Goal: Task Accomplishment & Management: Use online tool/utility

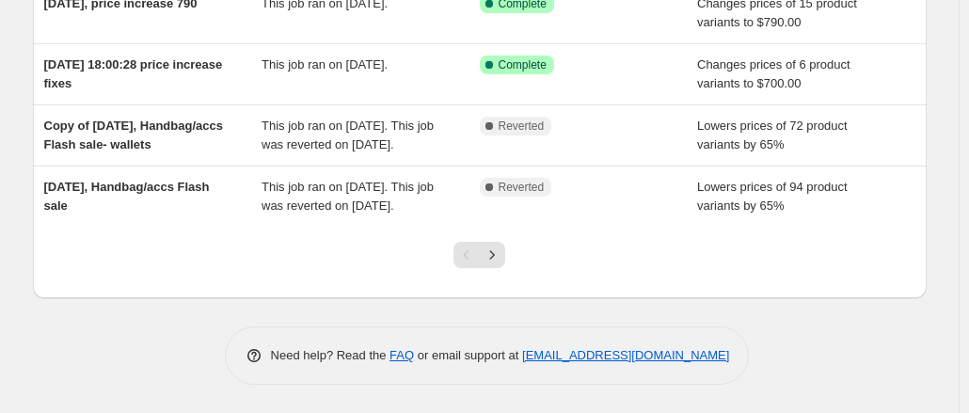
scroll to position [574, 0]
click at [495, 264] on icon "Next" at bounding box center [492, 255] width 19 height 19
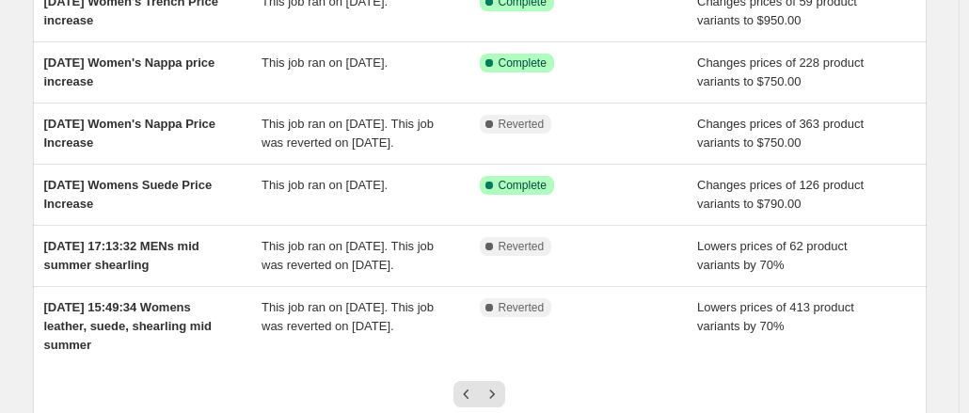
scroll to position [589, 0]
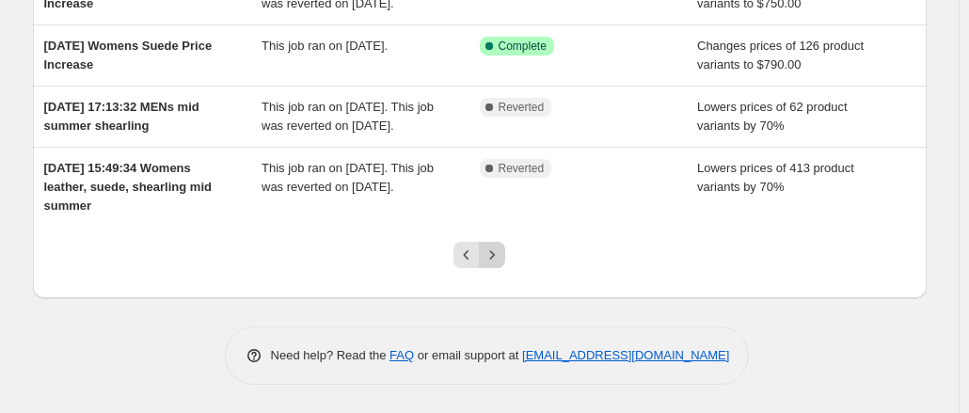
click at [502, 248] on icon "Next" at bounding box center [492, 255] width 19 height 19
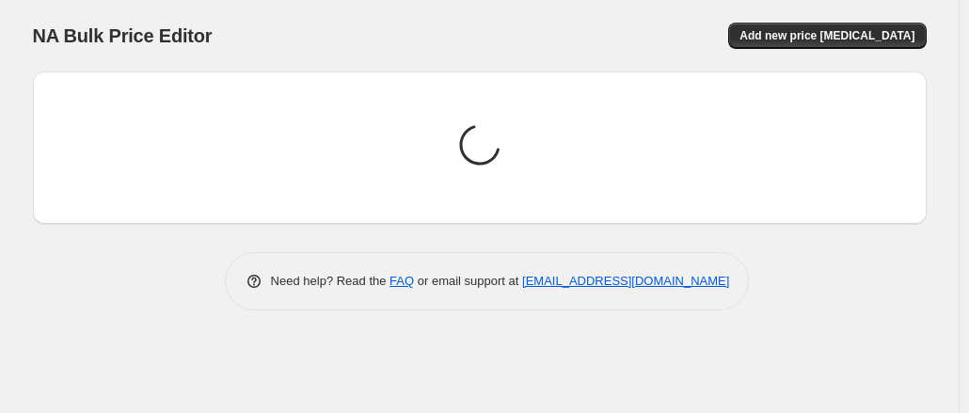
scroll to position [0, 0]
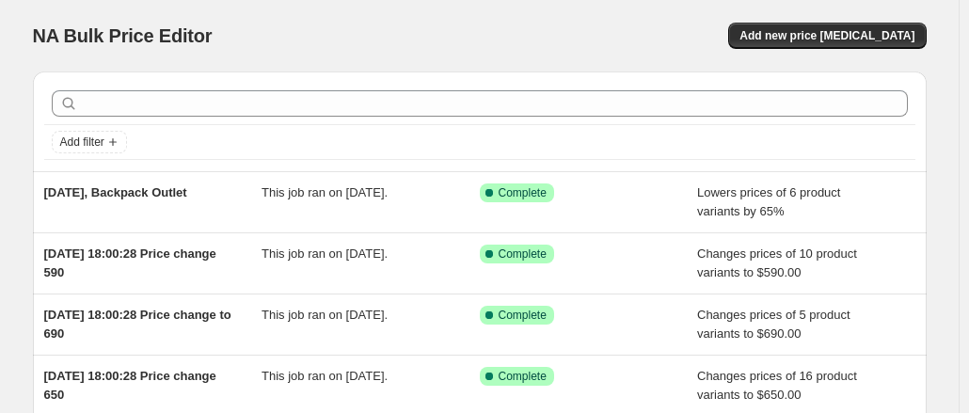
click at [805, 50] on div "NA Bulk Price Editor. This page is ready NA Bulk Price Editor Add new price [ME…" at bounding box center [480, 36] width 894 height 72
click at [795, 36] on span "Add new price [MEDICAL_DATA]" at bounding box center [827, 35] width 175 height 15
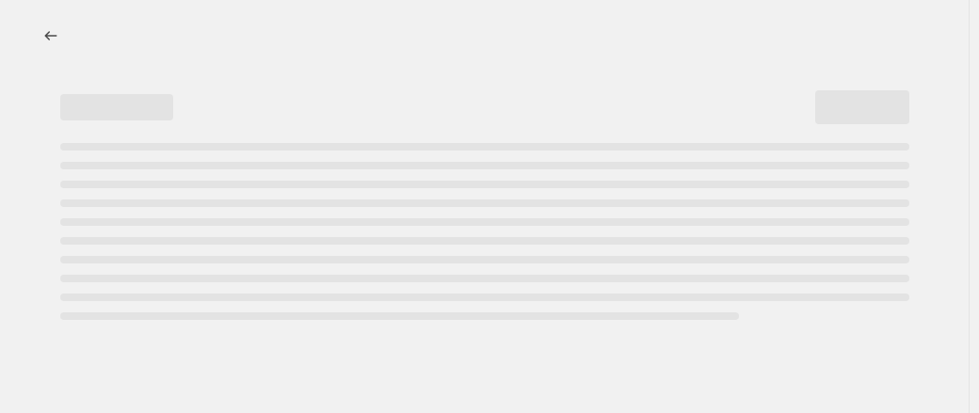
select select "percentage"
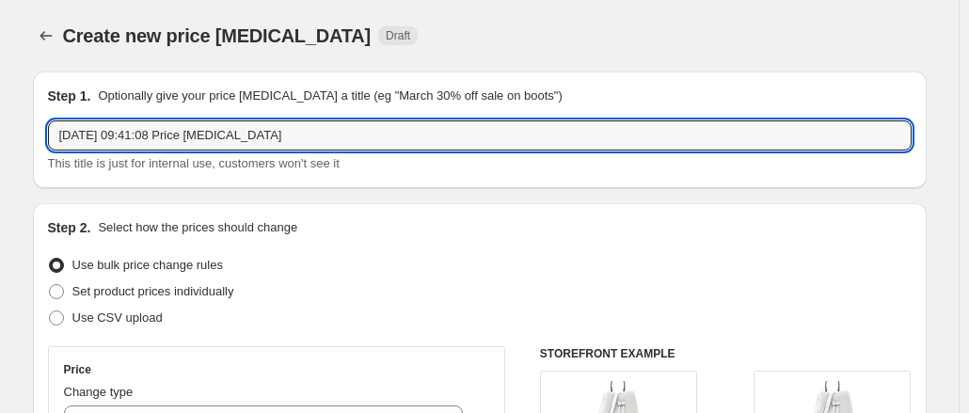
drag, startPoint x: 132, startPoint y: 136, endPoint x: 470, endPoint y: 113, distance: 338.7
click at [470, 113] on div "Step 1. Optionally give your price [MEDICAL_DATA] a title (eg "March 30% off sa…" at bounding box center [480, 130] width 864 height 87
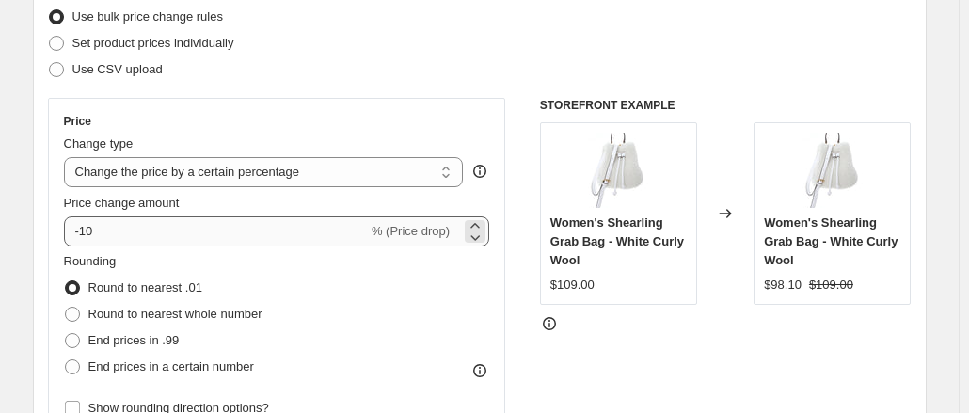
type input "[DATE] [DATE] Womens"
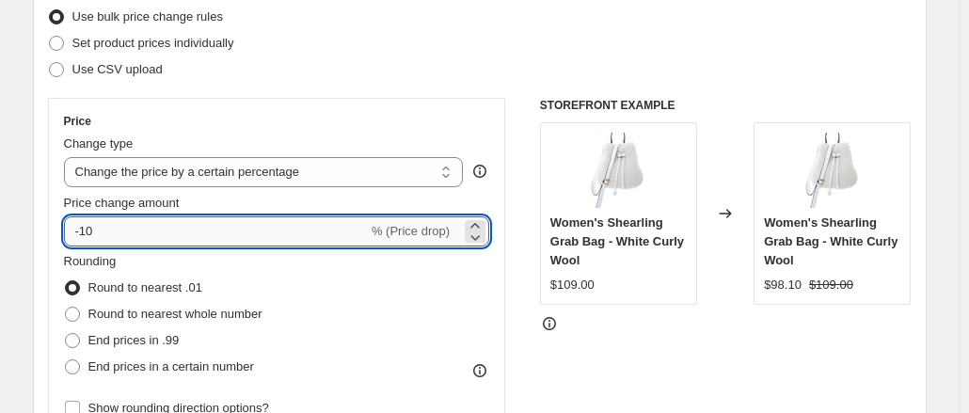
click at [205, 234] on input "-10" at bounding box center [216, 231] width 304 height 30
type input "-1"
type input "-70"
click at [261, 121] on div "Price" at bounding box center [277, 121] width 426 height 15
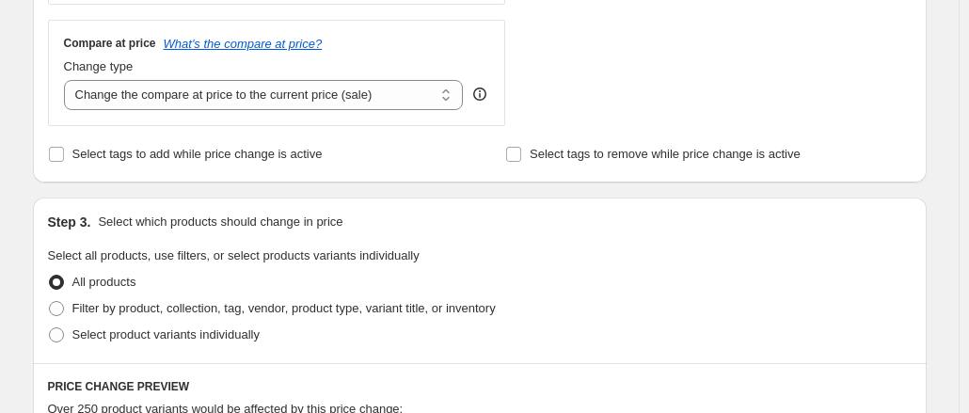
scroll to position [904, 0]
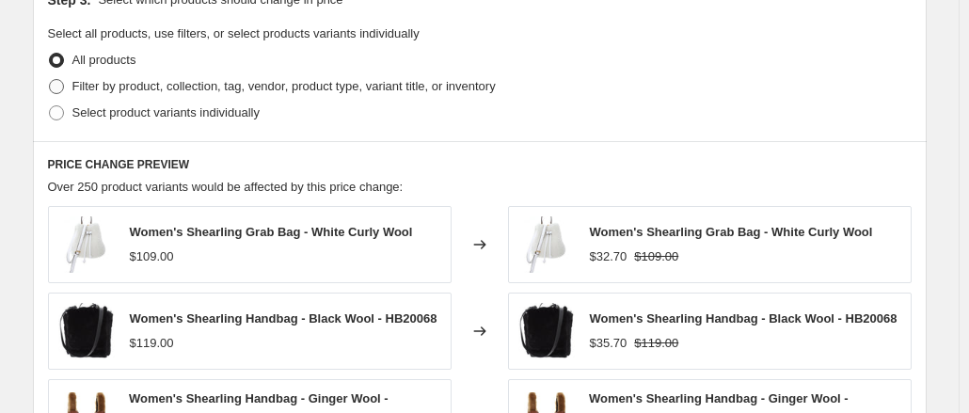
click at [217, 86] on span "Filter by product, collection, tag, vendor, product type, variant title, or inv…" at bounding box center [284, 86] width 424 height 14
click at [50, 80] on input "Filter by product, collection, tag, vendor, product type, variant title, or inv…" at bounding box center [49, 79] width 1 height 1
radio input "true"
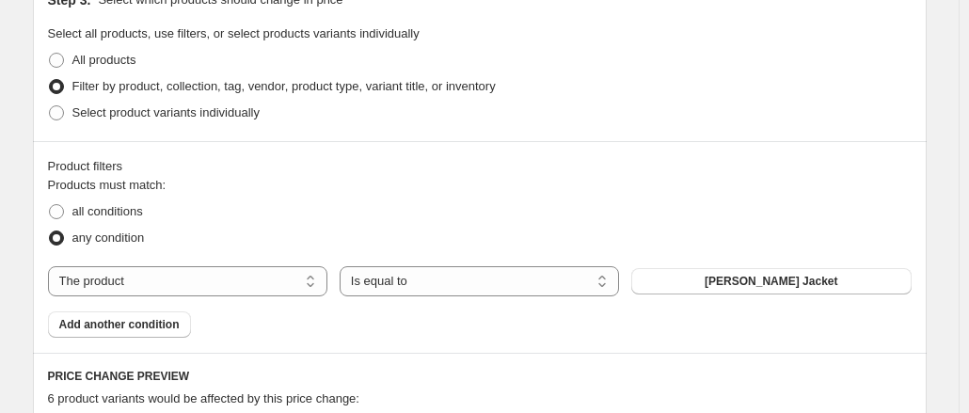
click at [276, 296] on div "Products must match: all conditions any condition The product The product's col…" at bounding box center [480, 257] width 864 height 162
click at [263, 279] on select "The product The product's collection The product's tag The product's vendor The…" at bounding box center [188, 281] width 280 height 30
select select "tag"
click at [415, 283] on select "Is equal to Is not equal to" at bounding box center [480, 281] width 280 height 30
click at [469, 240] on div "any condition" at bounding box center [480, 238] width 864 height 26
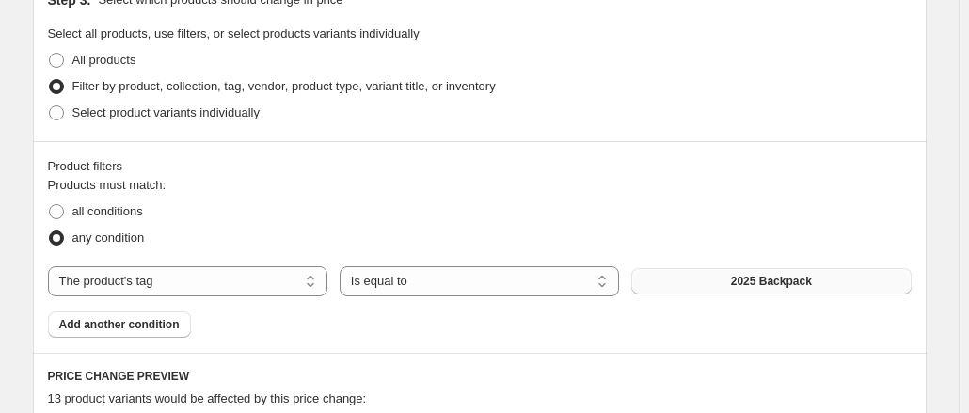
click at [699, 271] on button "2025 Backpack" at bounding box center [772, 281] width 280 height 26
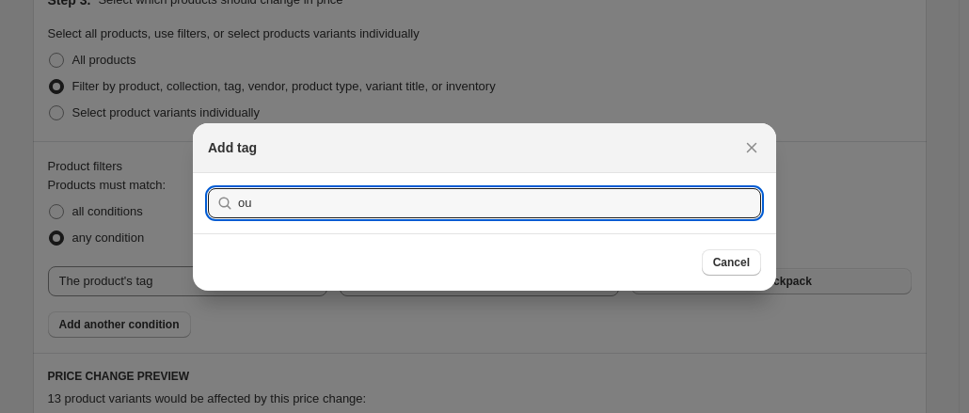
type input "o"
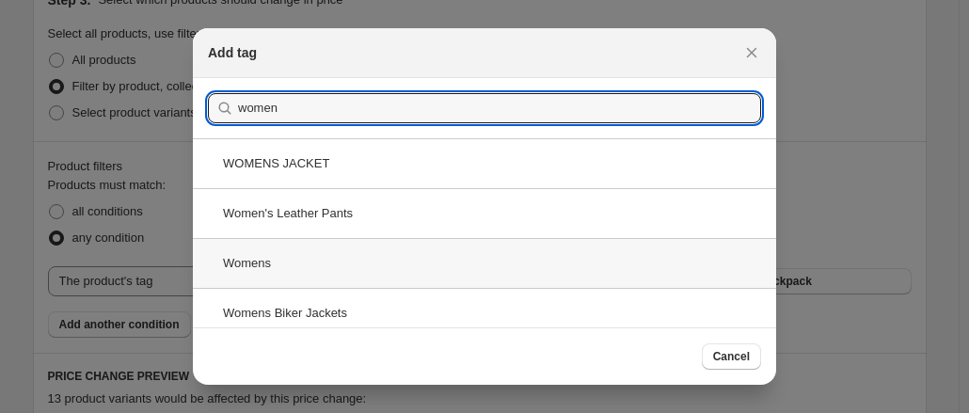
type input "women"
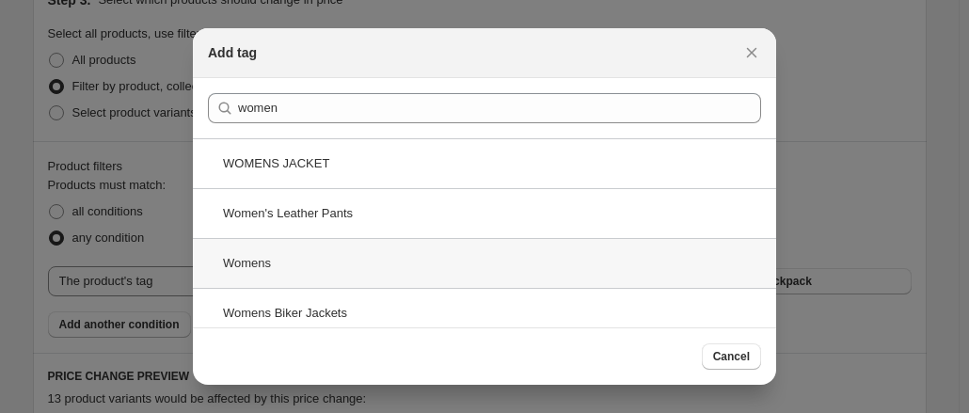
click at [592, 256] on div "Womens" at bounding box center [485, 263] width 584 height 50
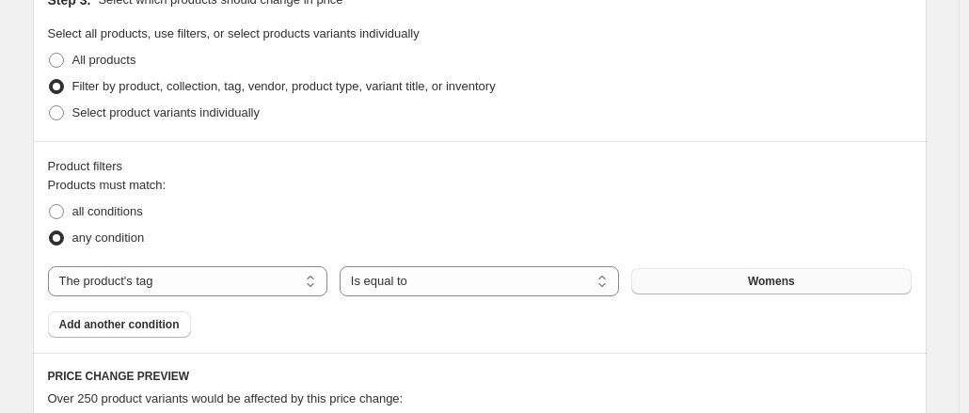
click at [802, 269] on button "Womens" at bounding box center [772, 281] width 280 height 26
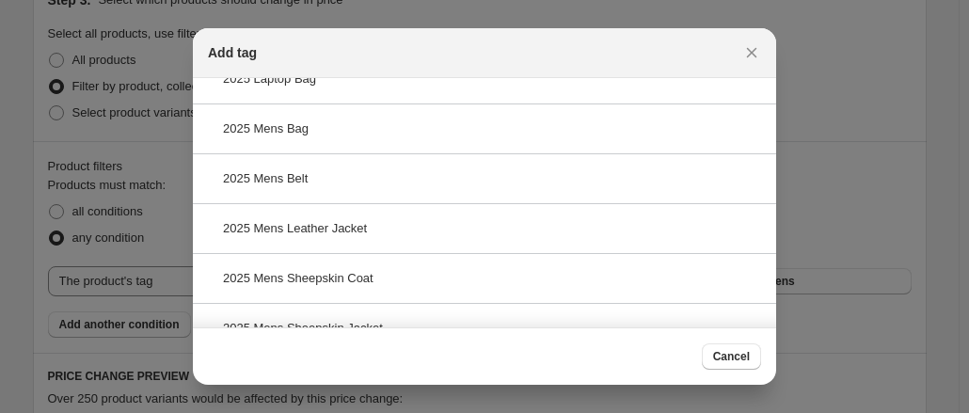
scroll to position [0, 0]
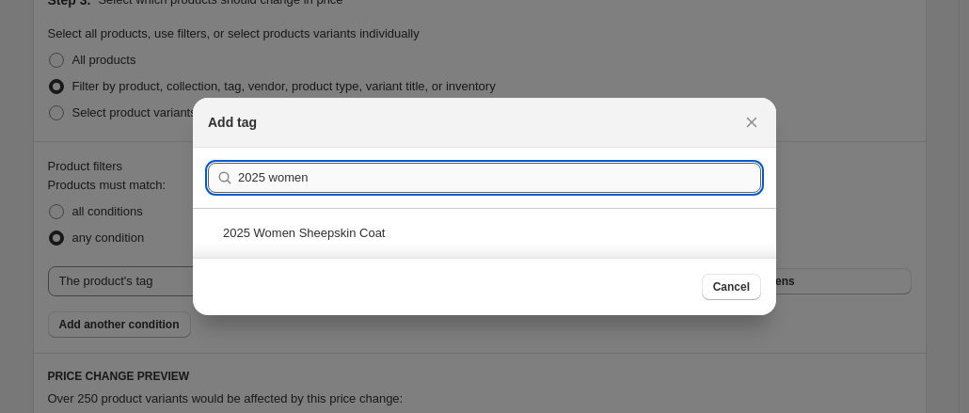
click at [272, 180] on input "2025 women" at bounding box center [499, 178] width 523 height 30
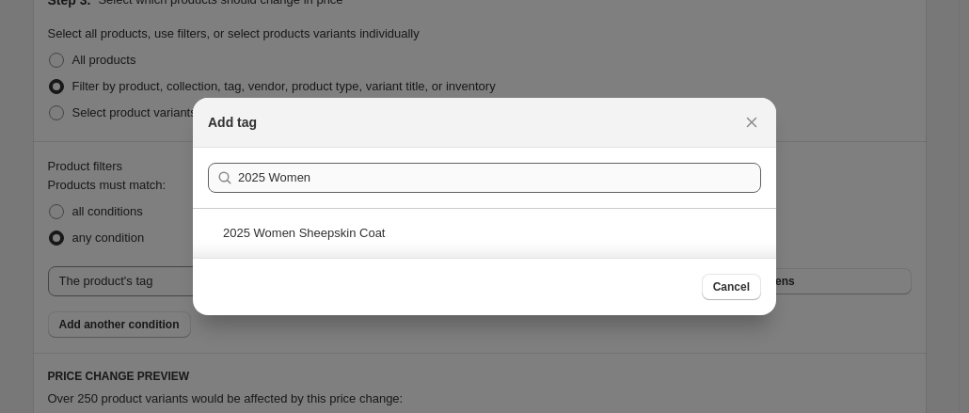
drag, startPoint x: 392, startPoint y: 198, endPoint x: 247, endPoint y: 173, distance: 147.0
click at [247, 173] on section "Submit 2025 Women" at bounding box center [485, 178] width 584 height 60
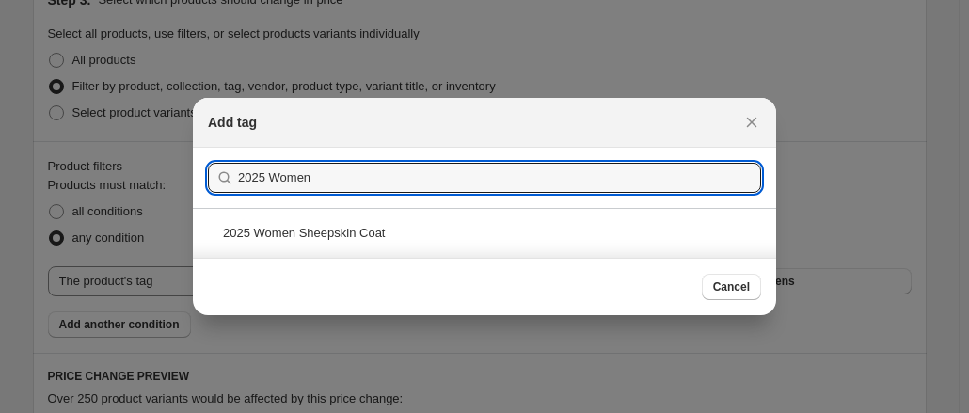
drag, startPoint x: 308, startPoint y: 175, endPoint x: 94, endPoint y: 180, distance: 213.7
paste input "Valentines"
type input "2025 Valentines"
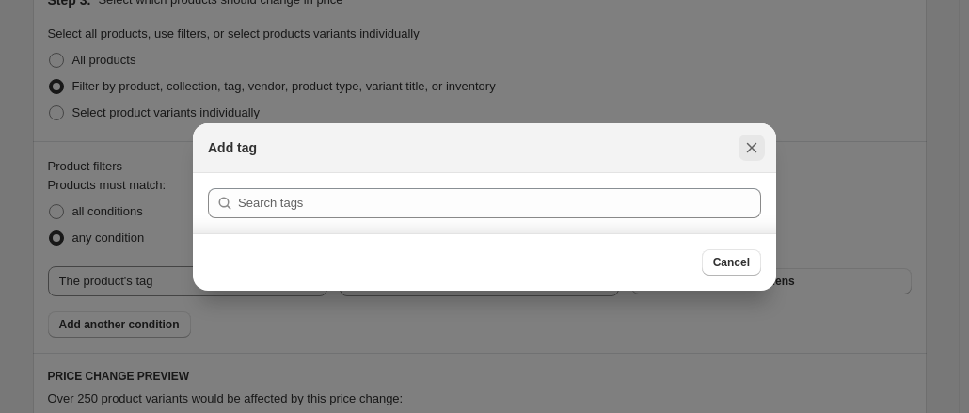
click at [752, 142] on icon "Close" at bounding box center [752, 147] width 19 height 19
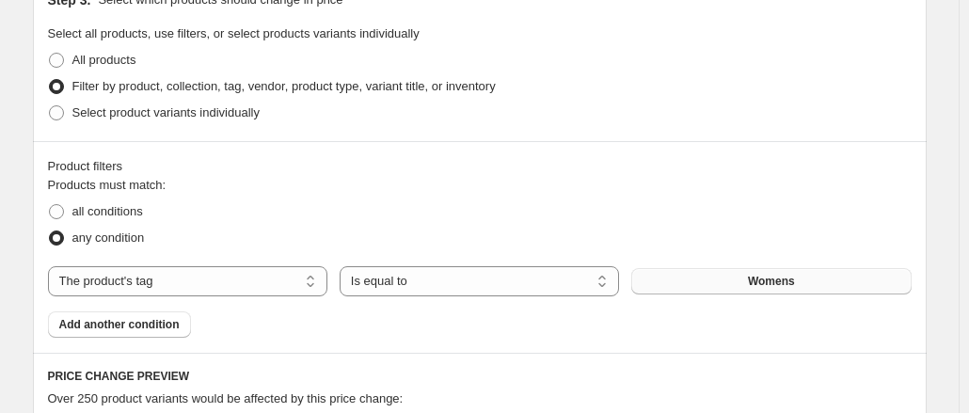
click at [725, 269] on button "Womens" at bounding box center [772, 281] width 280 height 26
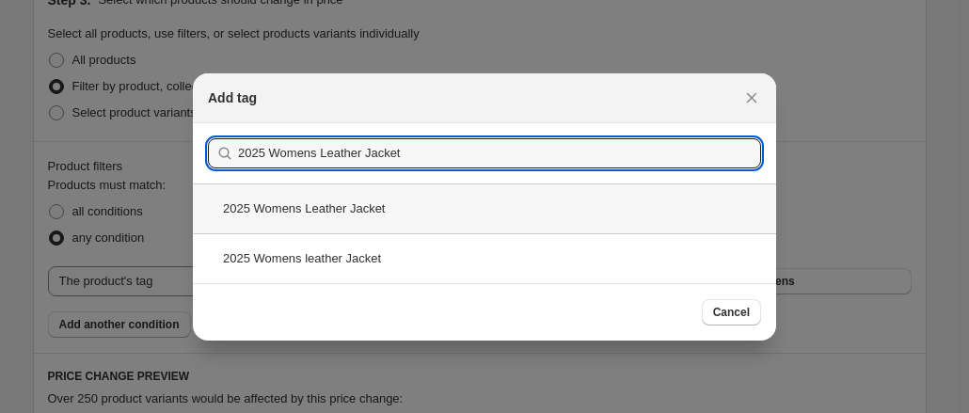
type input "2025 Womens Leather Jacket"
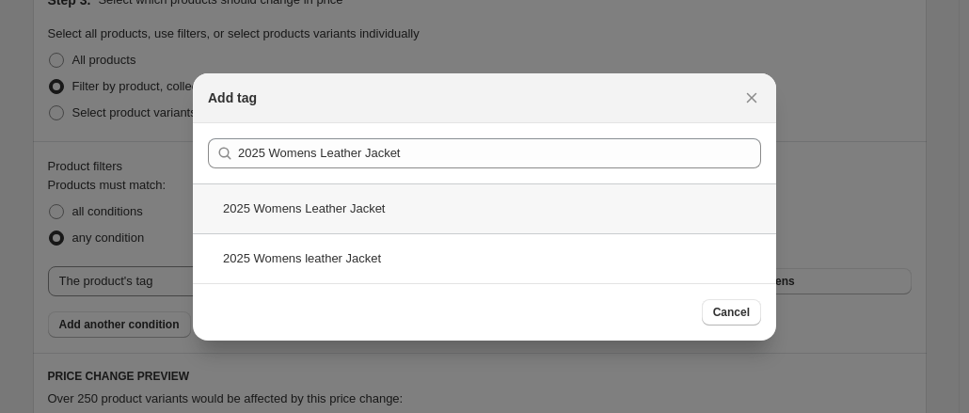
click at [407, 218] on div "2025 Womens Leather Jacket" at bounding box center [485, 209] width 584 height 50
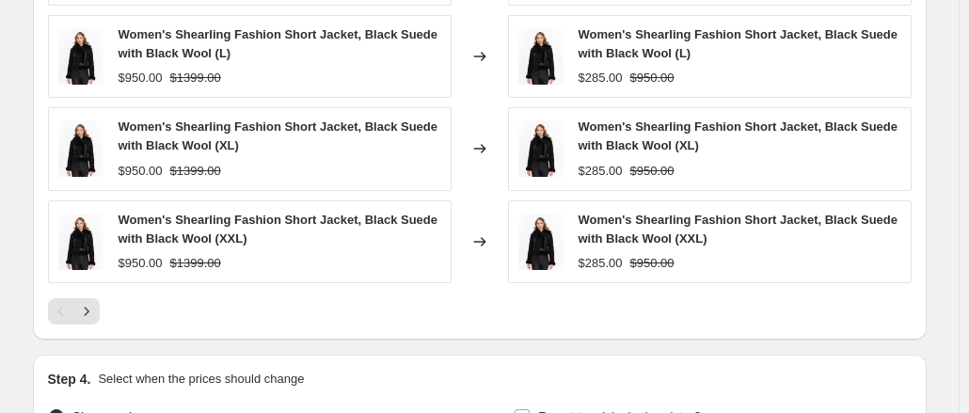
scroll to position [1639, 0]
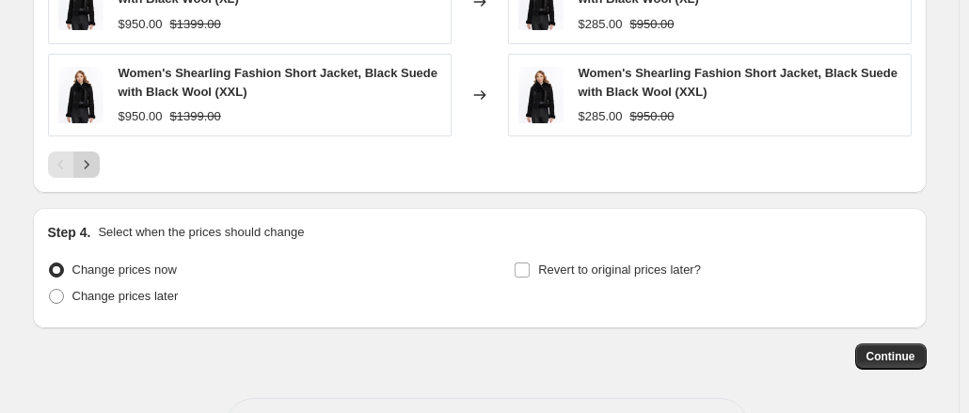
click at [90, 162] on icon "Next" at bounding box center [86, 164] width 19 height 19
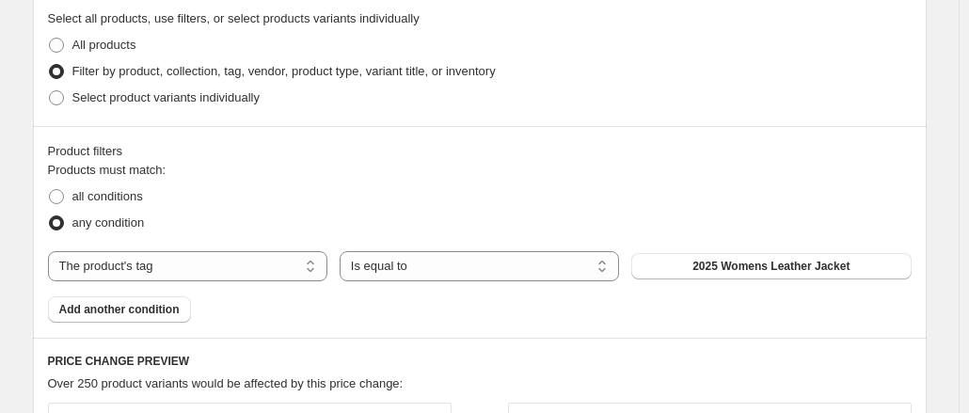
scroll to position [1012, 0]
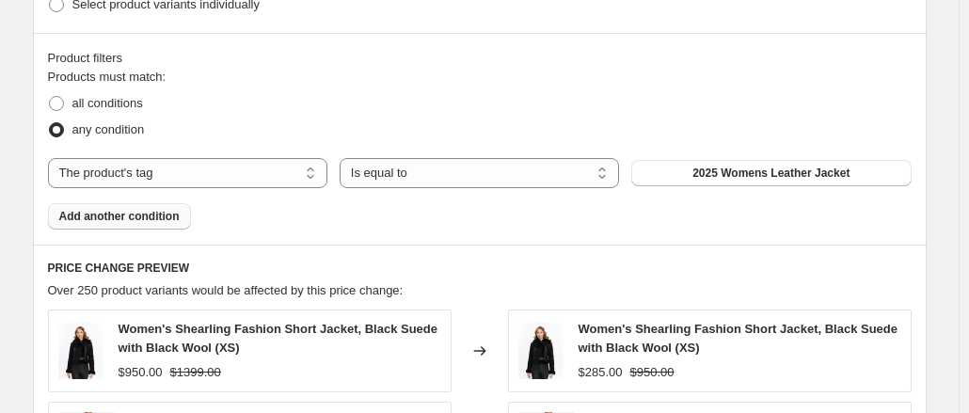
click at [176, 210] on span "Add another condition" at bounding box center [119, 216] width 120 height 15
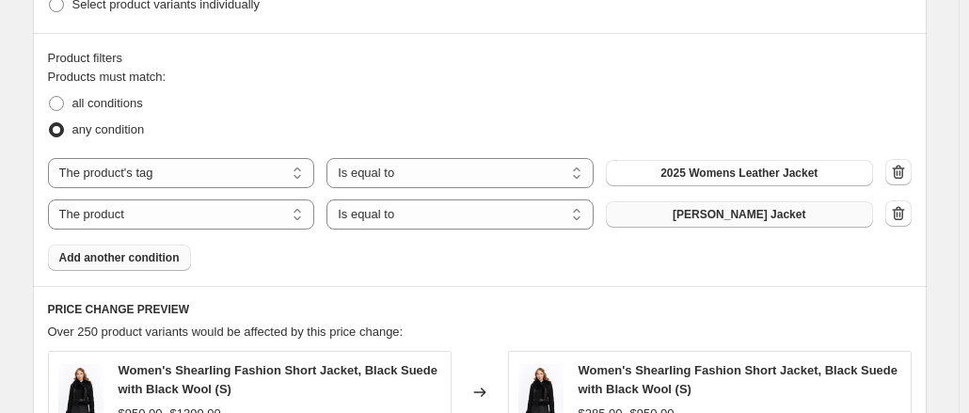
click at [679, 224] on button "[PERSON_NAME] Jacket" at bounding box center [739, 214] width 267 height 26
click at [232, 210] on select "The product The product's collection The product's tag The product's vendor The…" at bounding box center [181, 215] width 267 height 30
select select "tag"
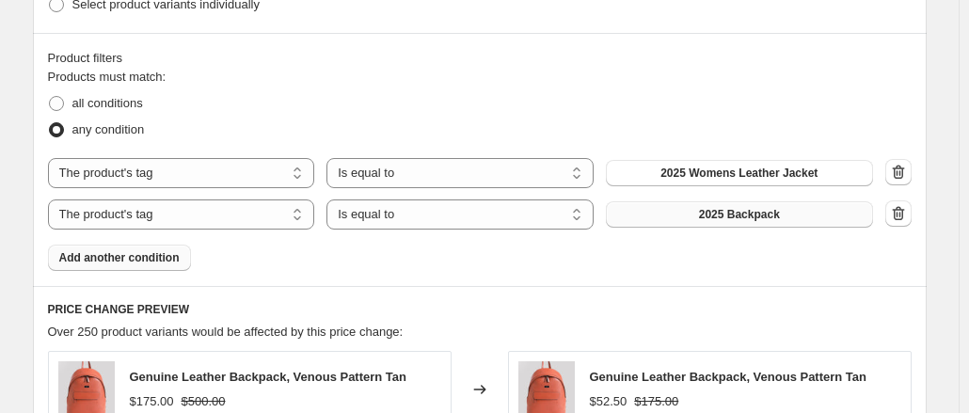
click at [688, 215] on button "2025 Backpack" at bounding box center [739, 214] width 267 height 26
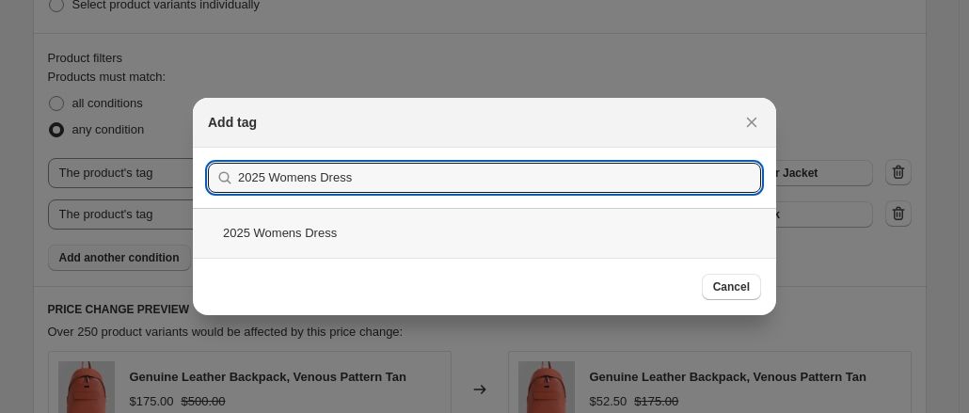
type input "2025 Womens Dress"
click at [366, 236] on div "2025 Womens Dress" at bounding box center [485, 233] width 584 height 50
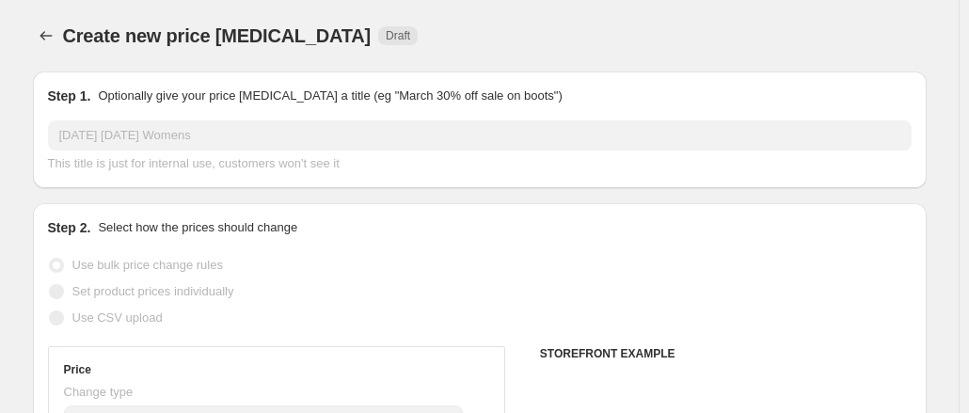
scroll to position [1012, 0]
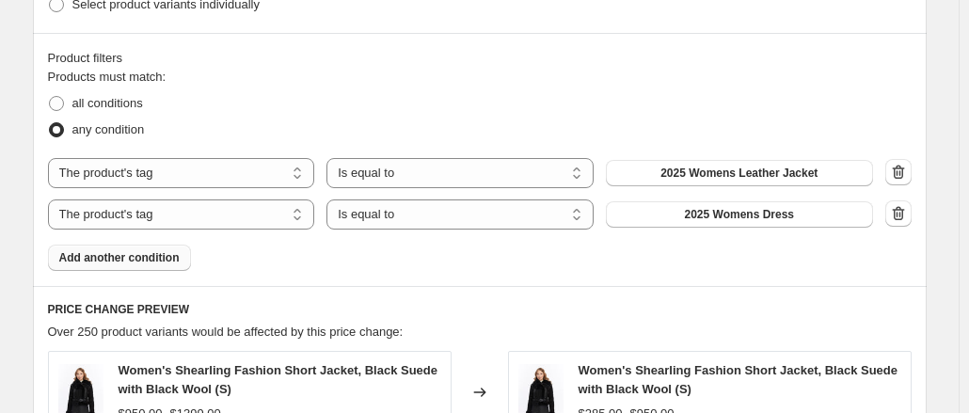
click at [118, 267] on button "Add another condition" at bounding box center [119, 258] width 143 height 26
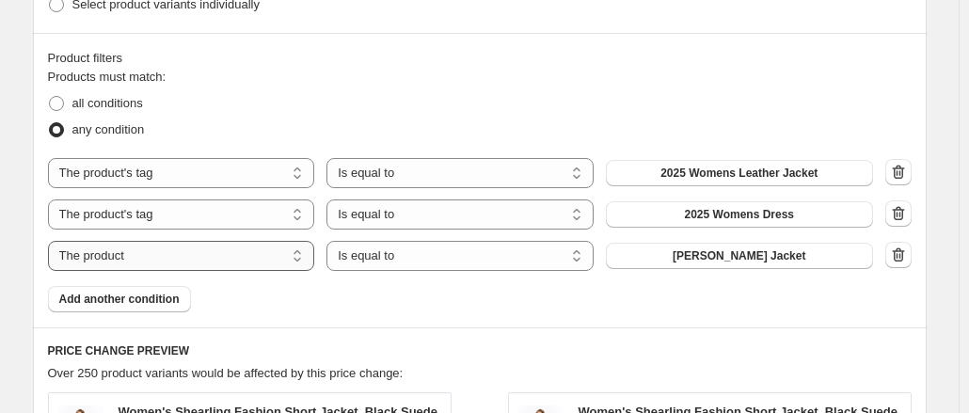
click at [149, 266] on select "The product The product's collection The product's tag The product's vendor The…" at bounding box center [181, 256] width 267 height 30
select select "tag"
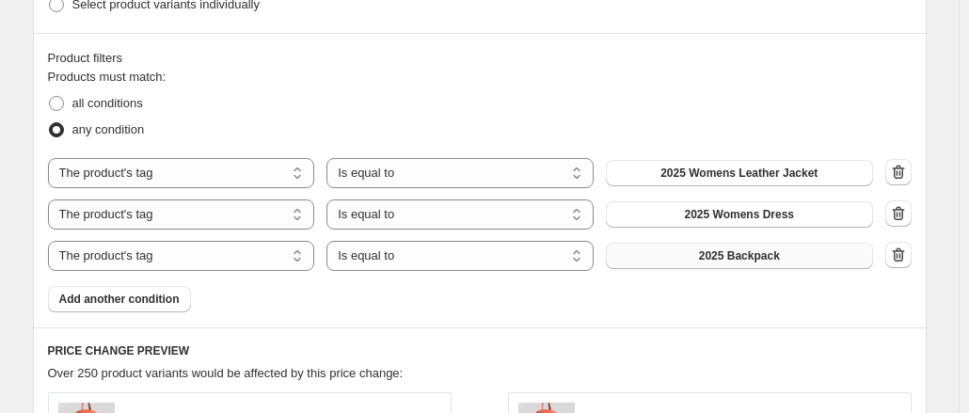
click at [671, 264] on button "2025 Backpack" at bounding box center [739, 256] width 267 height 26
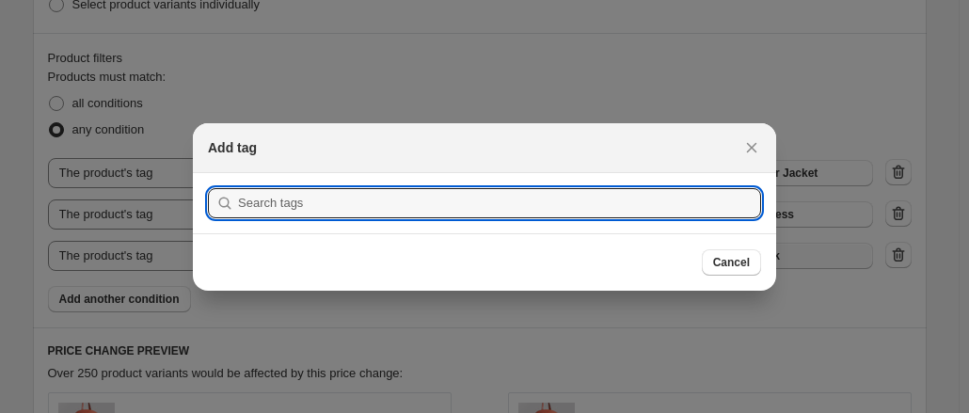
scroll to position [0, 0]
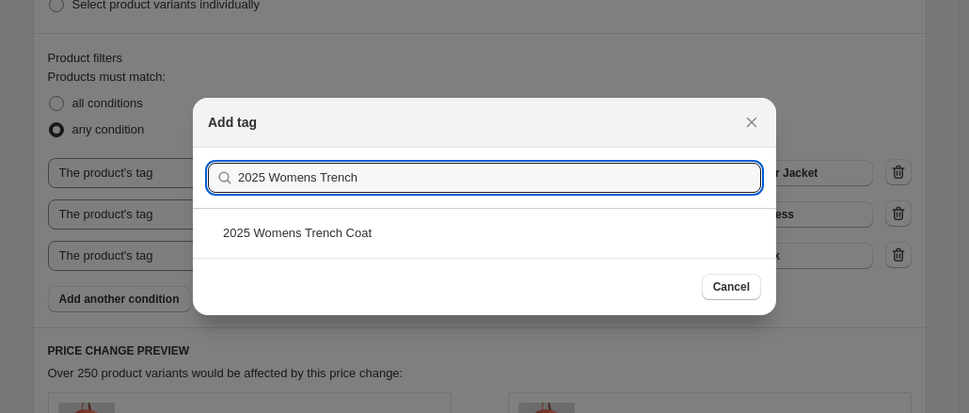
type input "2025 Womens Trench"
click at [393, 233] on div "2025 Womens Trench Coat" at bounding box center [485, 233] width 584 height 50
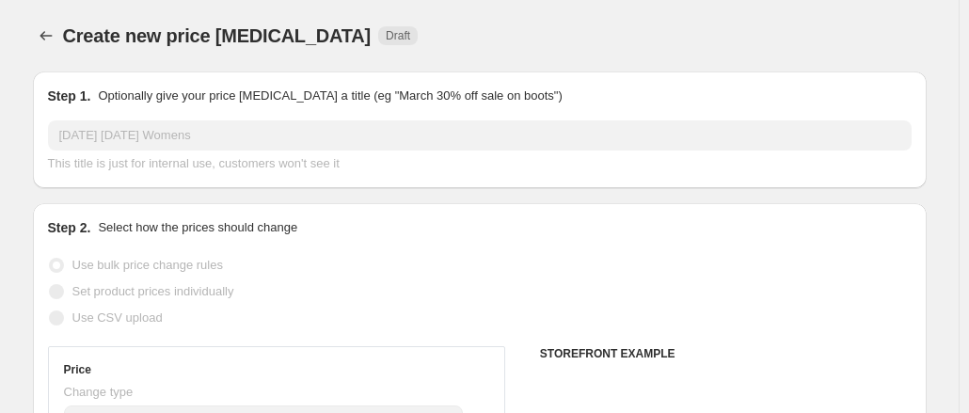
scroll to position [1012, 0]
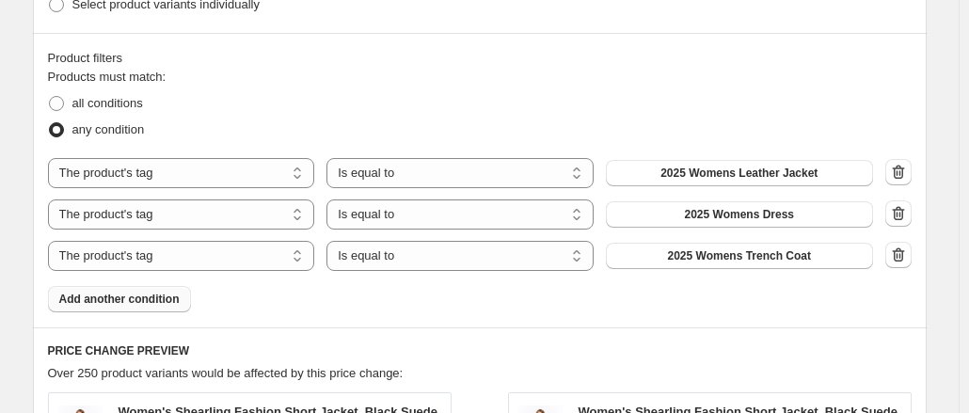
click at [144, 304] on span "Add another condition" at bounding box center [119, 299] width 120 height 15
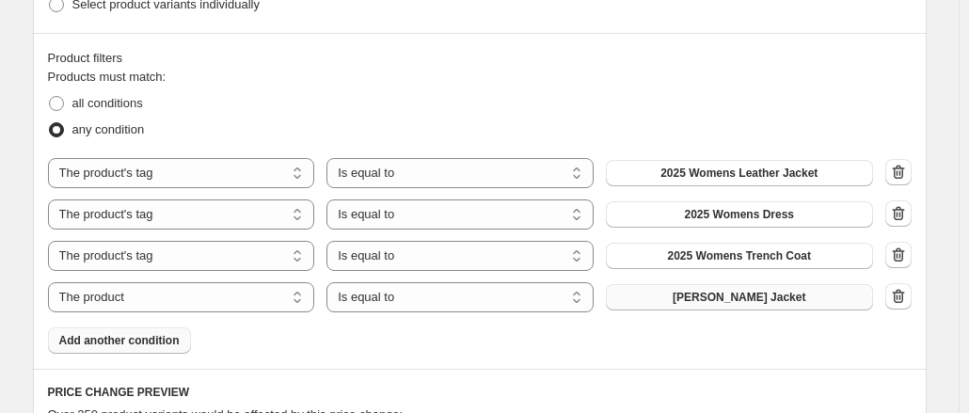
click at [648, 289] on button "[PERSON_NAME] Jacket" at bounding box center [739, 297] width 267 height 26
click at [189, 298] on select "The product The product's collection The product's tag The product's vendor The…" at bounding box center [181, 297] width 267 height 30
select select "tag"
click at [626, 292] on button "2025 Backpack" at bounding box center [739, 297] width 267 height 26
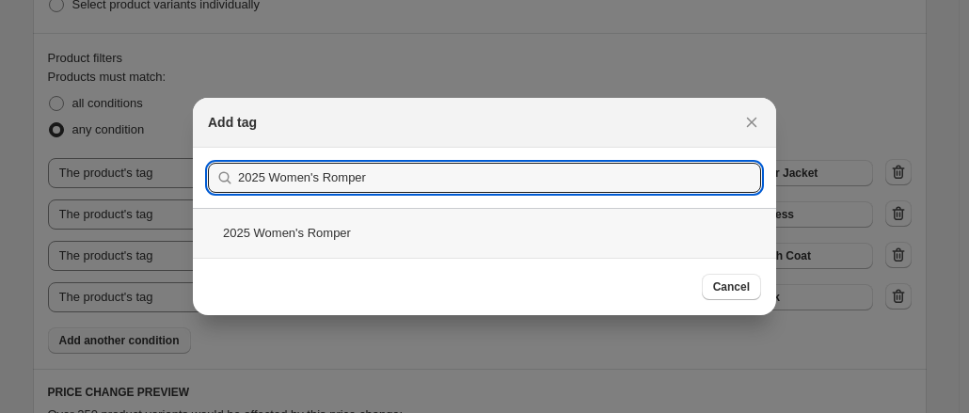
type input "2025 Women's Romper"
click at [409, 244] on div "2025 Women's Romper" at bounding box center [485, 233] width 584 height 50
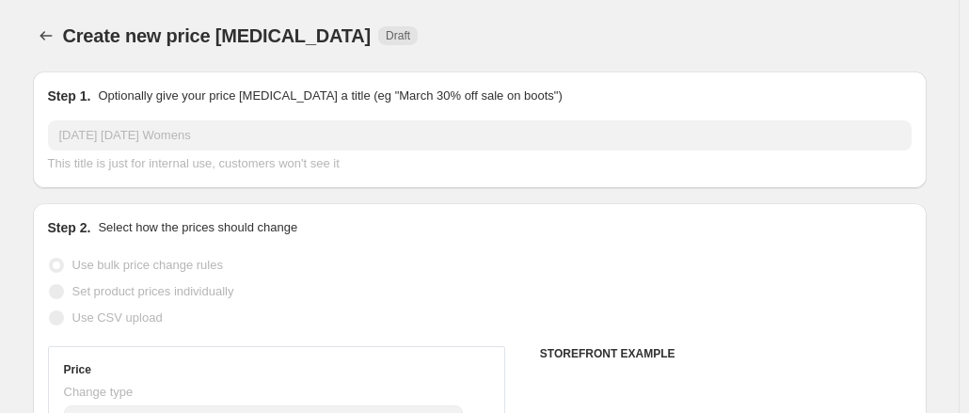
scroll to position [1012, 0]
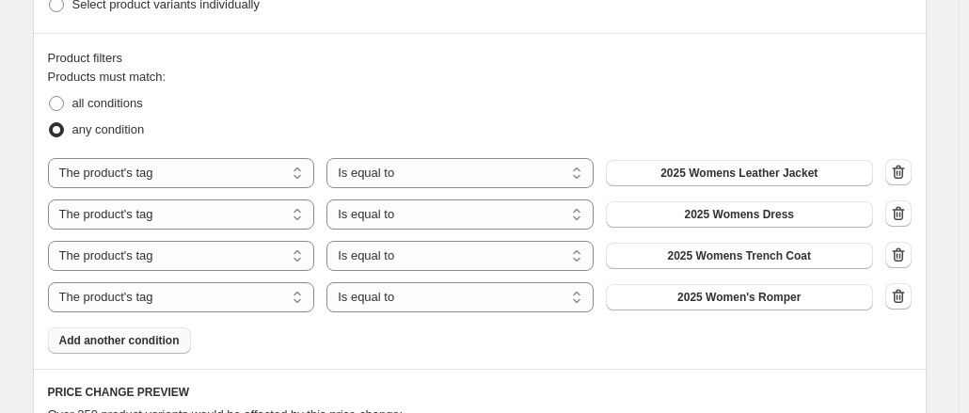
click at [159, 342] on span "Add another condition" at bounding box center [119, 340] width 120 height 15
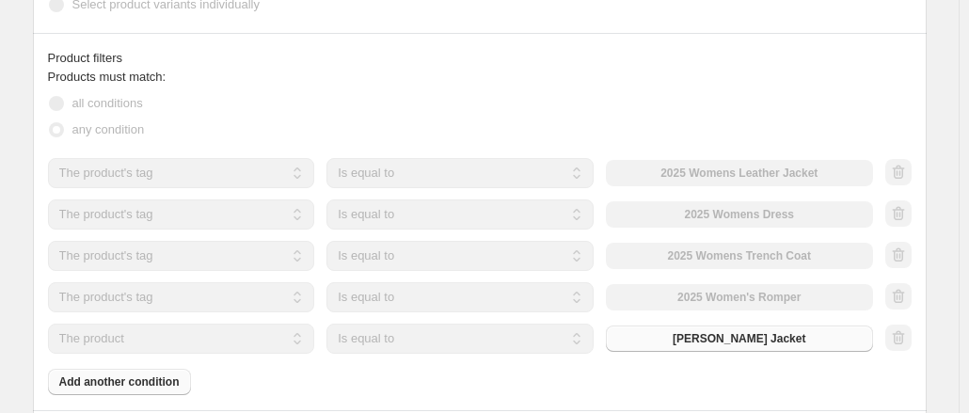
click at [684, 346] on button "[PERSON_NAME] Jacket" at bounding box center [739, 339] width 267 height 26
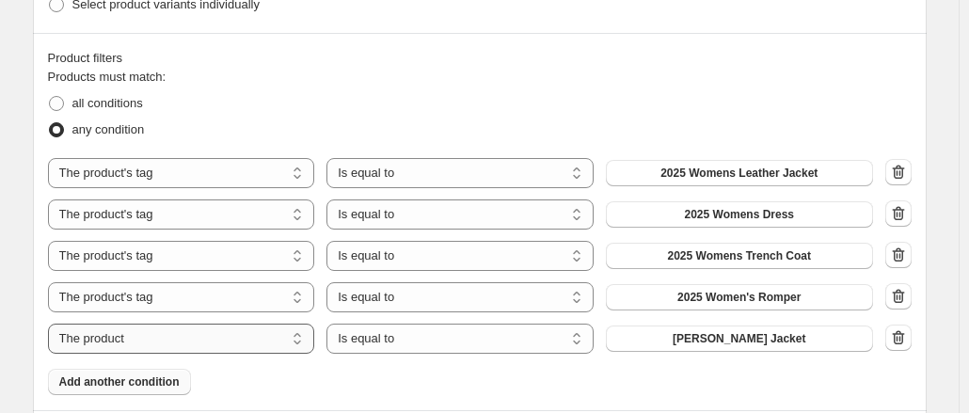
click at [196, 331] on select "The product The product's collection The product's tag The product's vendor The…" at bounding box center [181, 339] width 267 height 30
select select "tag"
click at [638, 338] on button "2025 Backpack" at bounding box center [739, 339] width 267 height 26
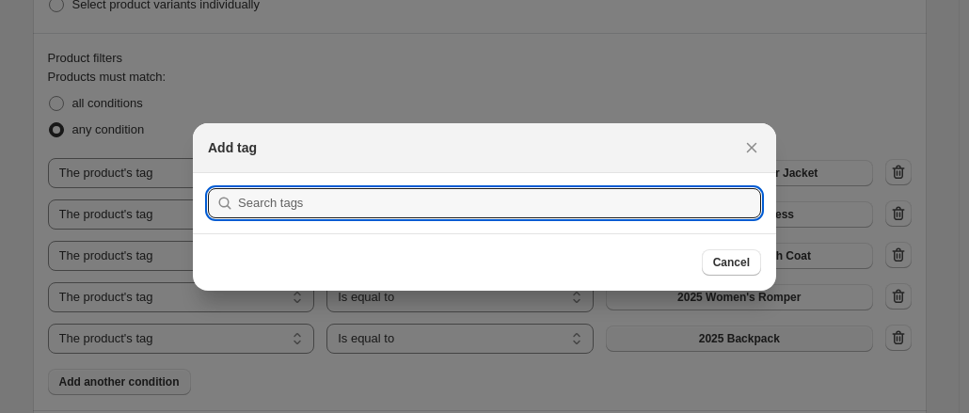
scroll to position [0, 0]
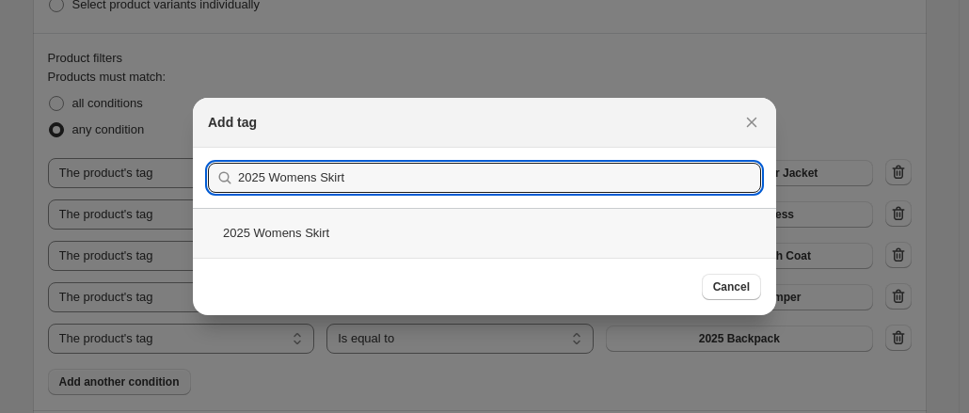
type input "2025 Womens Skirt"
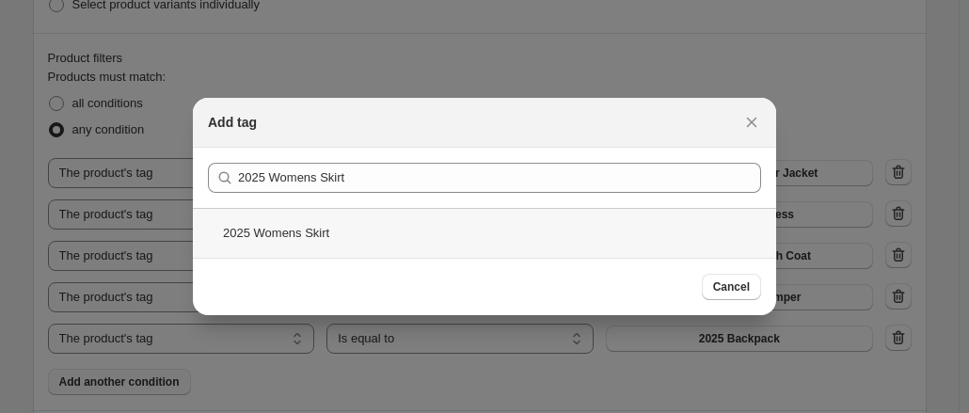
click at [329, 232] on div "2025 Womens Skirt" at bounding box center [485, 233] width 584 height 50
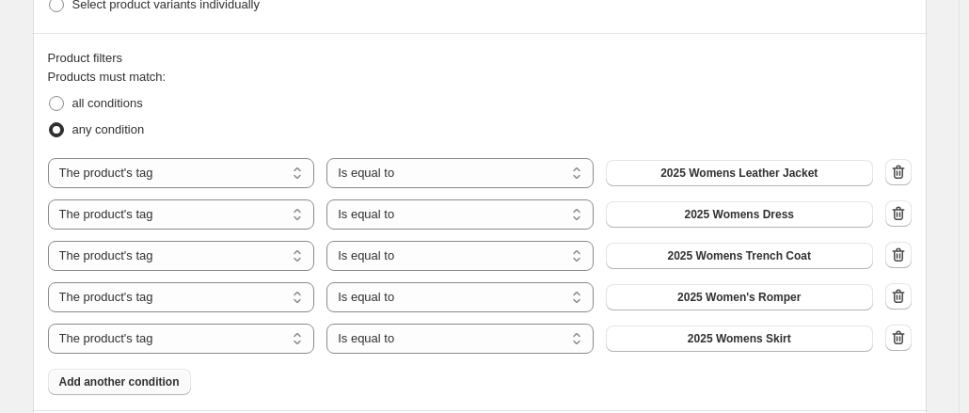
click at [106, 382] on span "Add another condition" at bounding box center [119, 382] width 120 height 15
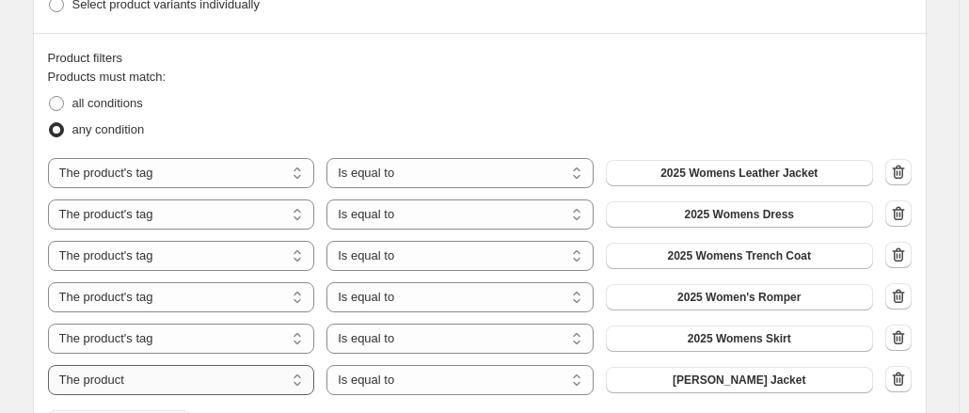
click at [264, 374] on select "The product The product's collection The product's tag The product's vendor The…" at bounding box center [181, 380] width 267 height 30
select select "tag"
click at [648, 376] on button "2025 Backpack" at bounding box center [739, 380] width 267 height 26
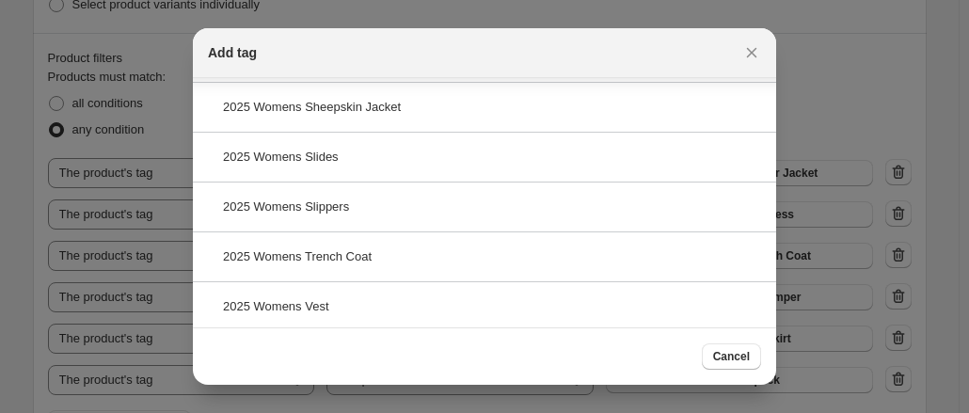
scroll to position [0, 0]
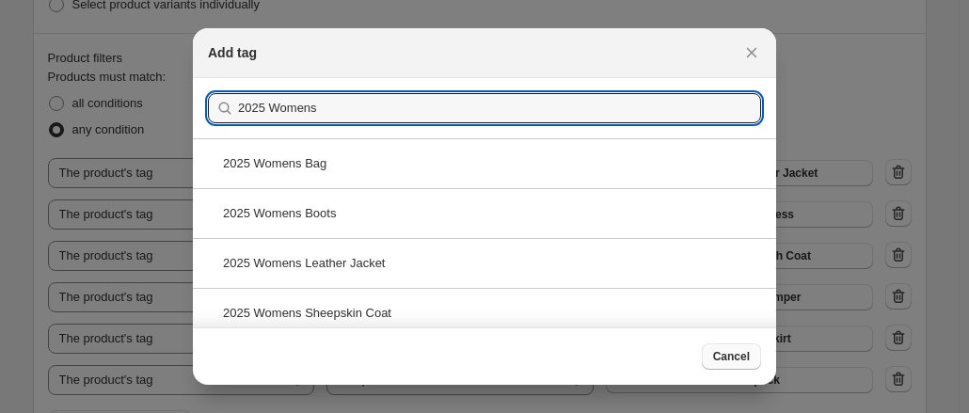
type input "2025 Womens"
click at [727, 357] on span "Cancel" at bounding box center [731, 356] width 37 height 15
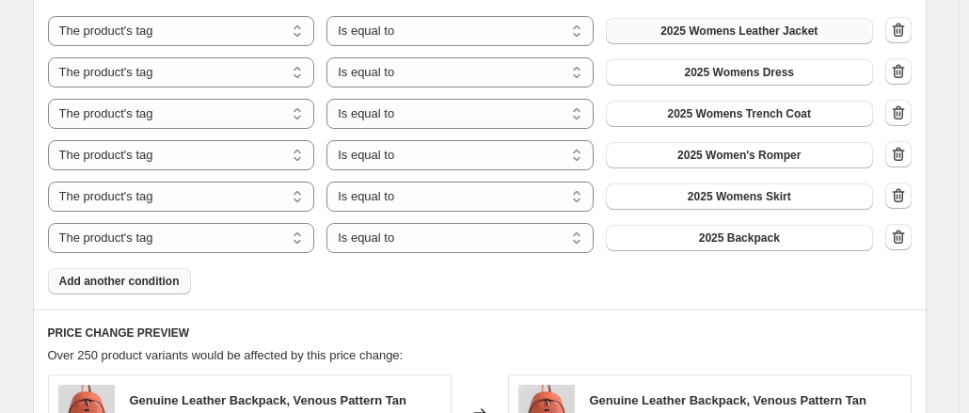
scroll to position [1155, 0]
click at [717, 237] on span "2025 Backpack" at bounding box center [739, 237] width 81 height 15
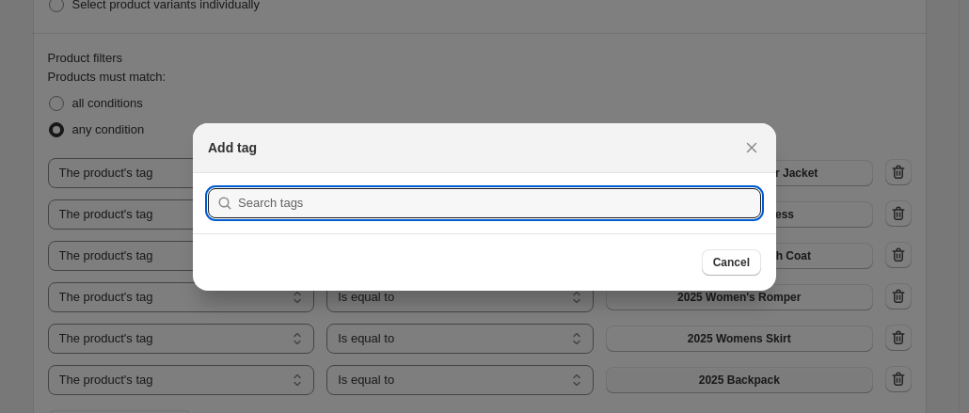
scroll to position [0, 0]
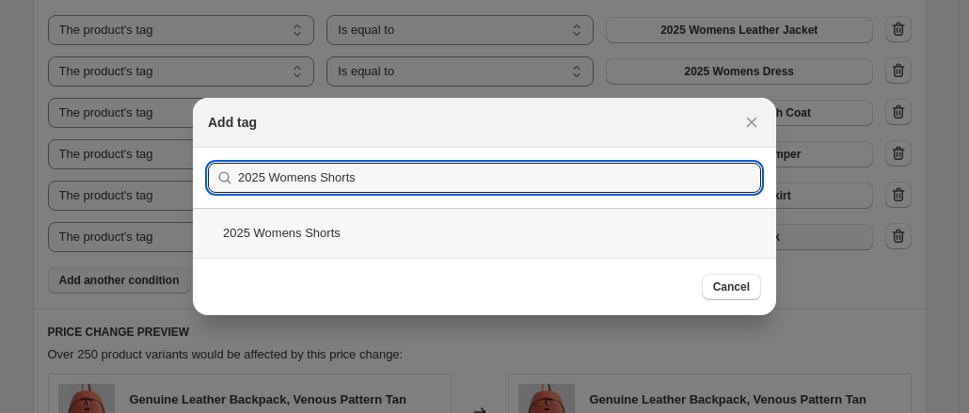
type input "2025 Womens Shorts"
click at [328, 238] on div "2025 Womens Shorts" at bounding box center [485, 233] width 584 height 50
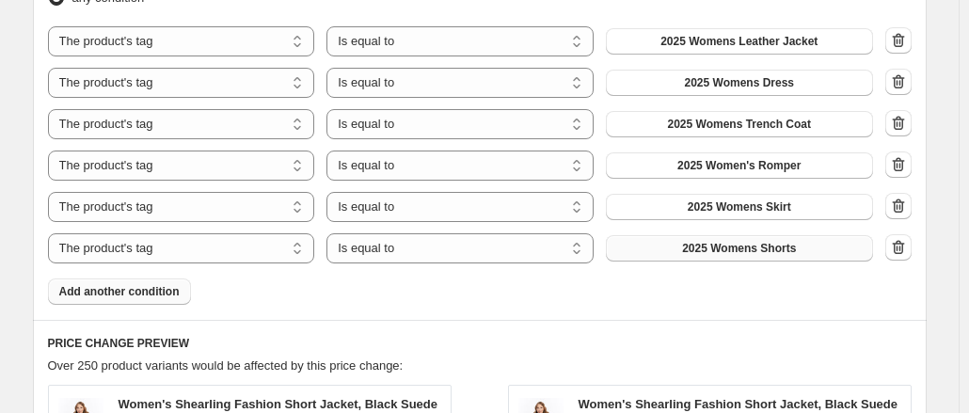
scroll to position [1143, 0]
click at [119, 283] on button "Add another condition" at bounding box center [119, 293] width 143 height 26
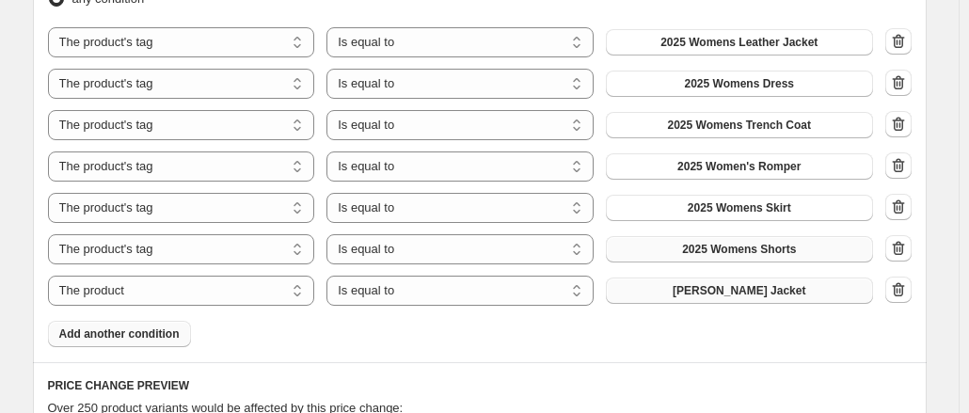
click at [636, 289] on button "[PERSON_NAME] Jacket" at bounding box center [739, 291] width 267 height 26
click at [200, 291] on select "The product The product's collection The product's tag The product's vendor The…" at bounding box center [181, 291] width 267 height 30
select select "tag"
click at [693, 297] on button "2025 Backpack" at bounding box center [739, 291] width 267 height 26
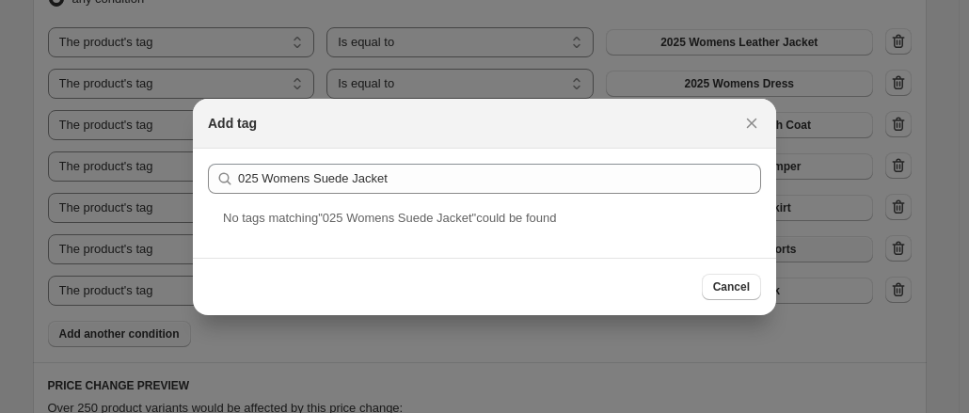
click at [233, 186] on icon ":r3p:" at bounding box center [225, 178] width 19 height 19
click at [233, 180] on icon ":r3p:" at bounding box center [225, 178] width 19 height 19
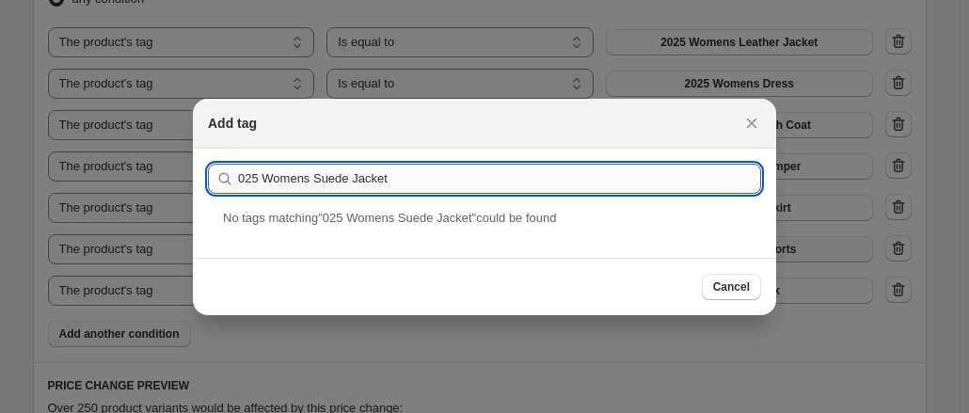
click at [239, 174] on input "025 Womens Suede Jacket" at bounding box center [499, 179] width 523 height 30
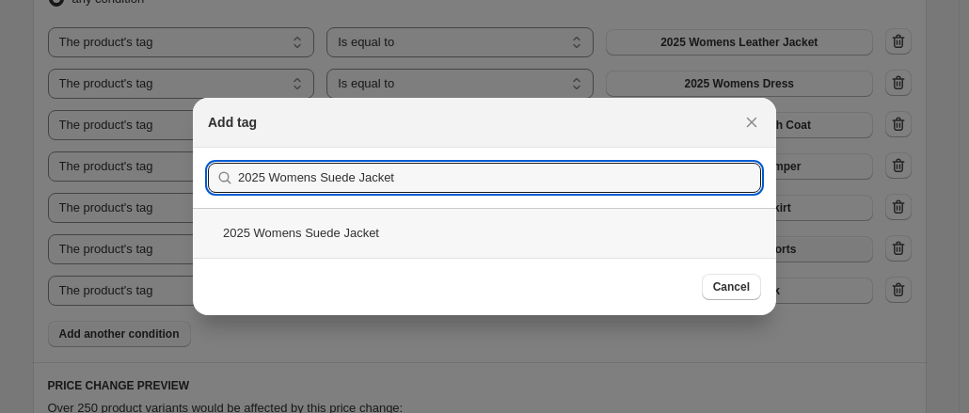
type input "2025 Womens Suede Jacket"
click at [315, 232] on div "2025 Womens Suede Jacket" at bounding box center [485, 233] width 584 height 50
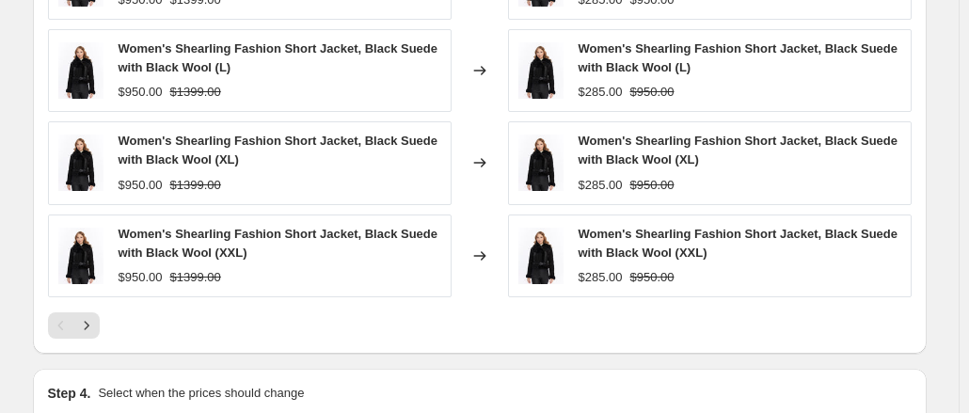
scroll to position [1954, 0]
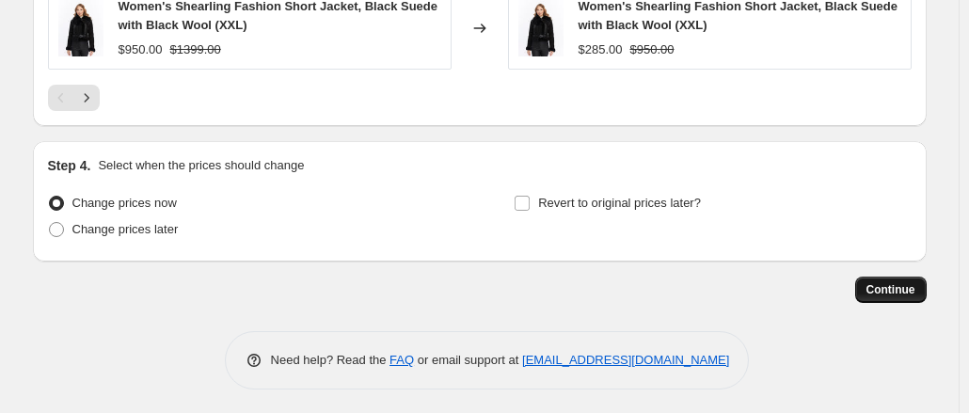
click at [875, 284] on span "Continue" at bounding box center [891, 289] width 49 height 15
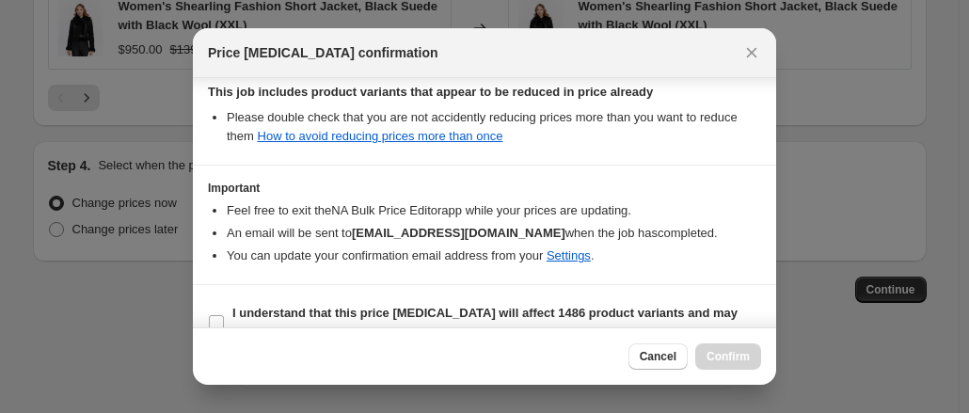
scroll to position [480, 0]
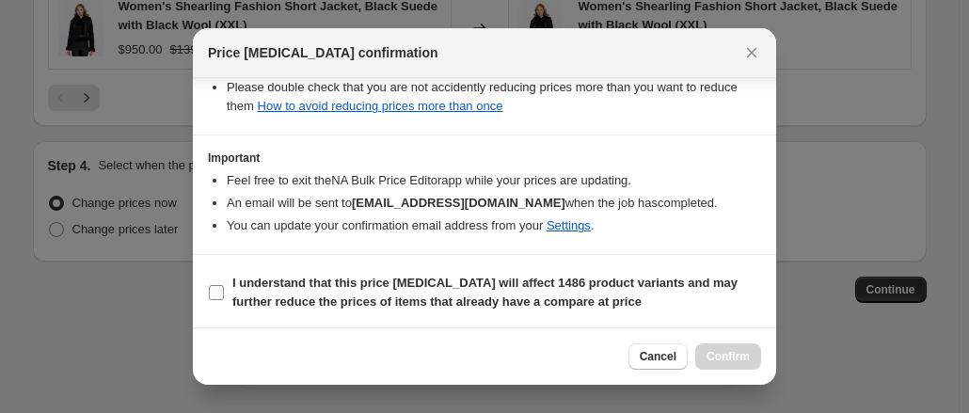
click at [552, 308] on b "I understand that this price [MEDICAL_DATA] will affect 1486 product variants a…" at bounding box center [484, 292] width 505 height 33
click at [224, 300] on input "I understand that this price [MEDICAL_DATA] will affect 1486 product variants a…" at bounding box center [216, 292] width 15 height 15
checkbox input "true"
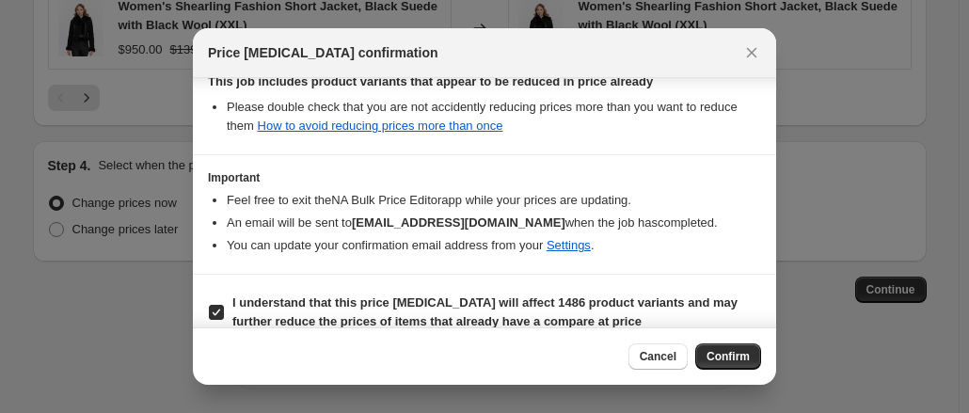
scroll to position [458, 0]
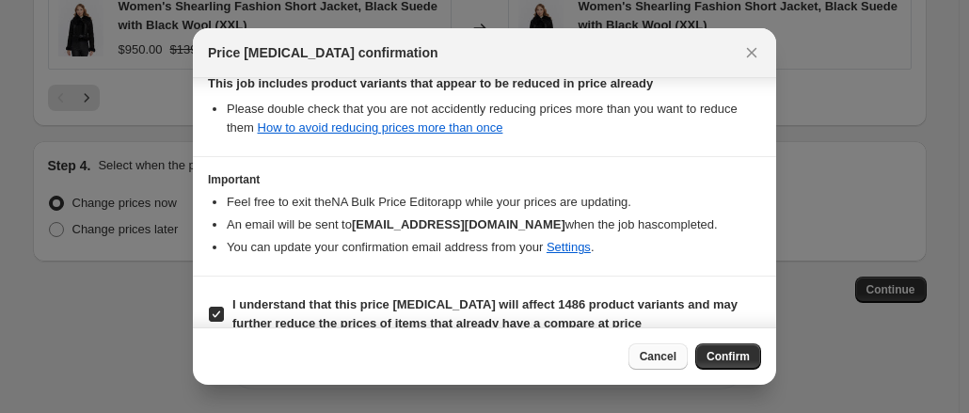
click at [657, 366] on button "Cancel" at bounding box center [658, 357] width 59 height 26
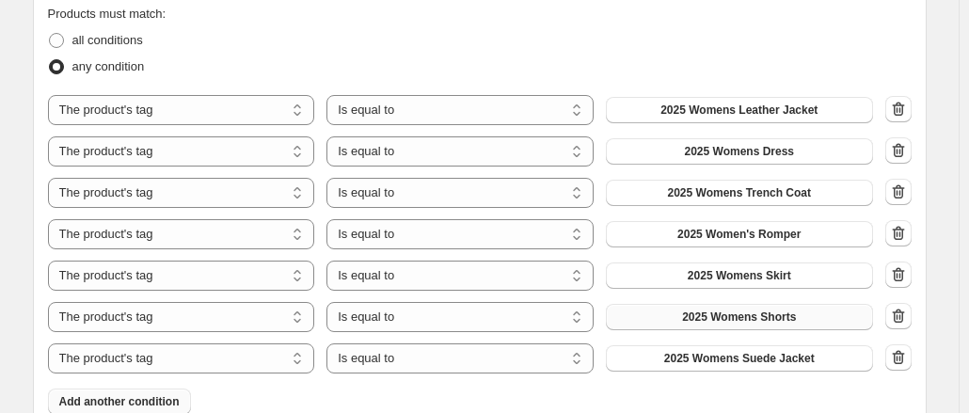
scroll to position [1074, 0]
click at [898, 110] on icon "button" at bounding box center [897, 111] width 2 height 6
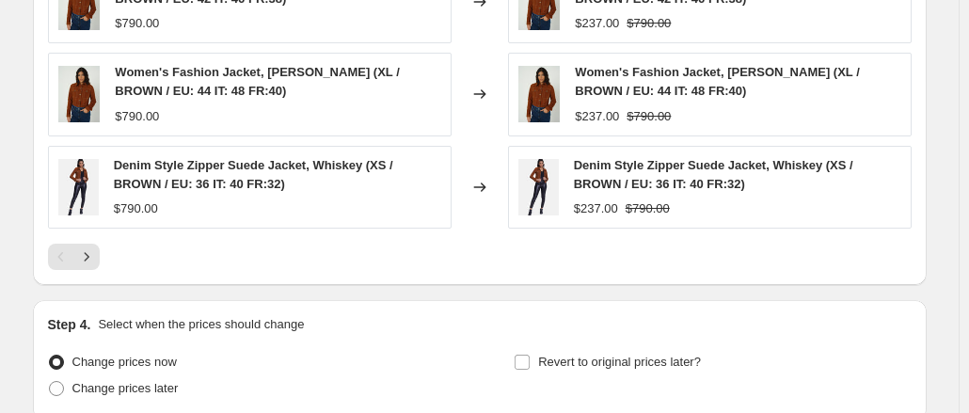
scroll to position [1912, 0]
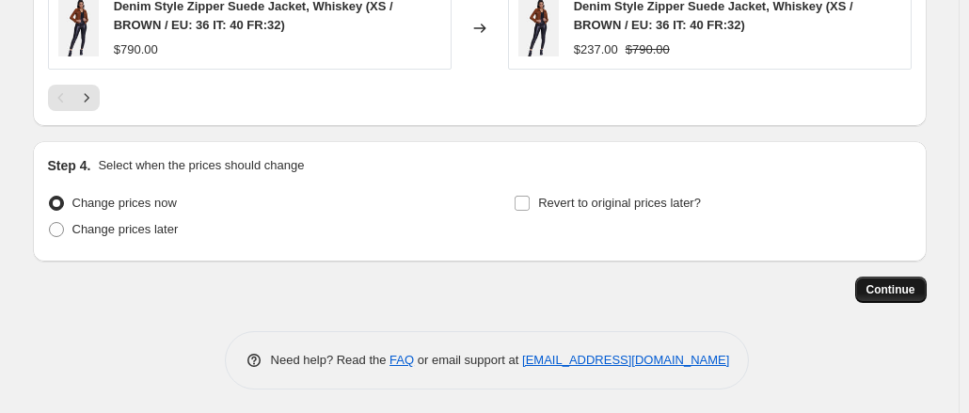
click at [885, 278] on button "Continue" at bounding box center [892, 290] width 72 height 26
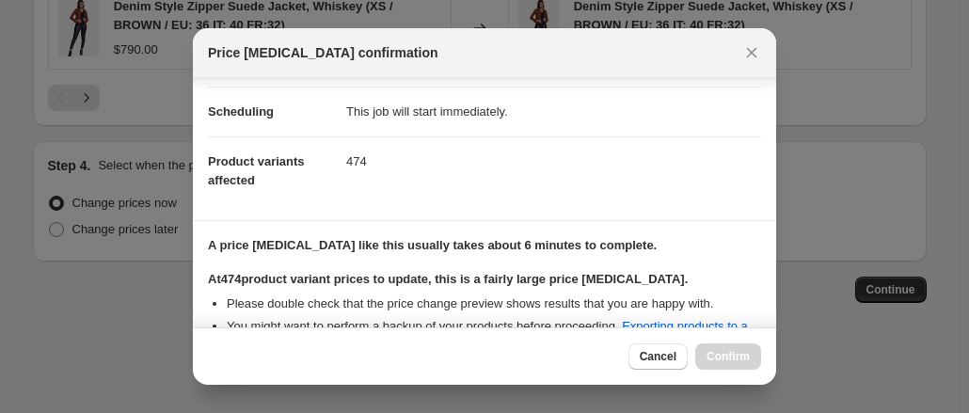
scroll to position [142, 0]
click at [656, 349] on button "Cancel" at bounding box center [658, 357] width 59 height 26
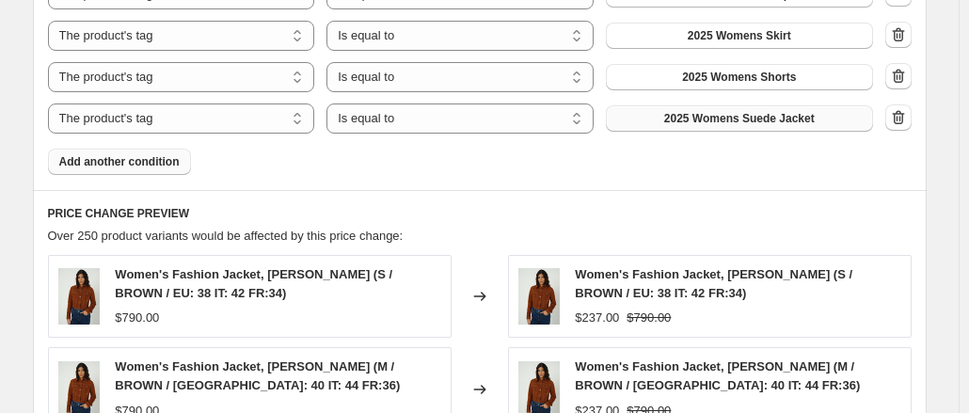
scroll to position [1272, 0]
click at [177, 152] on button "Add another condition" at bounding box center [119, 163] width 143 height 26
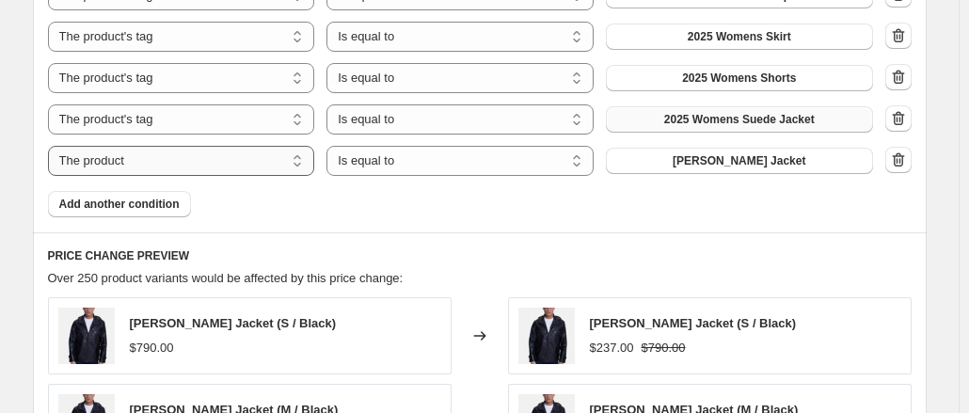
click at [162, 161] on select "The product The product's collection The product's tag The product's vendor The…" at bounding box center [181, 161] width 267 height 30
select select "tag"
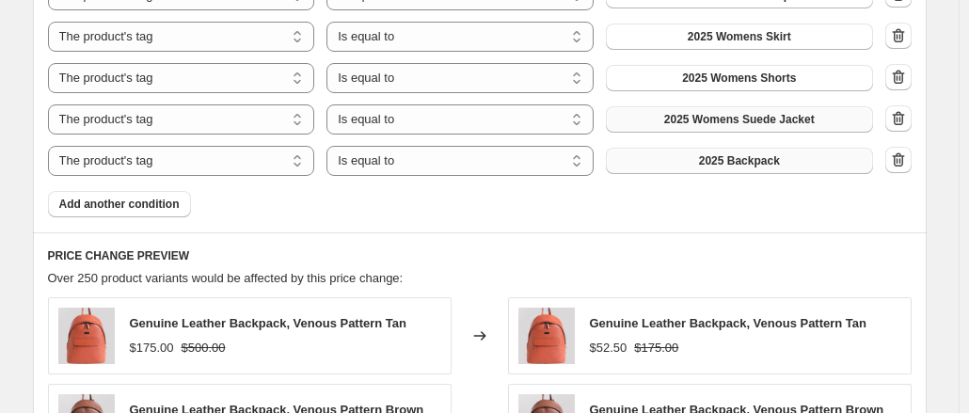
click at [710, 168] on button "2025 Backpack" at bounding box center [739, 161] width 267 height 26
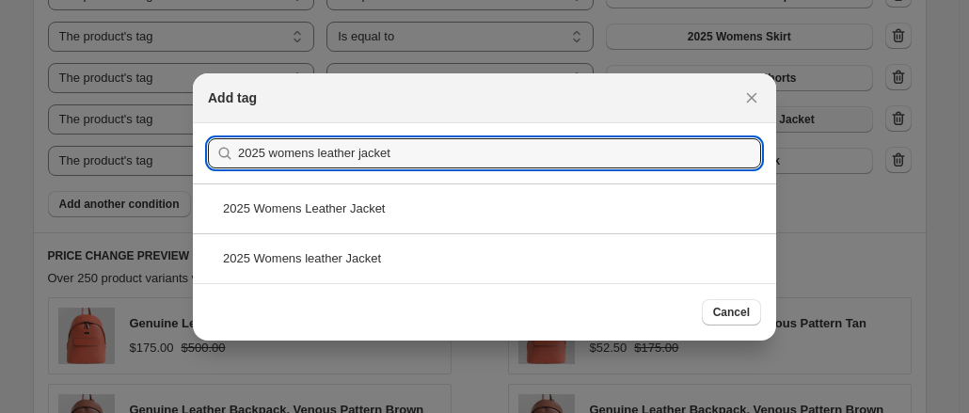
type input "2025 womens leather jacket"
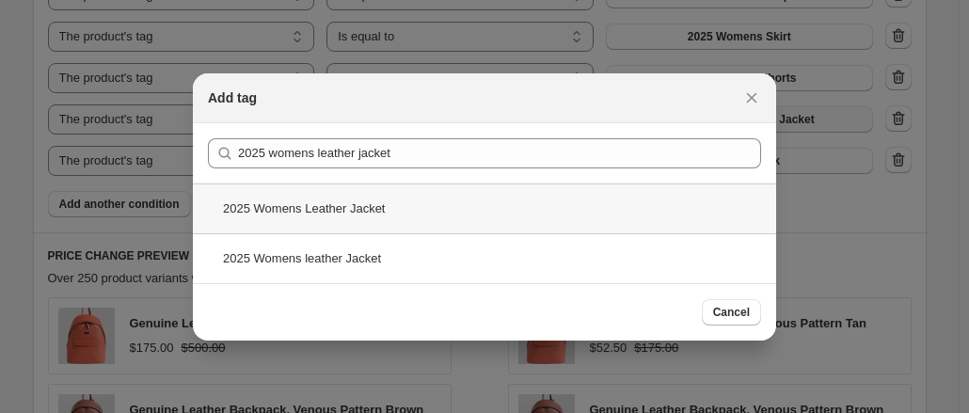
drag, startPoint x: 464, startPoint y: 199, endPoint x: 390, endPoint y: 199, distance: 74.4
click at [390, 199] on div "2025 Womens Leather Jacket" at bounding box center [485, 209] width 584 height 50
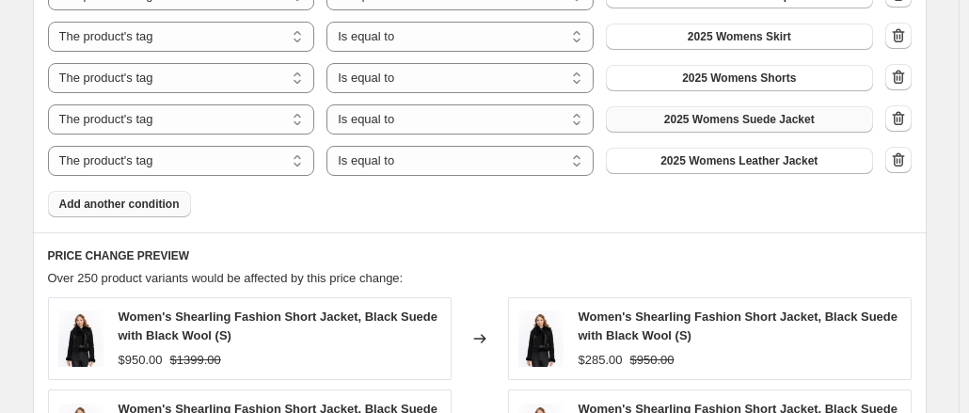
click at [160, 210] on span "Add another condition" at bounding box center [119, 204] width 120 height 15
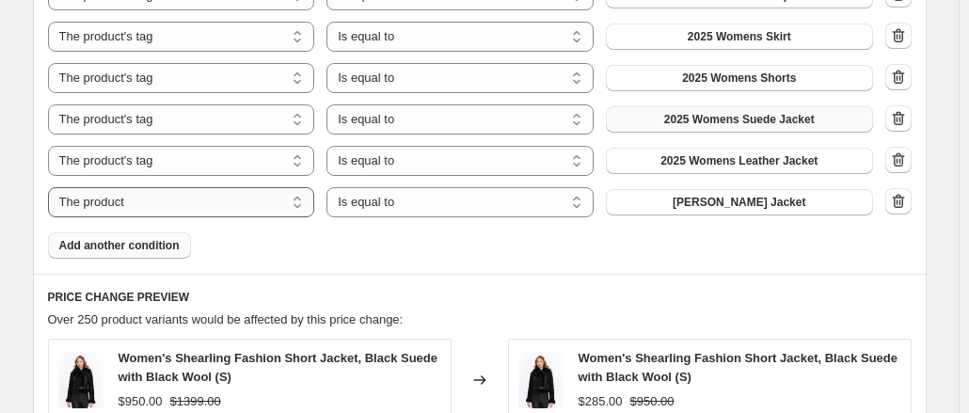
click at [152, 204] on select "The product The product's collection The product's tag The product's vendor The…" at bounding box center [181, 202] width 267 height 30
select select "tag"
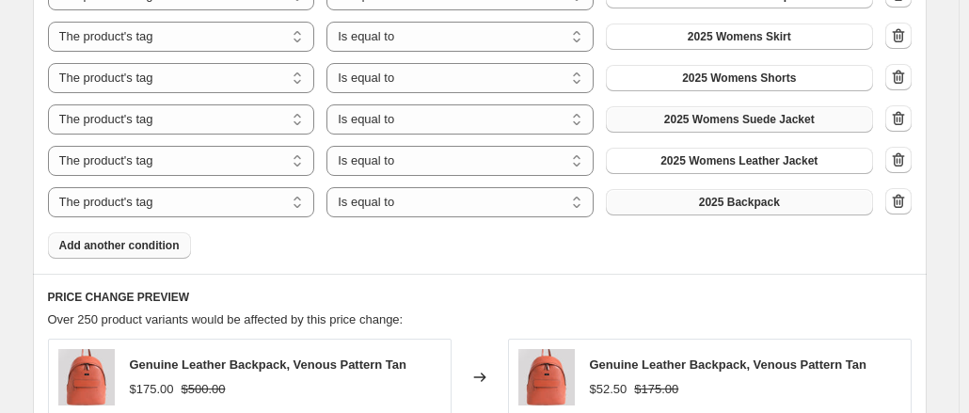
click at [706, 193] on button "2025 Backpack" at bounding box center [739, 202] width 267 height 26
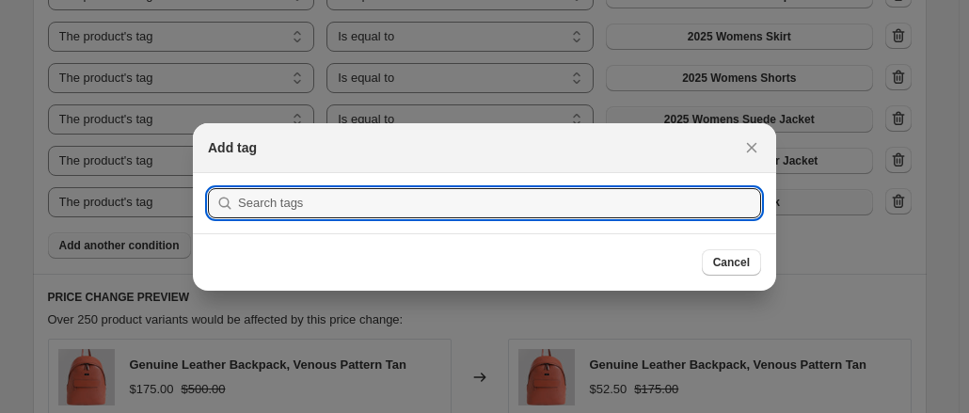
scroll to position [0, 0]
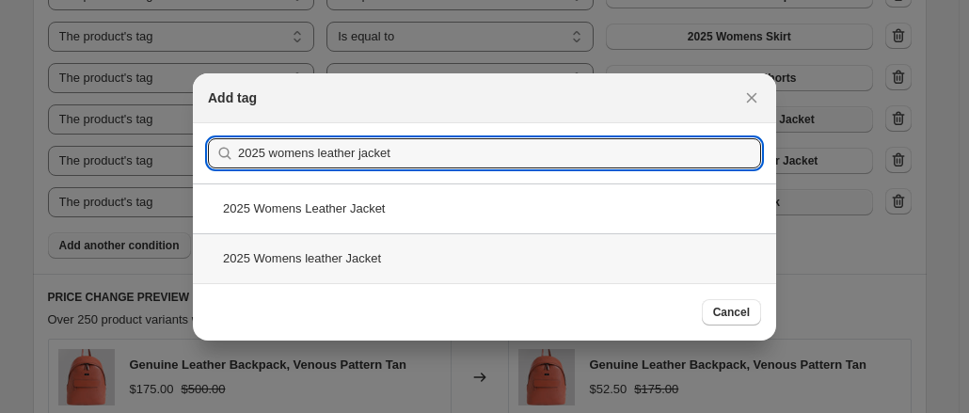
type input "2025 womens leather jacket"
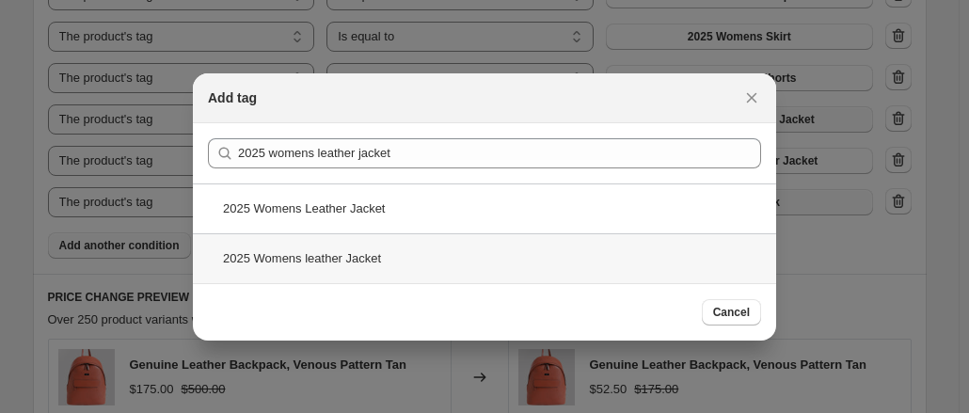
click at [412, 248] on div "2025 Womens leather Jacket" at bounding box center [485, 258] width 584 height 50
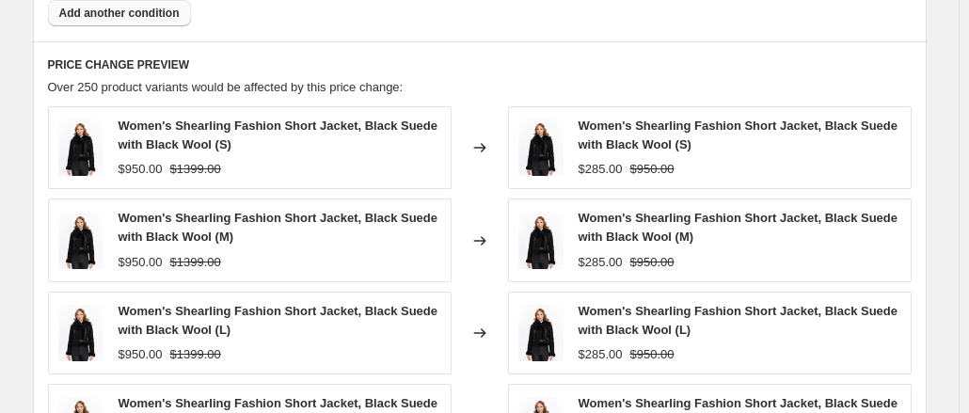
scroll to position [1960, 0]
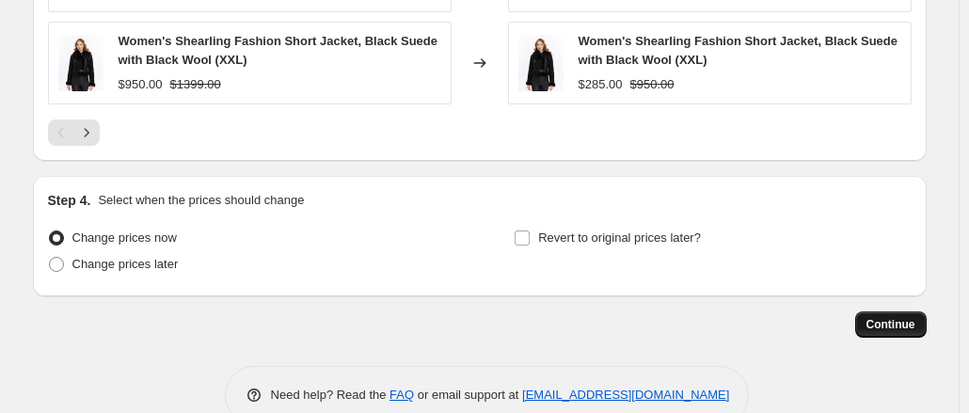
click at [898, 321] on span "Continue" at bounding box center [891, 324] width 49 height 15
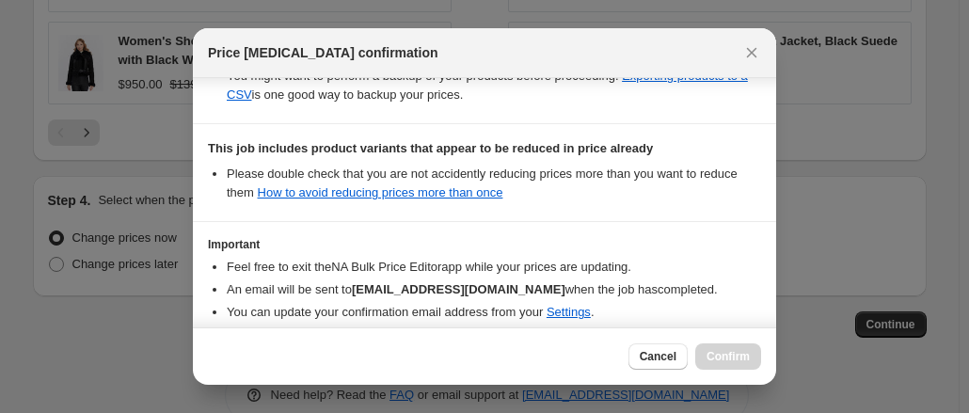
scroll to position [395, 0]
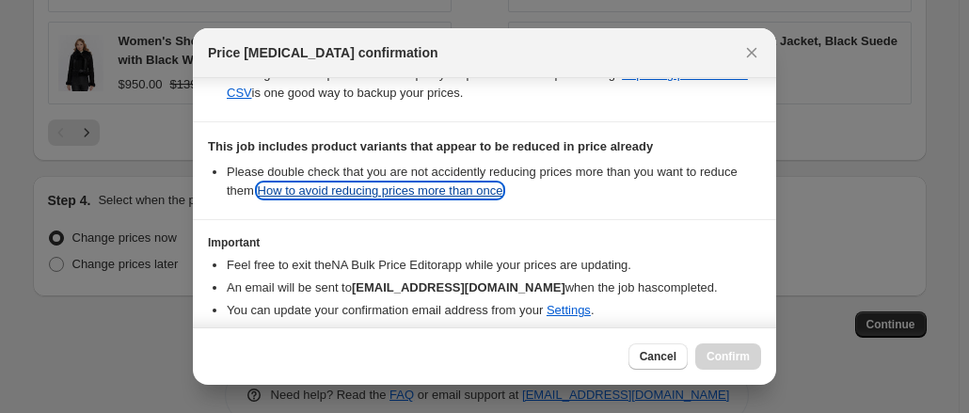
click at [405, 185] on link "How to avoid reducing prices more than once" at bounding box center [381, 191] width 246 height 14
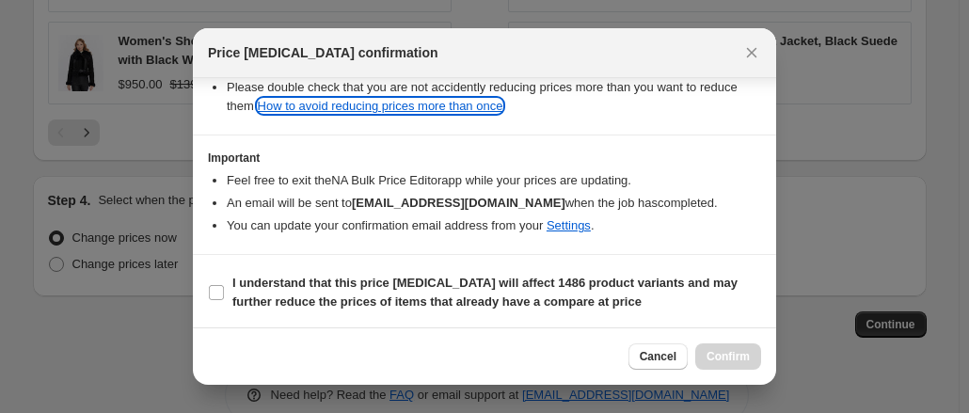
scroll to position [480, 0]
click at [426, 293] on b "I understand that this price [MEDICAL_DATA] will affect 1486 product variants a…" at bounding box center [484, 292] width 505 height 33
click at [224, 293] on input "I understand that this price [MEDICAL_DATA] will affect 1486 product variants a…" at bounding box center [216, 292] width 15 height 15
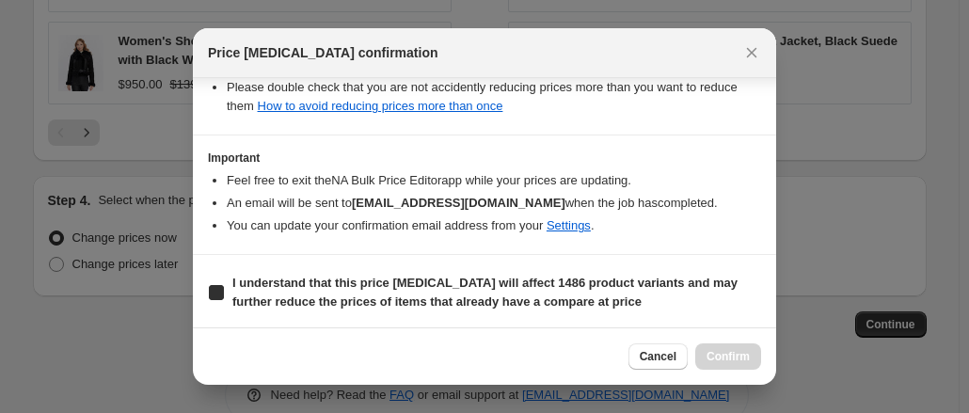
checkbox input "true"
click at [715, 359] on span "Confirm" at bounding box center [728, 356] width 43 height 15
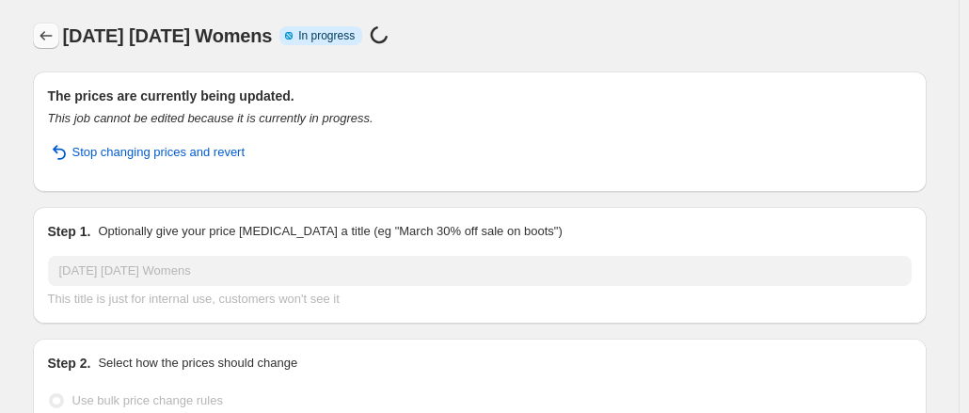
click at [45, 36] on icon "Price change jobs" at bounding box center [46, 35] width 12 height 9
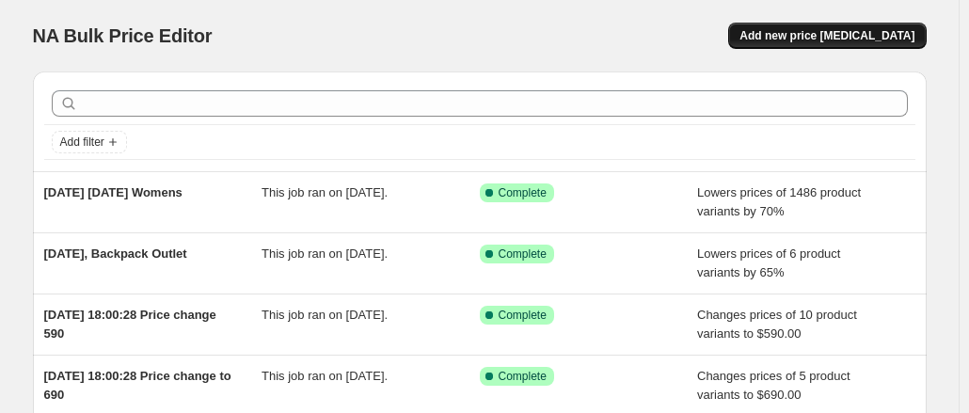
click at [834, 32] on span "Add new price [MEDICAL_DATA]" at bounding box center [827, 35] width 175 height 15
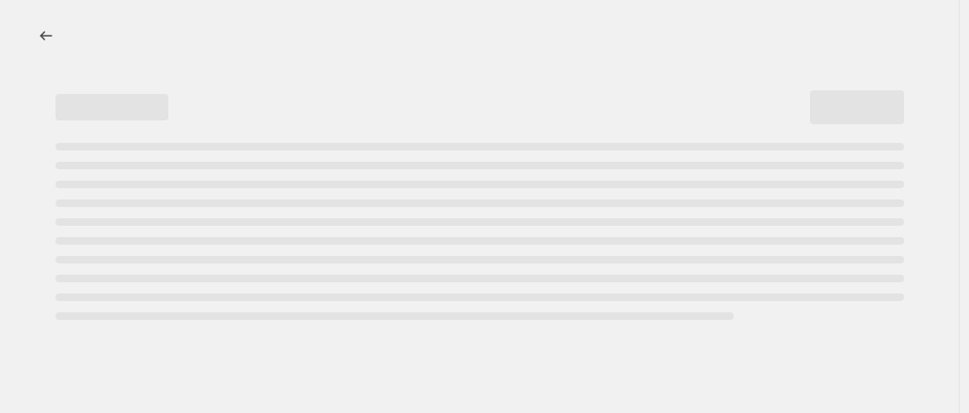
select select "percentage"
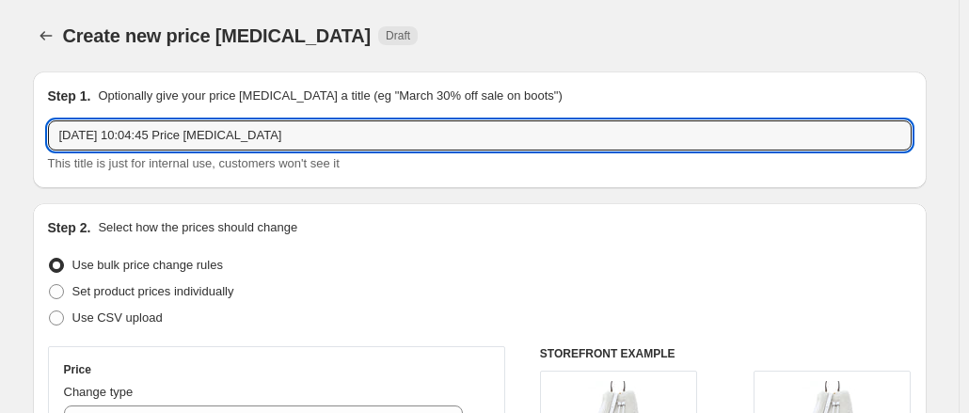
drag, startPoint x: 134, startPoint y: 133, endPoint x: 501, endPoint y: 103, distance: 368.3
click at [501, 103] on div "Step 1. Optionally give your price change job a title (eg "March 30% off sale o…" at bounding box center [480, 130] width 864 height 87
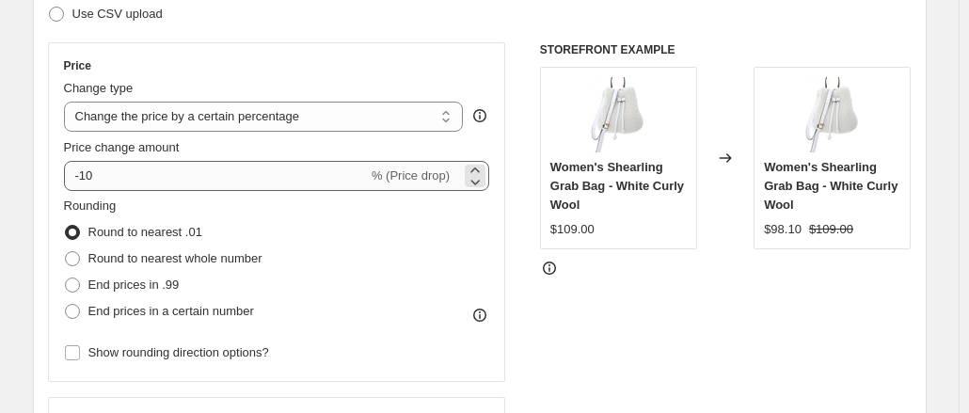
type input "29 Aug 2025 LABOR DAY Womens shearling"
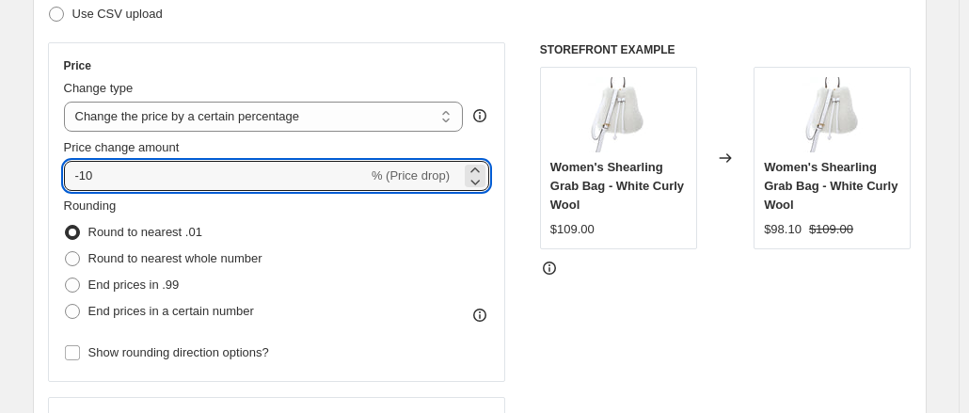
drag, startPoint x: 147, startPoint y: 180, endPoint x: -96, endPoint y: 206, distance: 244.2
type input "7"
type input "-70"
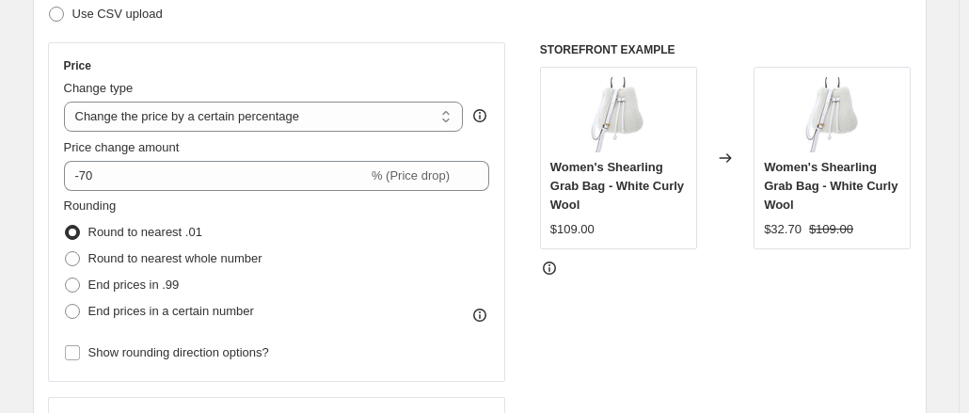
click at [592, 304] on div "STOREFRONT EXAMPLE Women's Shearling Grab Bag - White Curly Wool $109.00 Change…" at bounding box center [726, 272] width 372 height 461
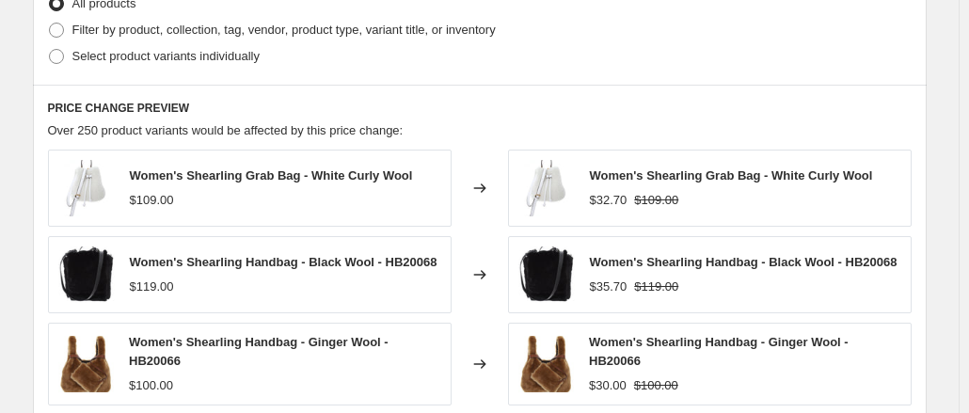
scroll to position [872, 0]
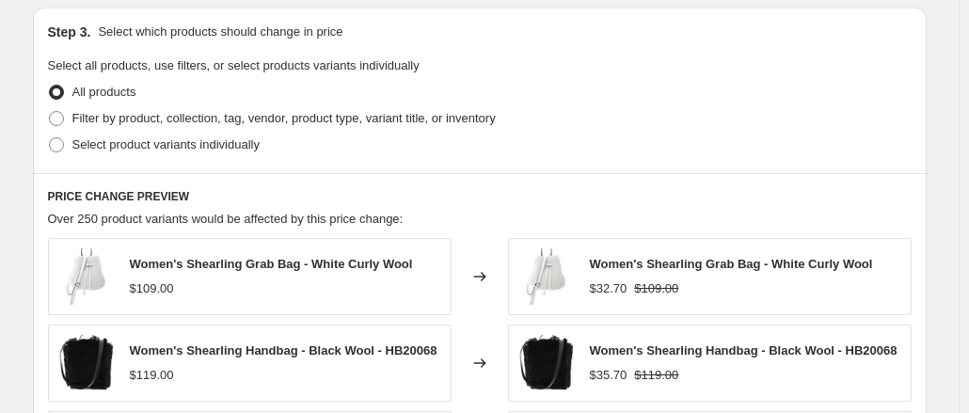
click at [190, 100] on div "All products" at bounding box center [480, 92] width 864 height 26
click at [184, 120] on span "Filter by product, collection, tag, vendor, product type, variant title, or inv…" at bounding box center [284, 118] width 424 height 14
click at [50, 112] on input "Filter by product, collection, tag, vendor, product type, variant title, or inv…" at bounding box center [49, 111] width 1 height 1
radio input "true"
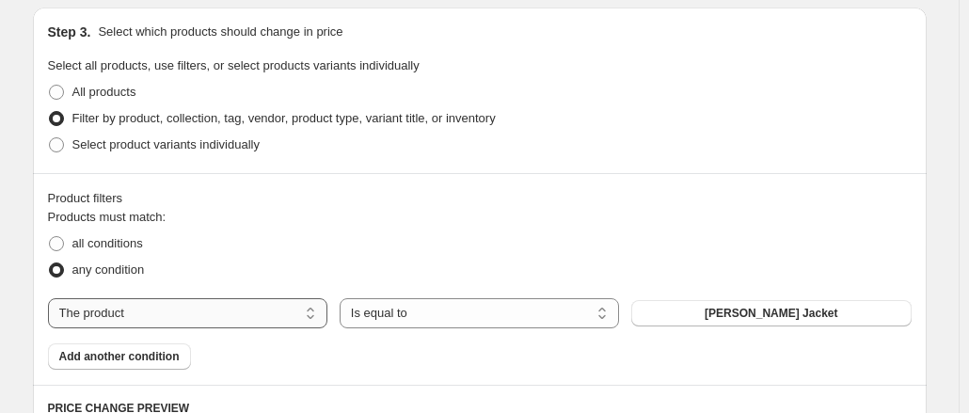
click at [194, 317] on select "The product The product's collection The product's tag The product's vendor The…" at bounding box center [188, 313] width 280 height 30
select select "tag"
click at [646, 303] on button "2025 Backpack" at bounding box center [772, 313] width 280 height 26
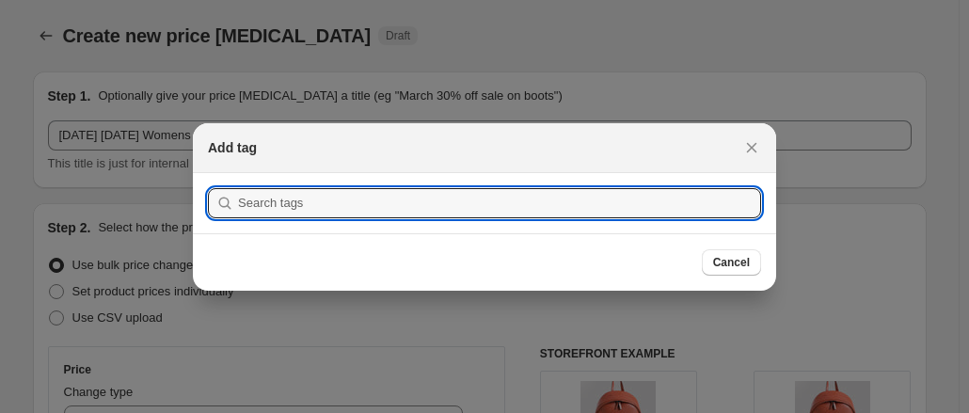
scroll to position [0, 0]
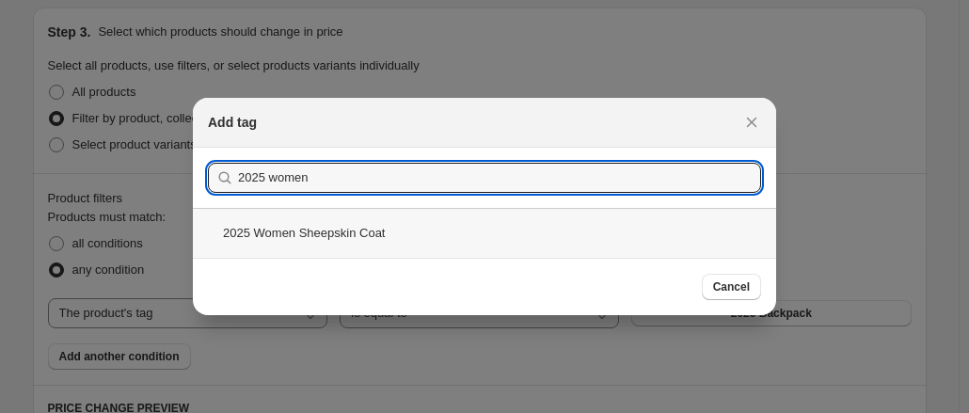
type input "2025 women"
click at [390, 237] on div "2025 Women Sheepskin Coat" at bounding box center [485, 233] width 584 height 50
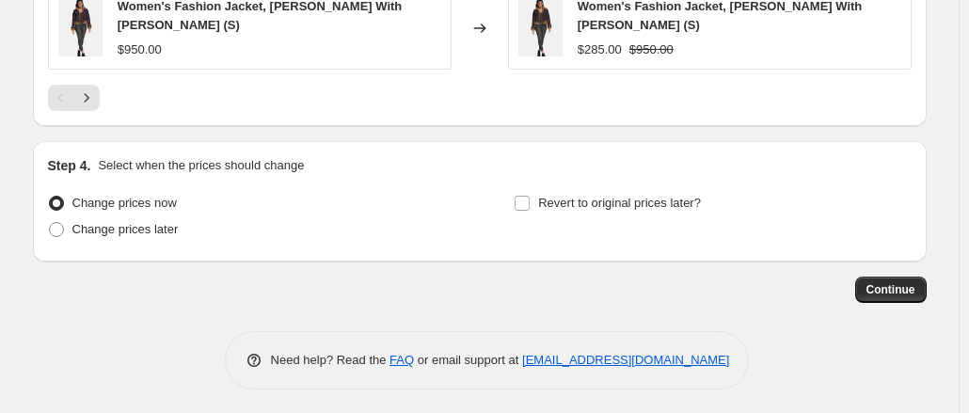
scroll to position [1704, 0]
click at [855, 278] on div "Continue" at bounding box center [480, 291] width 894 height 26
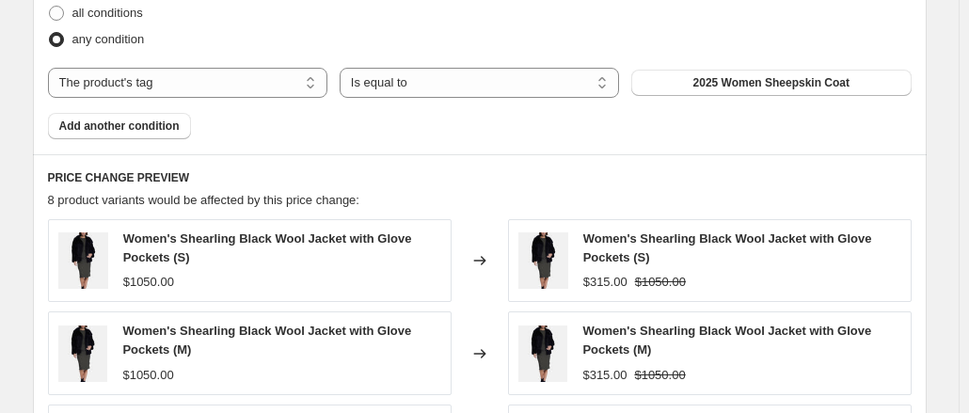
scroll to position [1705, 0]
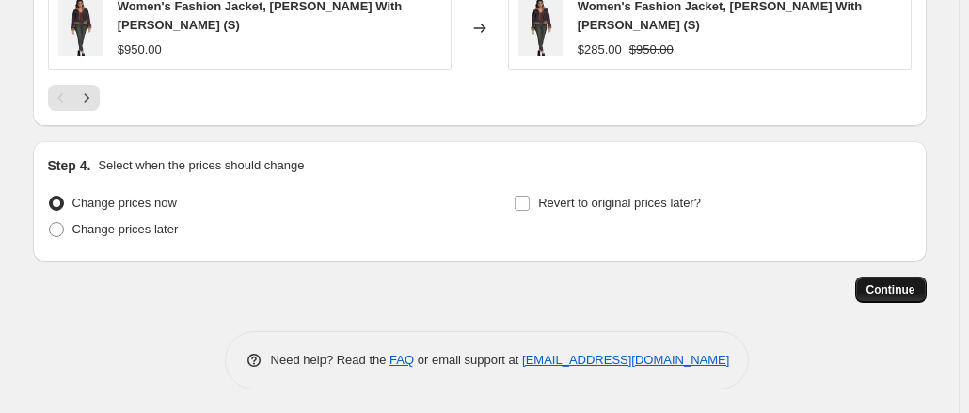
click at [875, 283] on span "Continue" at bounding box center [891, 289] width 49 height 15
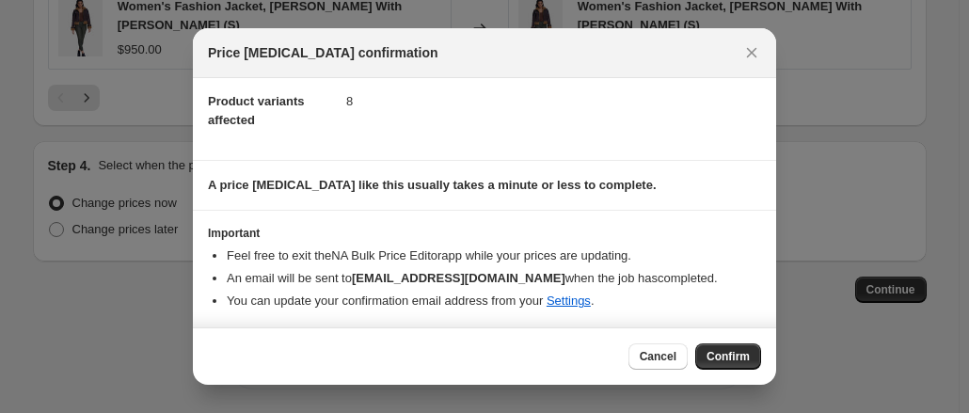
scroll to position [0, 0]
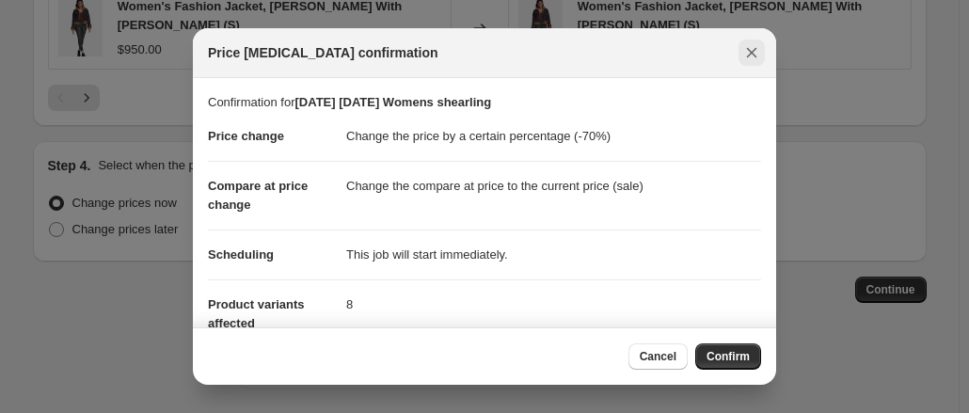
click at [744, 56] on icon "Close" at bounding box center [752, 52] width 19 height 19
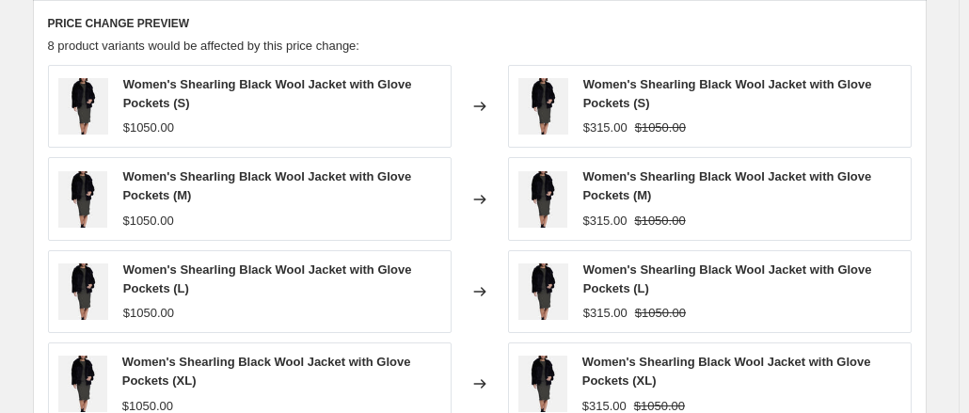
scroll to position [983, 0]
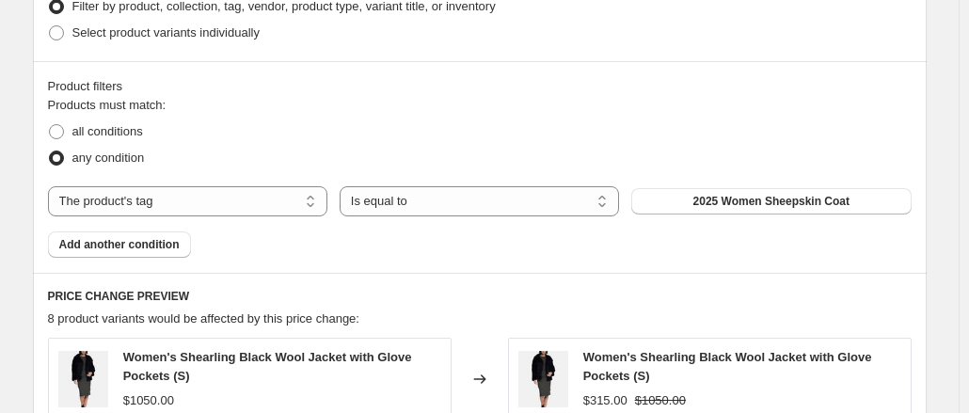
click at [173, 228] on div "Products must match: all conditions any condition The product The product's col…" at bounding box center [480, 177] width 864 height 162
click at [166, 232] on button "Add another condition" at bounding box center [119, 245] width 143 height 26
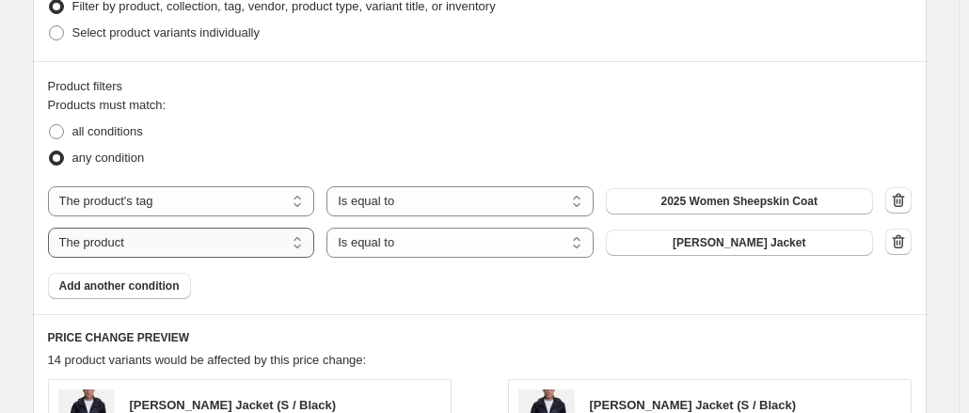
click at [189, 240] on select "The product The product's collection The product's tag The product's vendor The…" at bounding box center [181, 243] width 267 height 30
select select "tag"
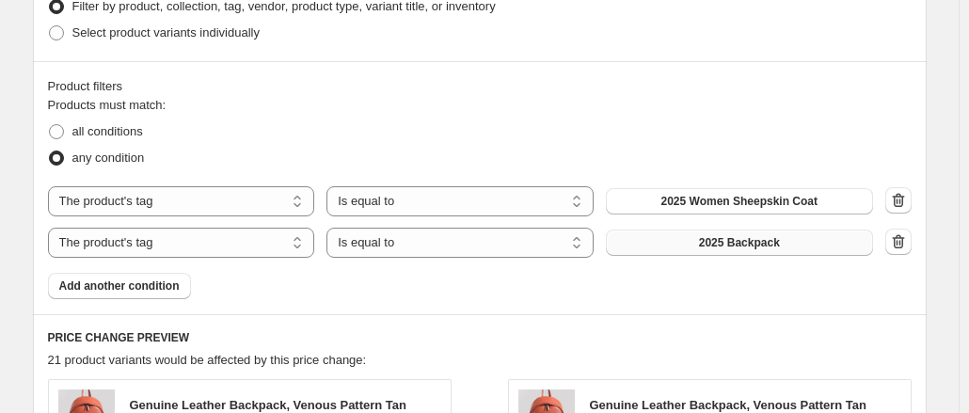
click at [683, 240] on button "2025 Backpack" at bounding box center [739, 243] width 267 height 26
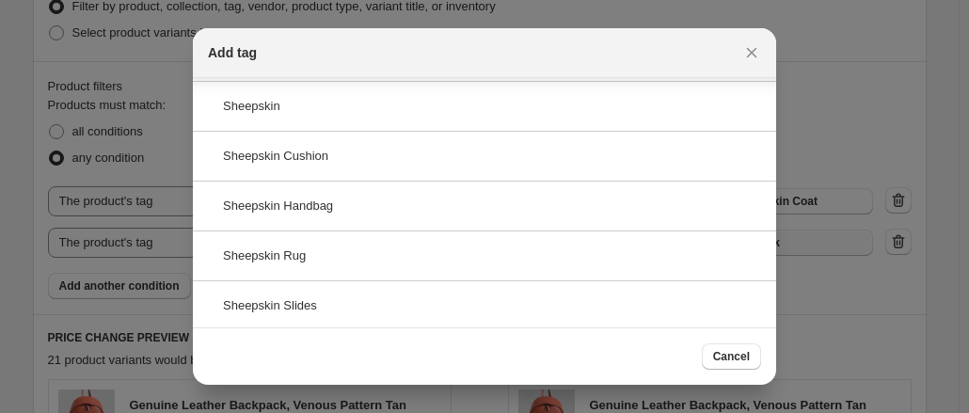
scroll to position [0, 0]
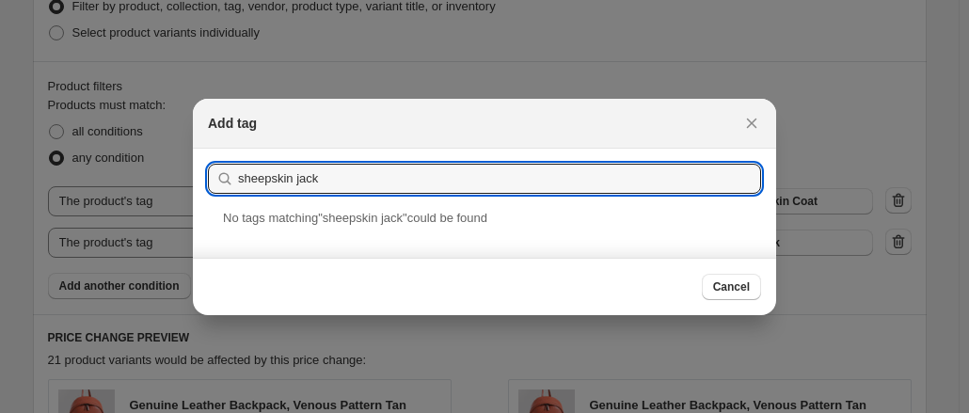
drag, startPoint x: 424, startPoint y: 172, endPoint x: -40, endPoint y: 269, distance: 474.0
click at [0, 269] on html "Home Settings Plans Skip to content Create new price change job. This page is r…" at bounding box center [484, 206] width 969 height 413
click at [282, 178] on input "2025 sheepskin" at bounding box center [499, 179] width 523 height 30
drag, startPoint x: 314, startPoint y: 184, endPoint x: 274, endPoint y: 179, distance: 40.9
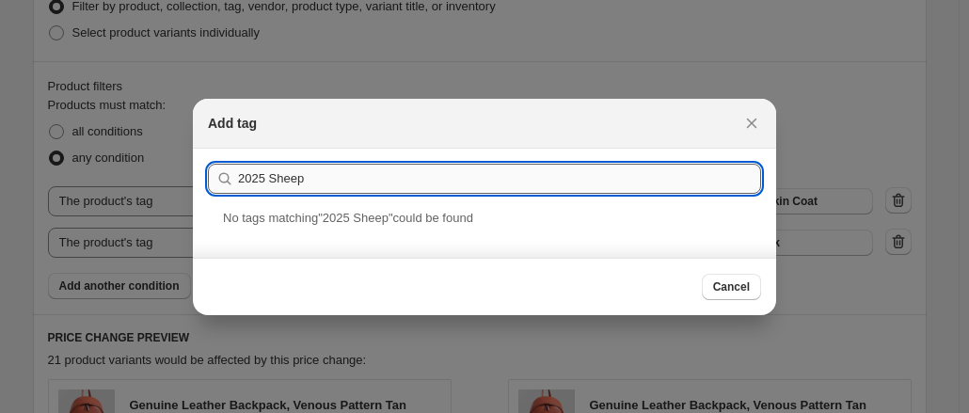
click at [274, 179] on input "2025 Sheep" at bounding box center [499, 179] width 523 height 30
drag, startPoint x: 269, startPoint y: 185, endPoint x: 473, endPoint y: 178, distance: 204.4
click at [473, 178] on input "2025 Shear" at bounding box center [499, 179] width 523 height 30
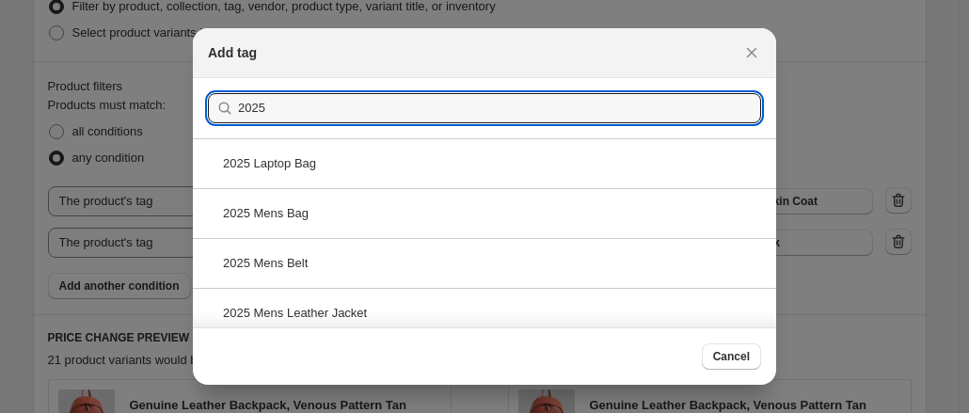
type input "2025"
click at [740, 353] on span "Cancel" at bounding box center [731, 356] width 37 height 15
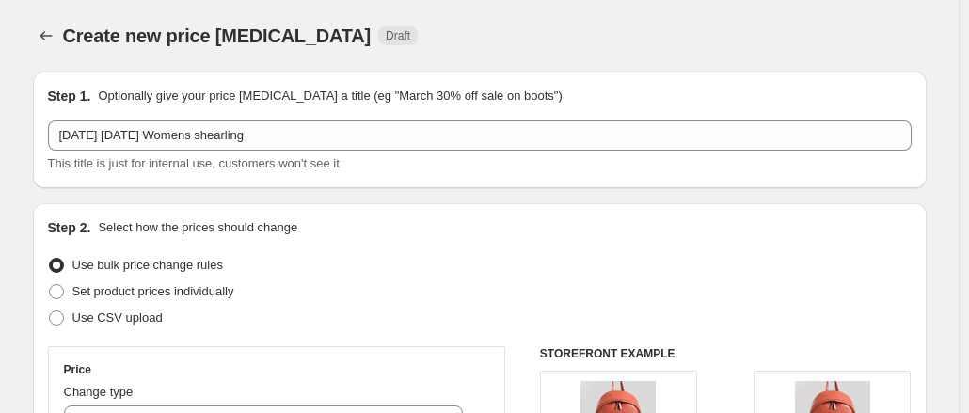
scroll to position [983, 0]
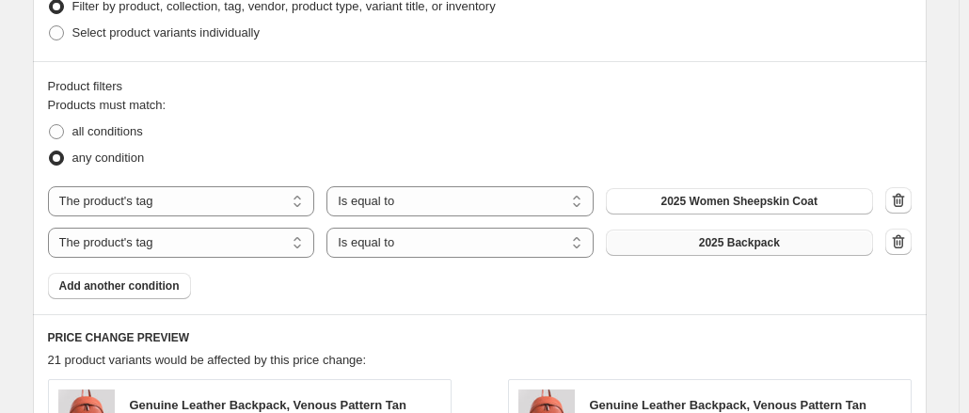
click at [664, 246] on button "2025 Backpack" at bounding box center [739, 243] width 267 height 26
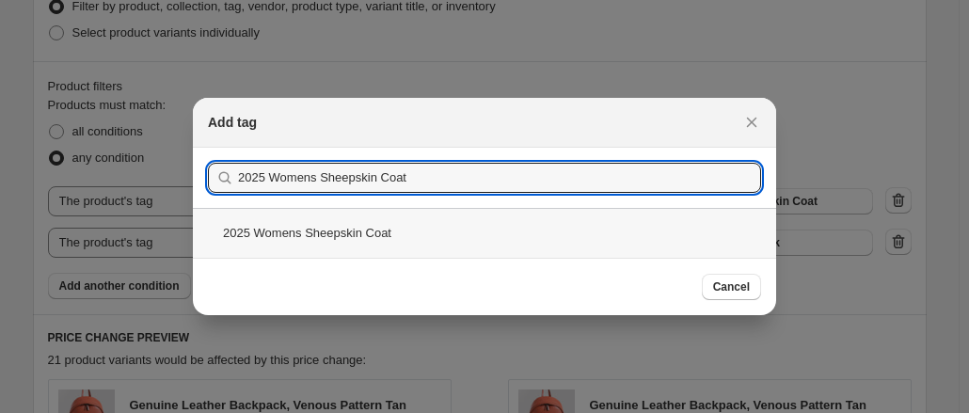
type input "2025 Womens Sheepskin Coat"
click at [392, 235] on div "2025 Womens Sheepskin Coat" at bounding box center [485, 233] width 584 height 50
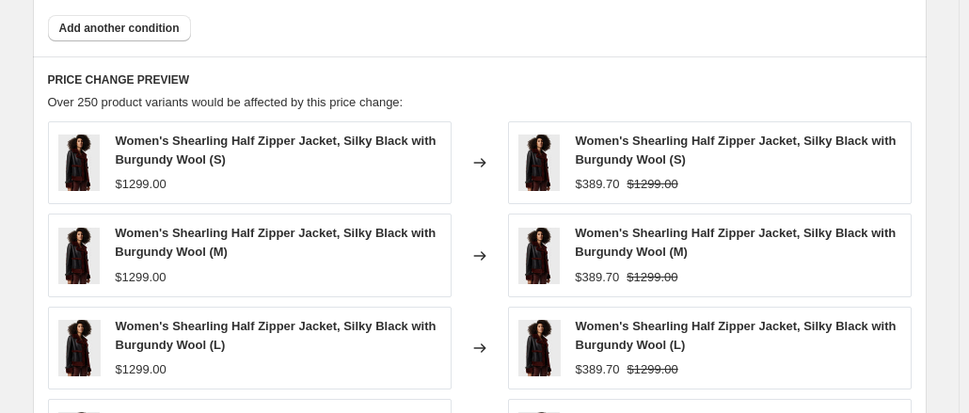
scroll to position [1594, 0]
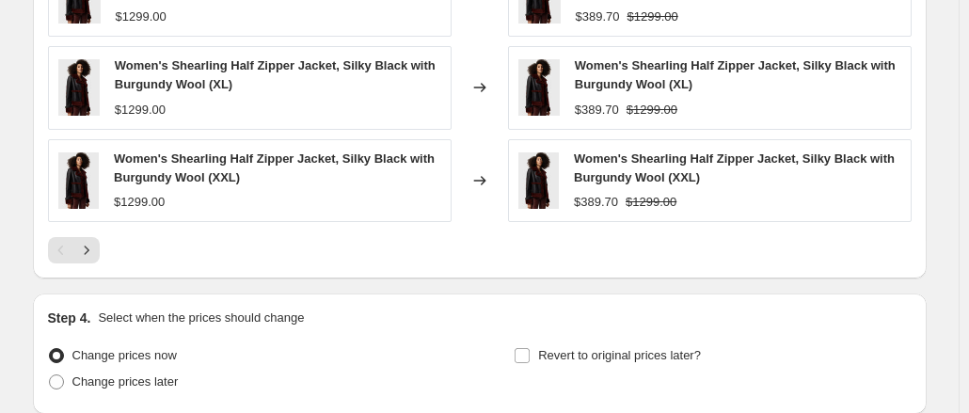
click at [119, 251] on div at bounding box center [480, 250] width 864 height 26
click at [100, 250] on button "Next" at bounding box center [86, 250] width 26 height 26
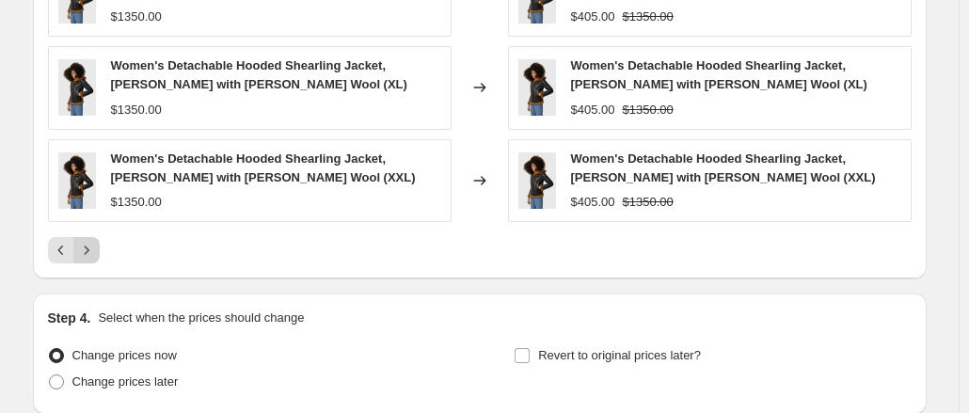
click at [100, 250] on button "Next" at bounding box center [86, 250] width 26 height 26
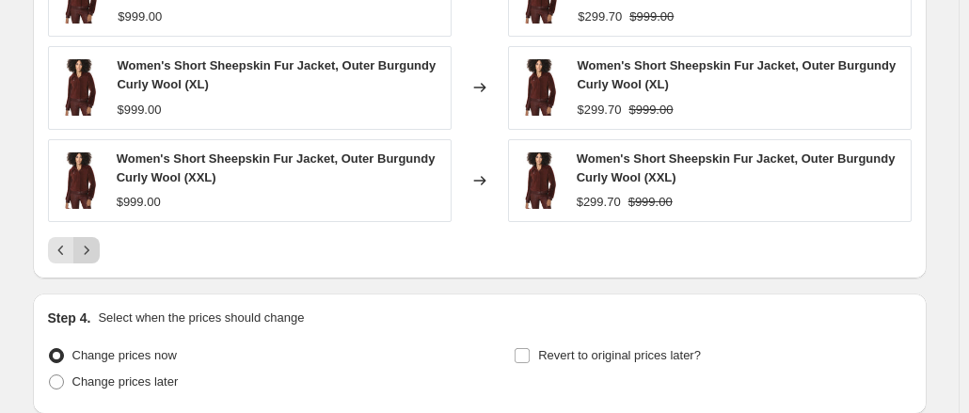
click at [100, 250] on button "Next" at bounding box center [86, 250] width 26 height 26
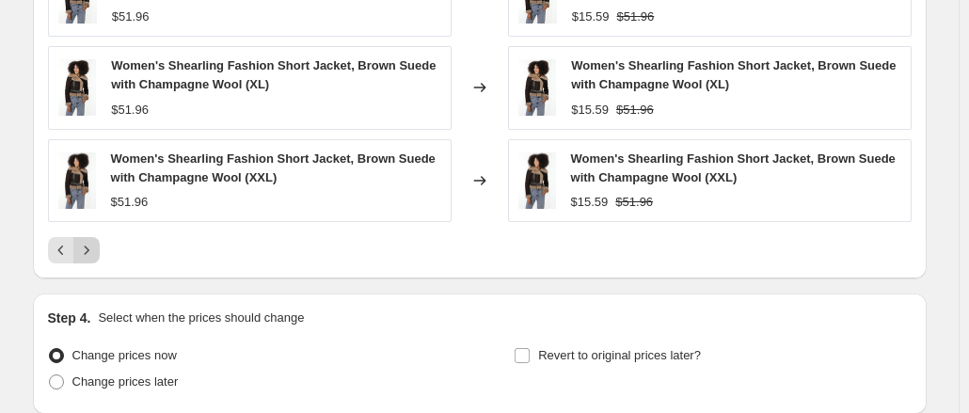
click at [100, 250] on button "Next" at bounding box center [86, 250] width 26 height 26
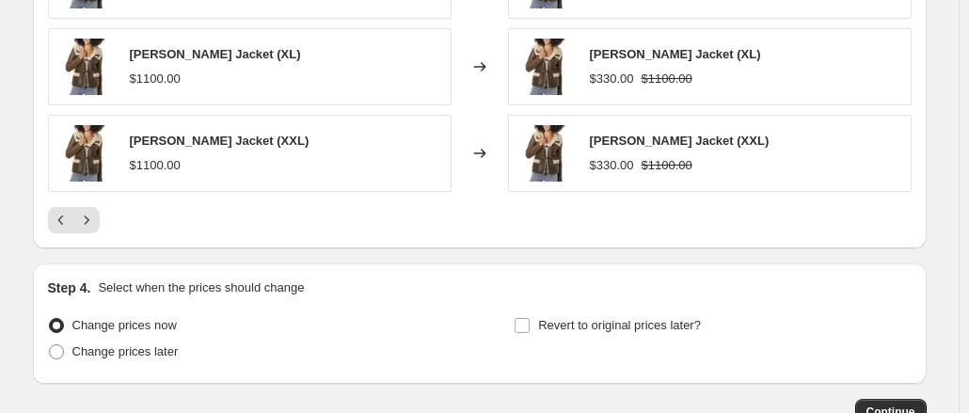
click at [52, 212] on button "Previous" at bounding box center [61, 220] width 26 height 26
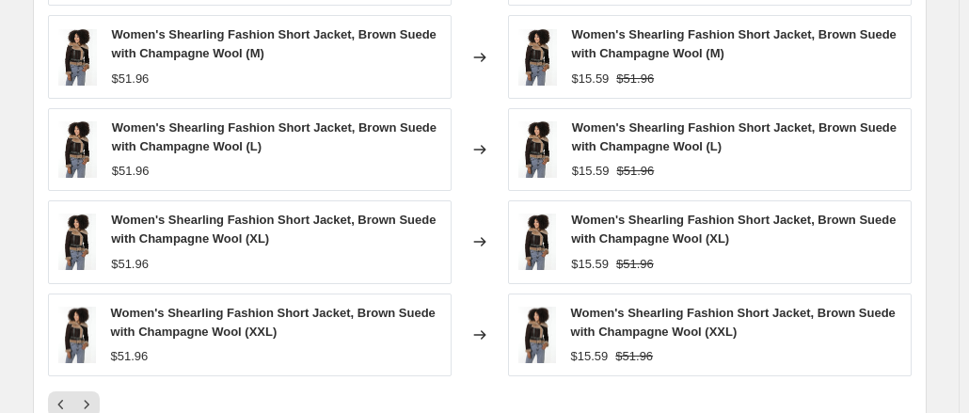
scroll to position [1510, 0]
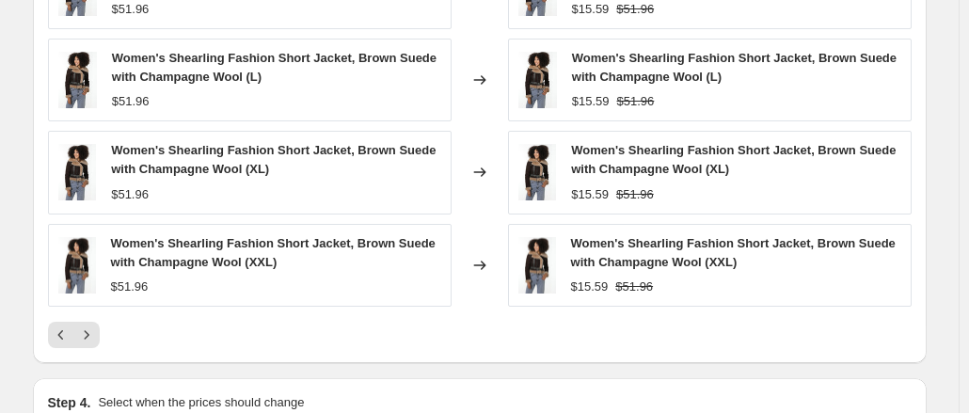
click at [104, 326] on div at bounding box center [480, 335] width 864 height 26
click at [96, 326] on icon "Next" at bounding box center [86, 335] width 19 height 19
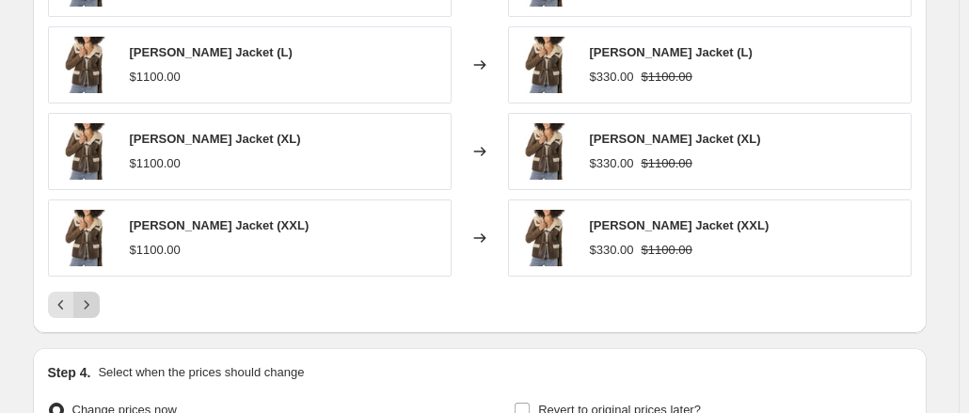
click at [97, 326] on div "PRICE CHANGE PREVIEW Over 250 product variants would be affected by this price …" at bounding box center [480, 60] width 894 height 545
click at [92, 312] on button "Next" at bounding box center [86, 305] width 26 height 26
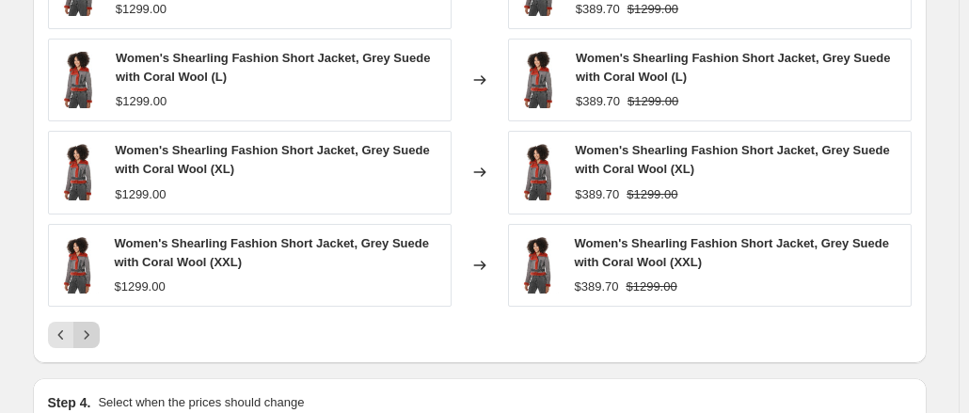
click at [92, 322] on button "Next" at bounding box center [86, 335] width 26 height 26
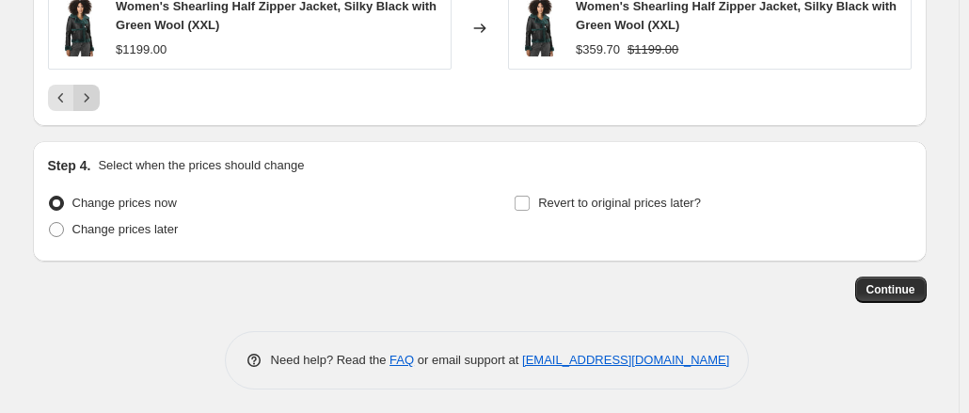
scroll to position [1747, 0]
click at [907, 282] on span "Continue" at bounding box center [891, 289] width 49 height 15
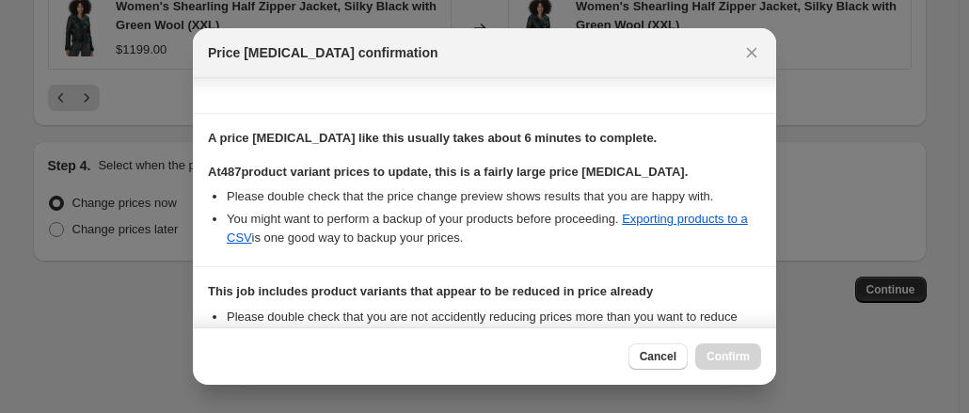
scroll to position [480, 0]
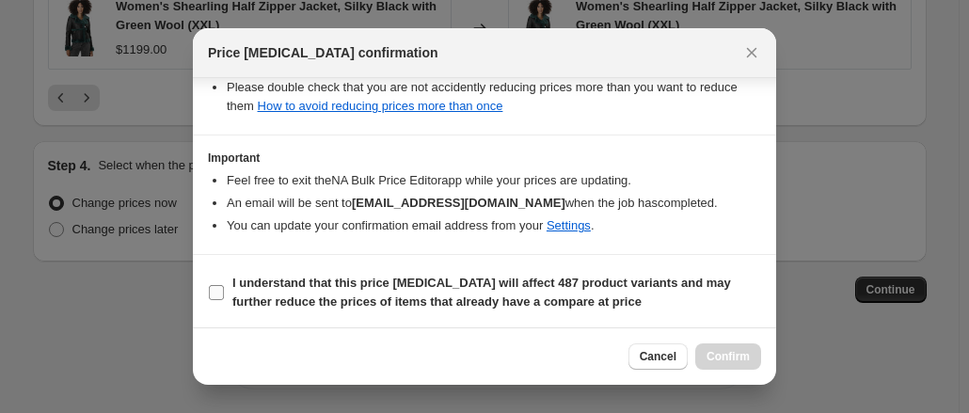
click at [535, 293] on b "I understand that this price change job will affect 487 product variants and ma…" at bounding box center [481, 292] width 499 height 33
click at [224, 293] on input "I understand that this price change job will affect 487 product variants and ma…" at bounding box center [216, 292] width 15 height 15
checkbox input "true"
click at [681, 358] on button "Cancel" at bounding box center [658, 357] width 59 height 26
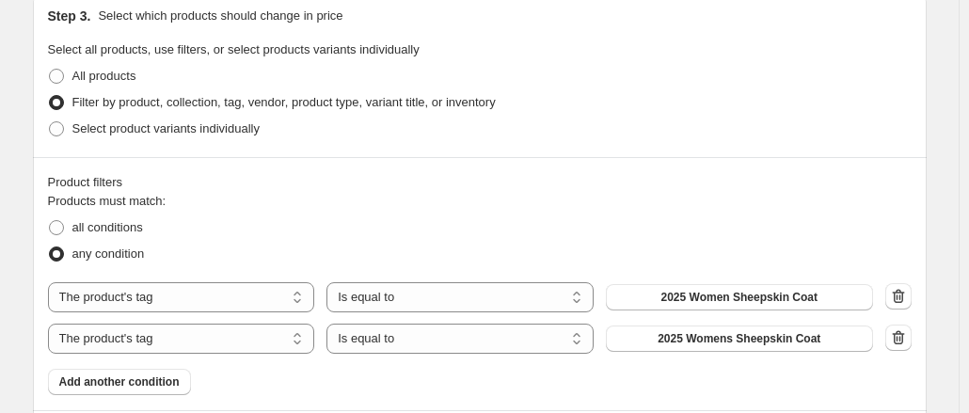
scroll to position [878, 0]
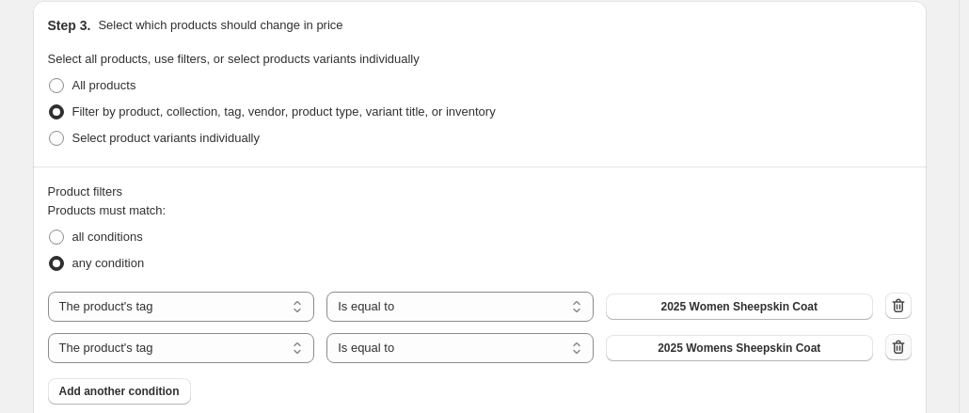
click at [908, 347] on icon "button" at bounding box center [898, 347] width 19 height 19
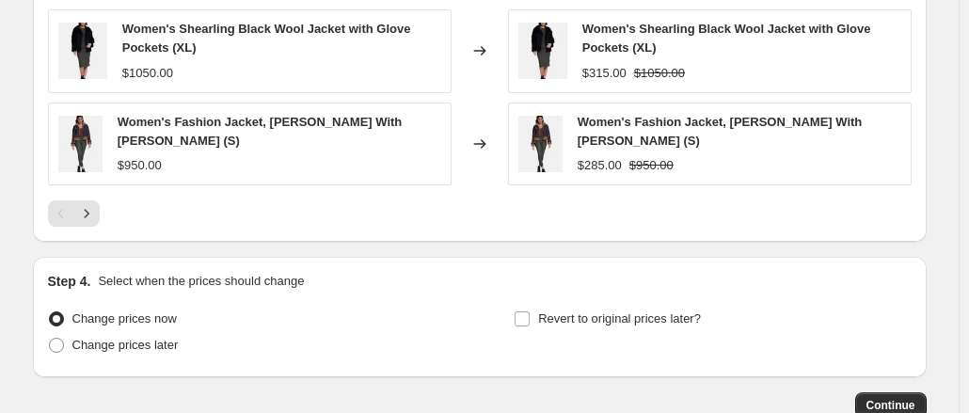
scroll to position [1600, 0]
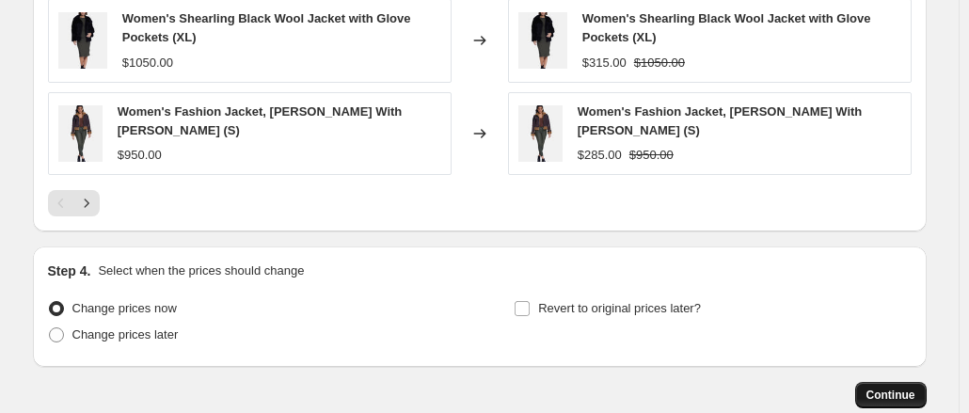
click at [895, 388] on span "Continue" at bounding box center [891, 395] width 49 height 15
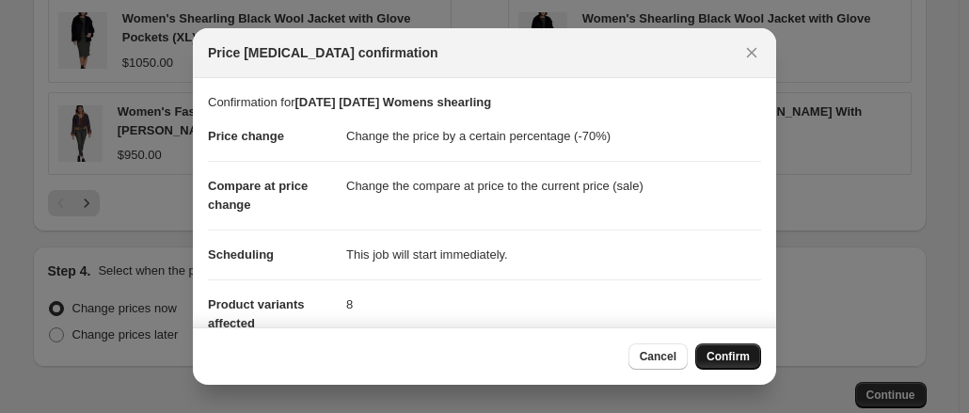
click at [734, 351] on span "Confirm" at bounding box center [728, 356] width 43 height 15
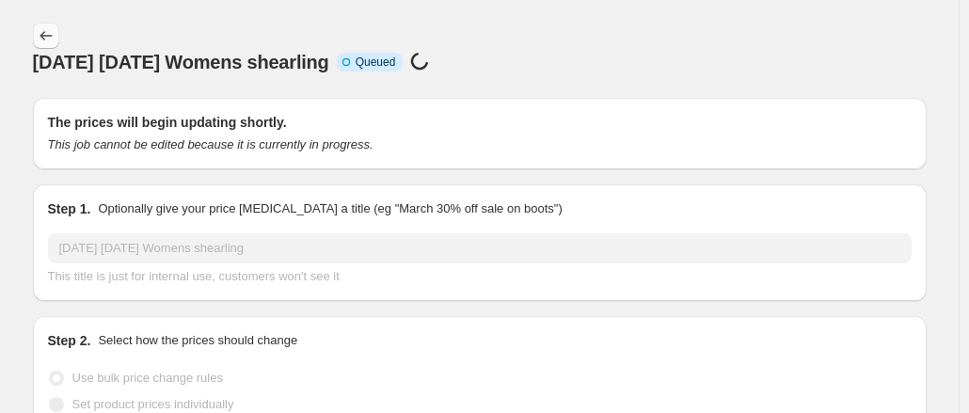
click at [42, 26] on button "Price change jobs" at bounding box center [46, 36] width 26 height 26
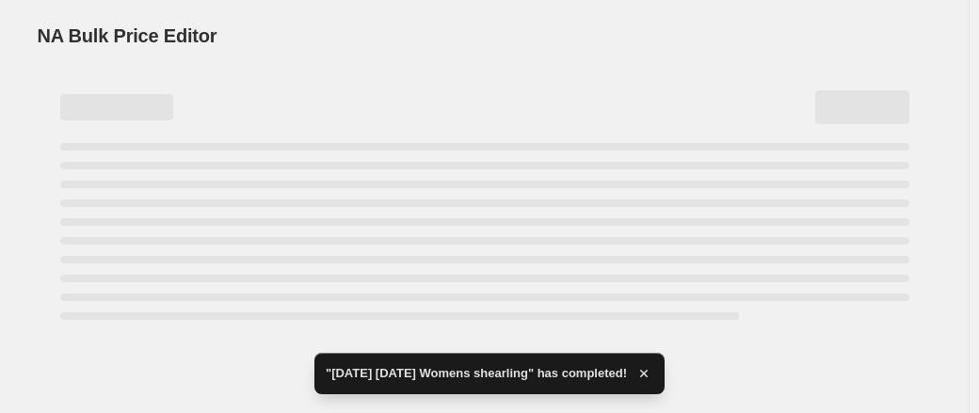
click at [857, 31] on div "NA Bulk Price Editor" at bounding box center [485, 36] width 894 height 26
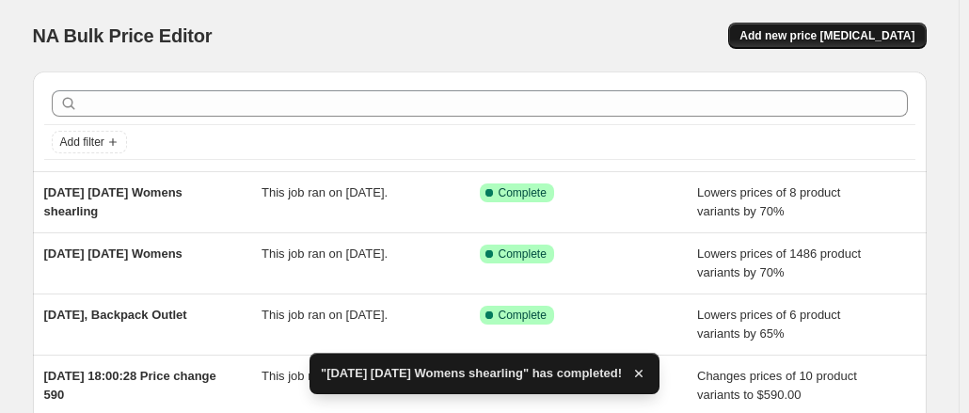
click at [857, 33] on span "Add new price [MEDICAL_DATA]" at bounding box center [827, 35] width 175 height 15
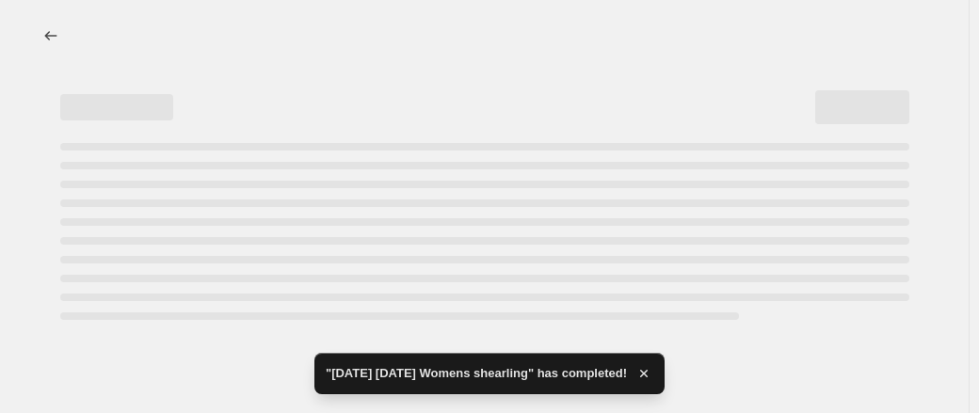
select select "percentage"
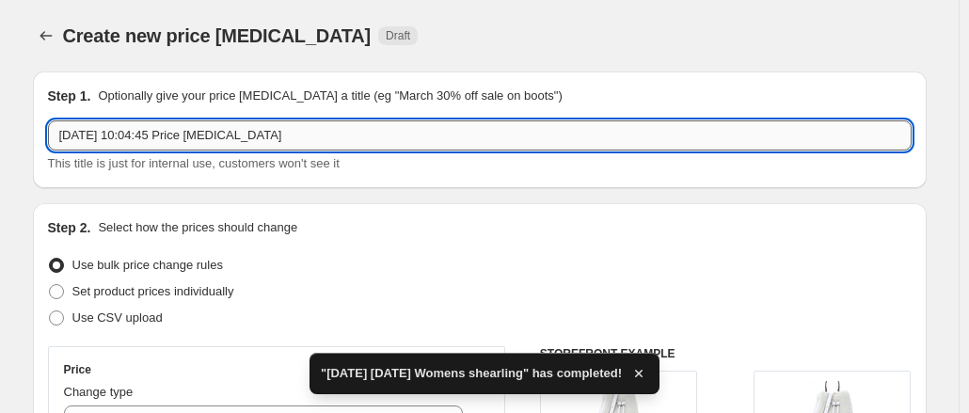
drag, startPoint x: 343, startPoint y: 132, endPoint x: 563, endPoint y: 127, distance: 220.3
click at [563, 127] on input "29 Aug 2025, 10:04:45 Price change job" at bounding box center [480, 135] width 864 height 30
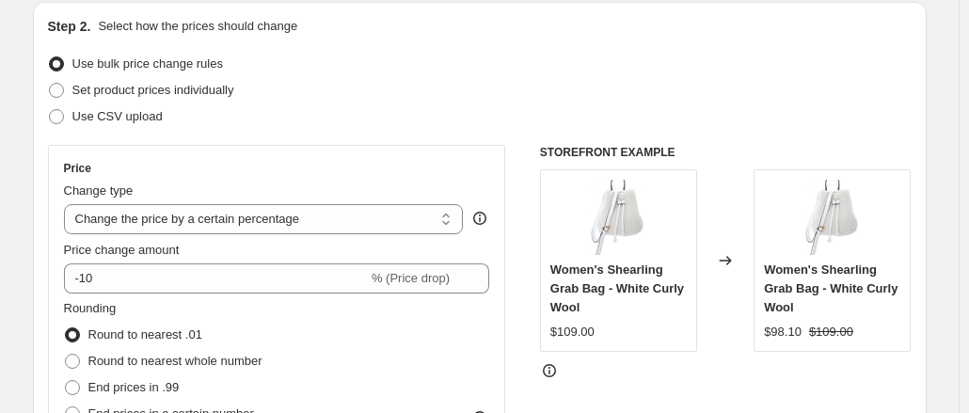
scroll to position [202, 0]
type input "29 Aug 2025 Labor Day Mens"
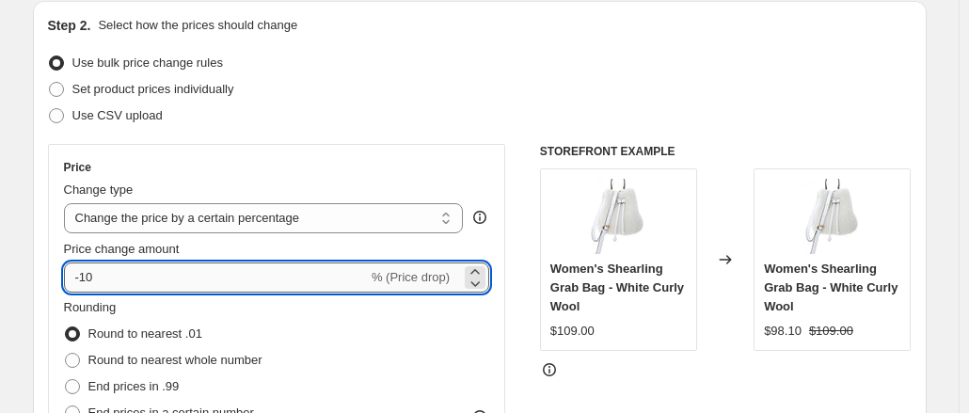
drag, startPoint x: 120, startPoint y: 278, endPoint x: 108, endPoint y: 288, distance: 16.0
click at [108, 288] on input "-10" at bounding box center [216, 278] width 304 height 30
type input "-1"
type input "-70"
click at [397, 110] on div "Use CSV upload" at bounding box center [480, 116] width 864 height 26
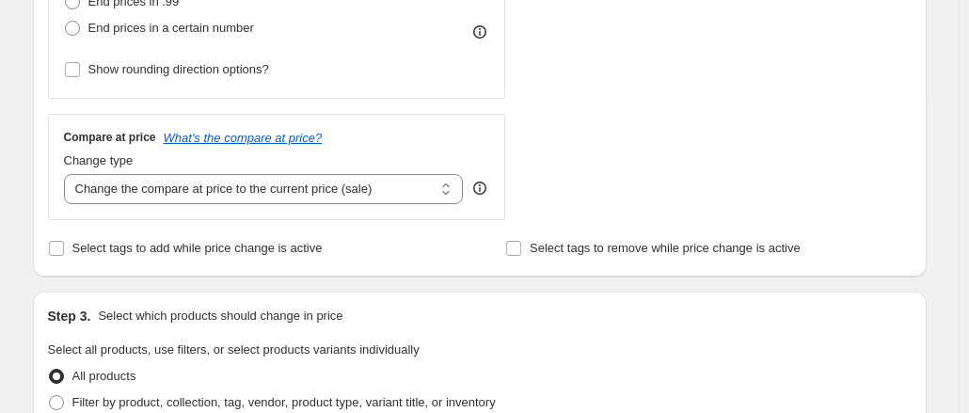
scroll to position [589, 0]
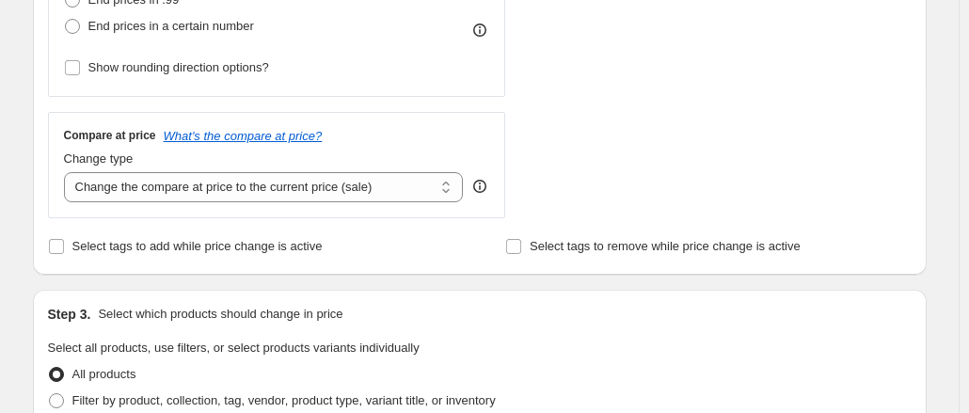
click at [582, 336] on div "Step 3. Select which products should change in price Select all products, use f…" at bounding box center [480, 373] width 894 height 166
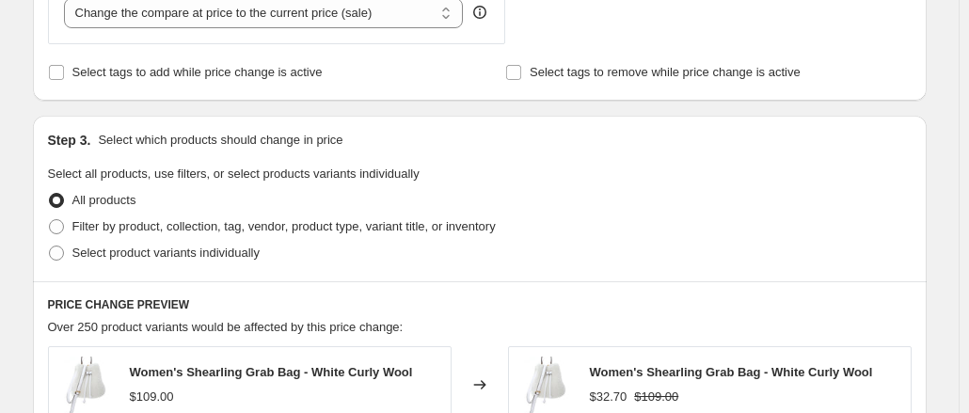
scroll to position [761, 0]
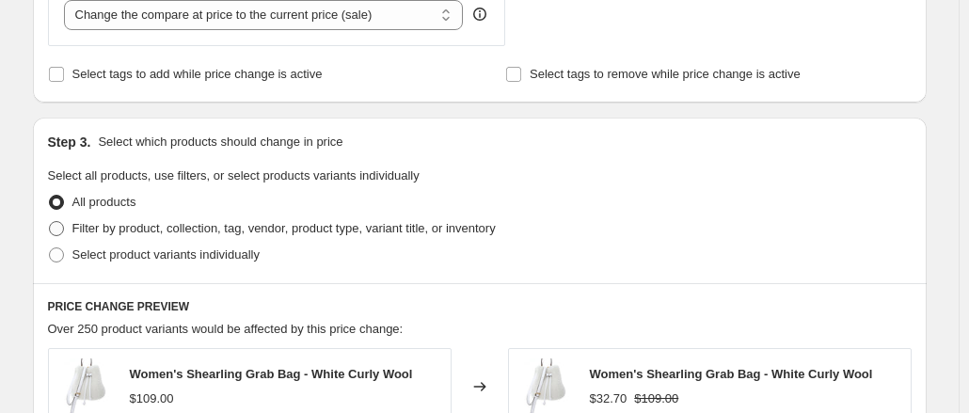
click at [288, 232] on span "Filter by product, collection, tag, vendor, product type, variant title, or inv…" at bounding box center [284, 228] width 424 height 14
click at [50, 222] on input "Filter by product, collection, tag, vendor, product type, variant title, or inv…" at bounding box center [49, 221] width 1 height 1
radio input "true"
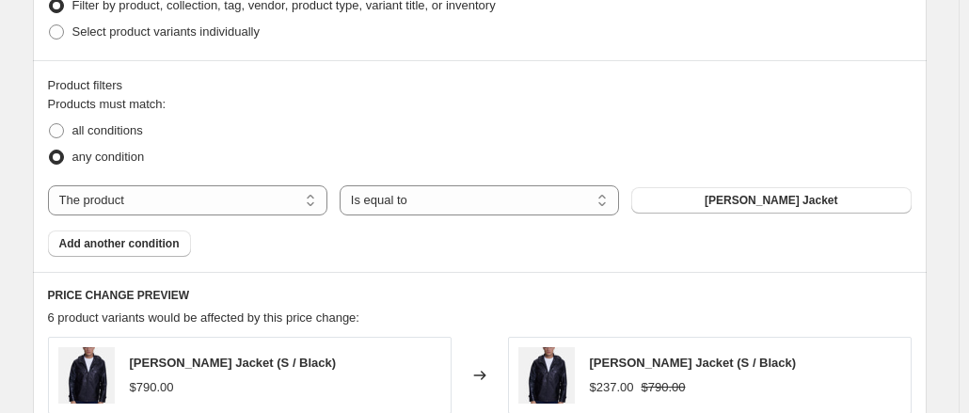
scroll to position [993, 0]
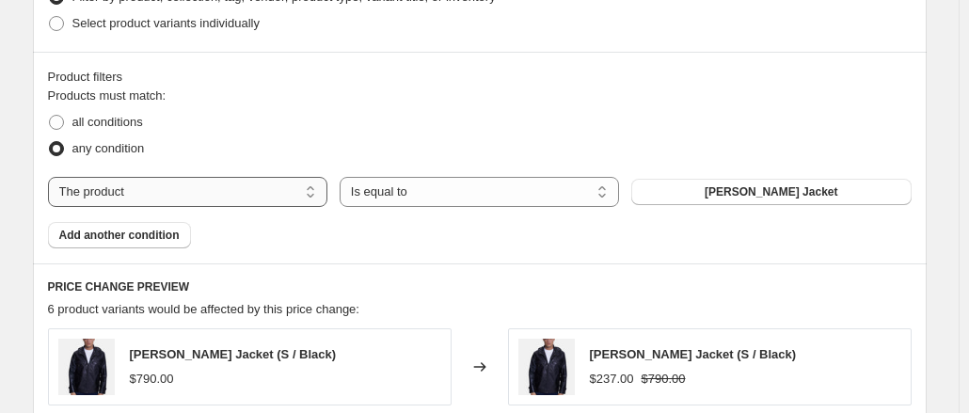
click at [251, 191] on select "The product The product's collection The product's tag The product's vendor The…" at bounding box center [188, 192] width 280 height 30
select select "tag"
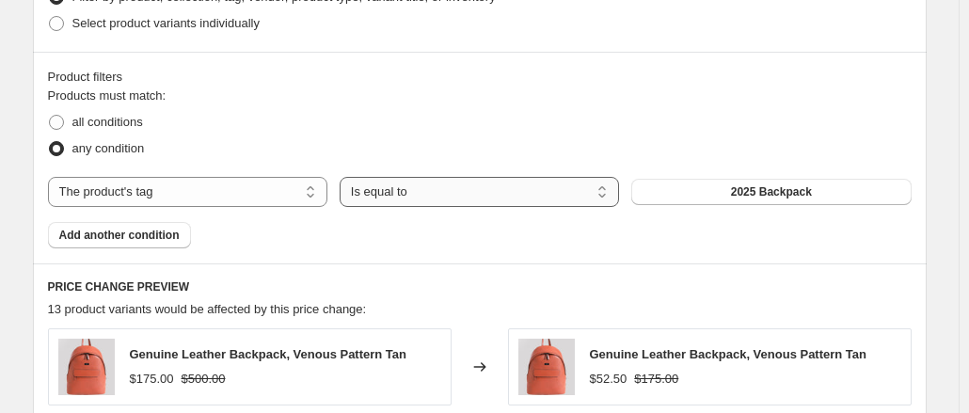
click at [433, 192] on select "Is equal to Is not equal to" at bounding box center [480, 192] width 280 height 30
click at [344, 177] on select "Is equal to Is not equal to" at bounding box center [480, 192] width 280 height 30
click at [665, 199] on button "2025 Backpack" at bounding box center [772, 192] width 280 height 26
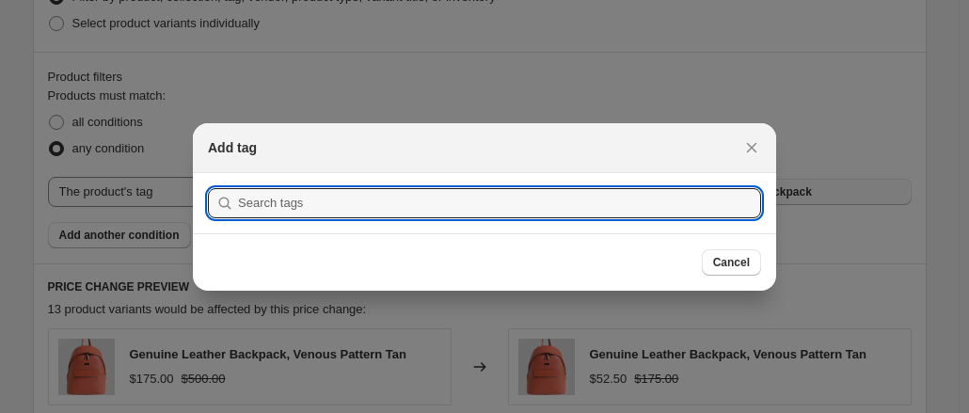
click at [665, 199] on input ":r5p:" at bounding box center [499, 203] width 523 height 30
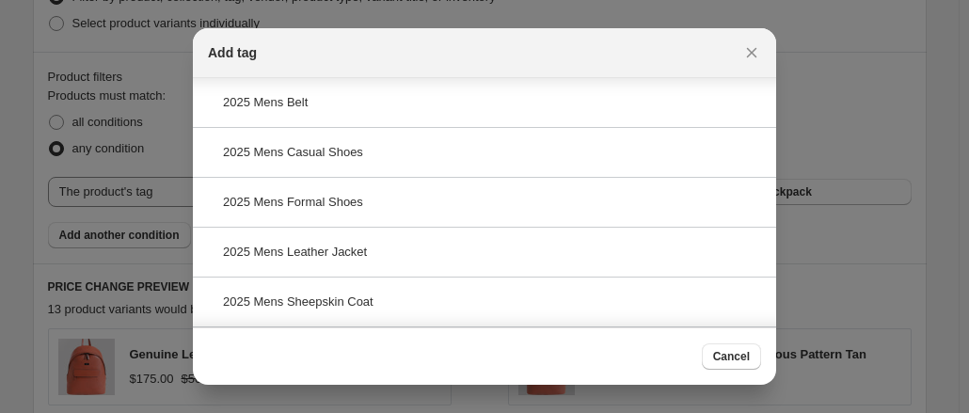
scroll to position [218, 0]
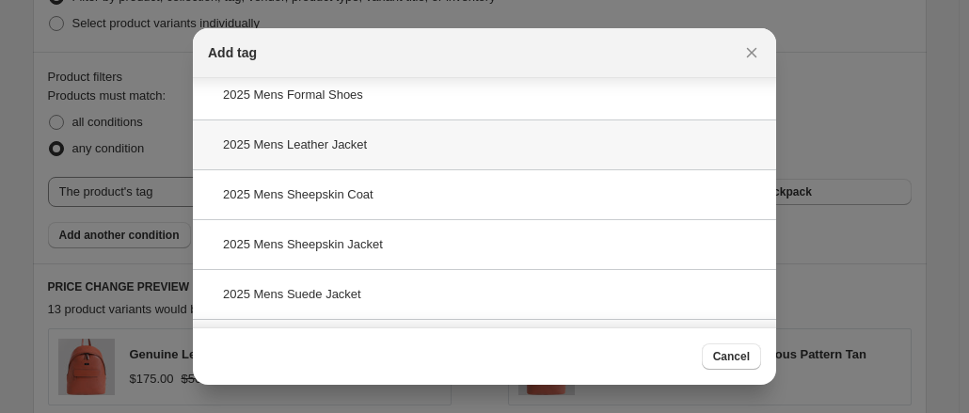
type input "2025 mens"
click at [421, 136] on div "2025 Mens Leather Jacket" at bounding box center [485, 145] width 584 height 50
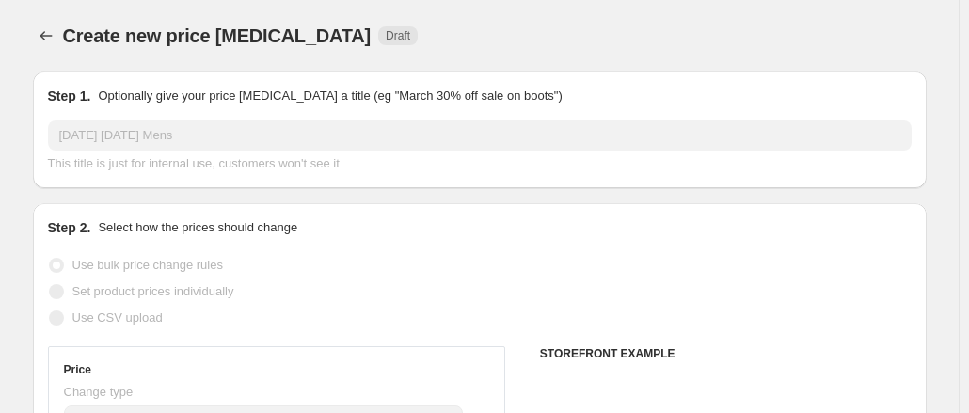
scroll to position [993, 0]
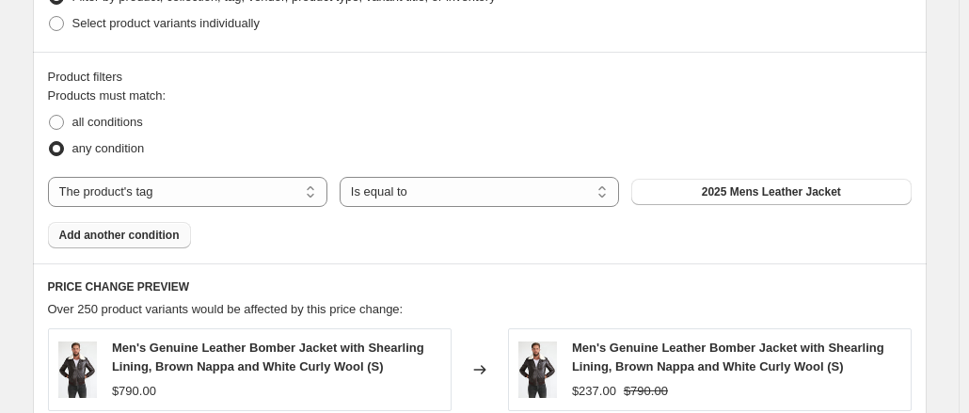
click at [152, 232] on span "Add another condition" at bounding box center [119, 235] width 120 height 15
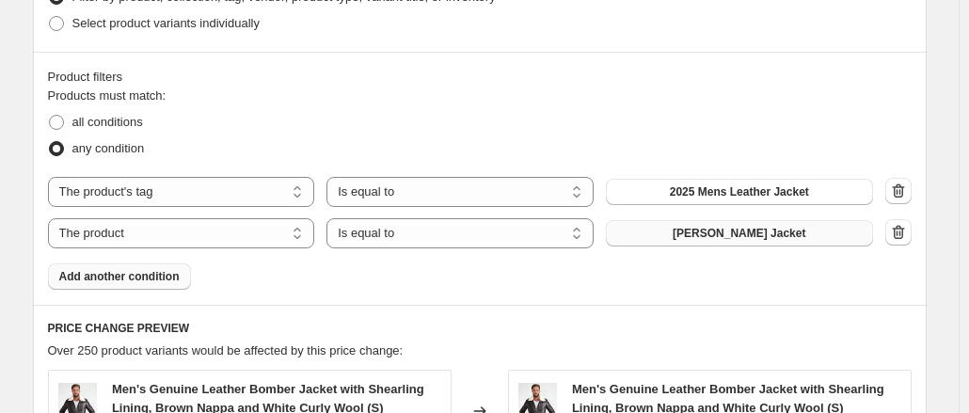
click at [699, 229] on span "[PERSON_NAME] Jacket" at bounding box center [739, 233] width 133 height 15
click at [145, 261] on div "Products must match: all conditions any condition The product The product's col…" at bounding box center [480, 188] width 864 height 203
click at [133, 247] on select "The product The product's collection The product's tag The product's vendor The…" at bounding box center [181, 233] width 267 height 30
select select "tag"
click at [706, 227] on span "2025 Backpack" at bounding box center [739, 233] width 81 height 15
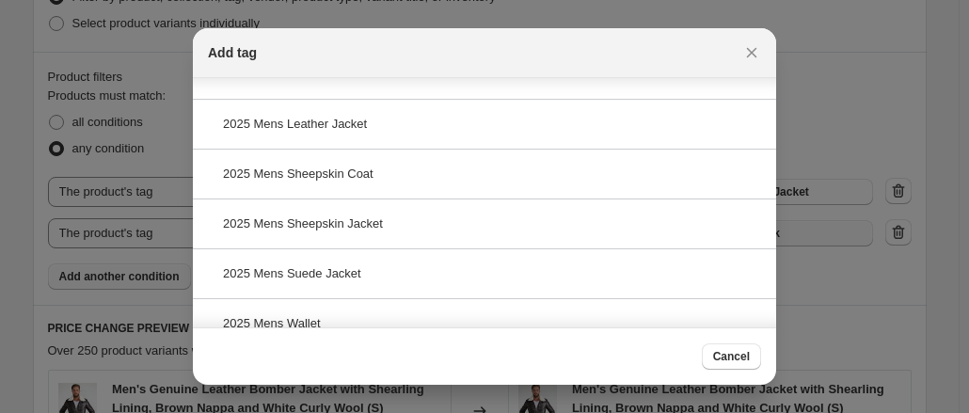
scroll to position [256, 0]
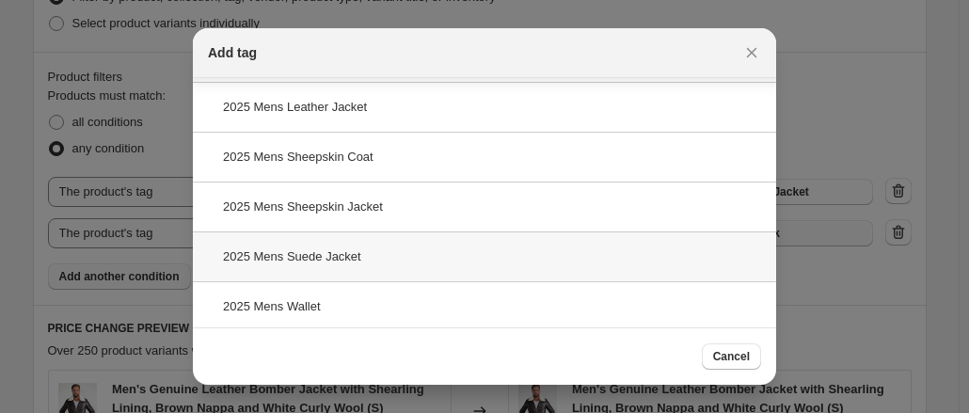
type input "2025 Mens"
click at [376, 264] on div "2025 Mens Suede Jacket" at bounding box center [485, 257] width 584 height 50
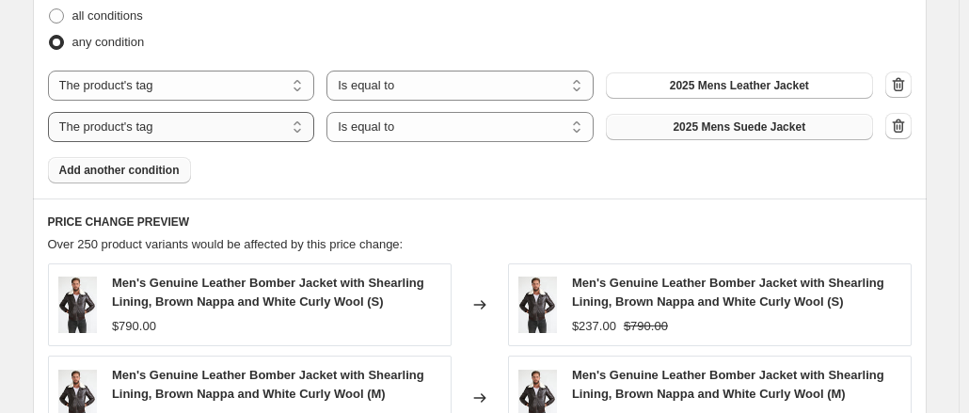
scroll to position [1100, 0]
click at [154, 168] on span "Add another condition" at bounding box center [119, 169] width 120 height 15
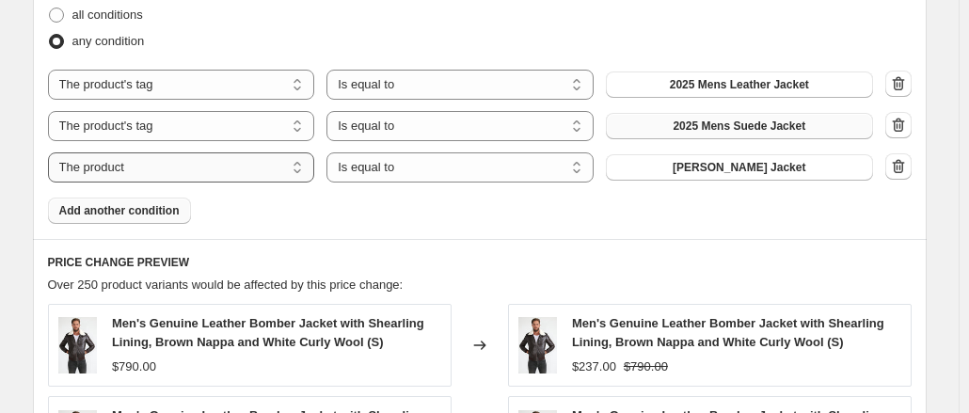
click at [254, 159] on select "The product The product's collection The product's tag The product's vendor The…" at bounding box center [181, 167] width 267 height 30
select select "tag"
click at [653, 174] on button "2025 Backpack" at bounding box center [739, 167] width 267 height 26
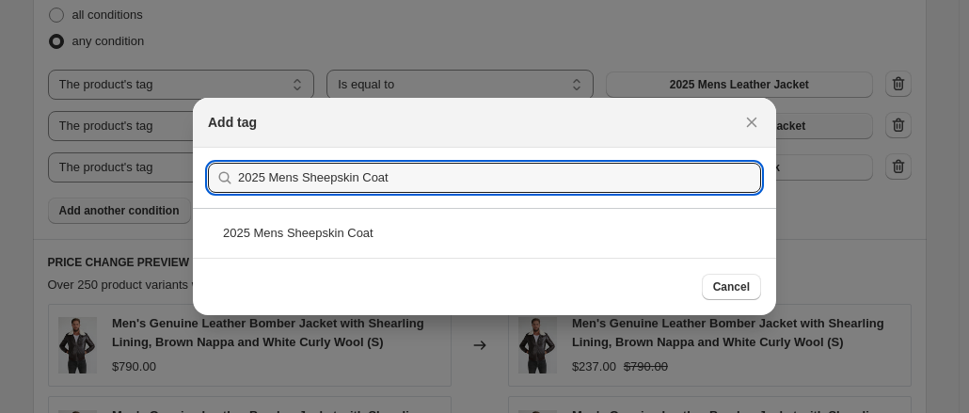
type input "2025 Mens Sheepskin Coat"
click at [361, 230] on div "2025 Mens Sheepskin Coat" at bounding box center [485, 233] width 584 height 50
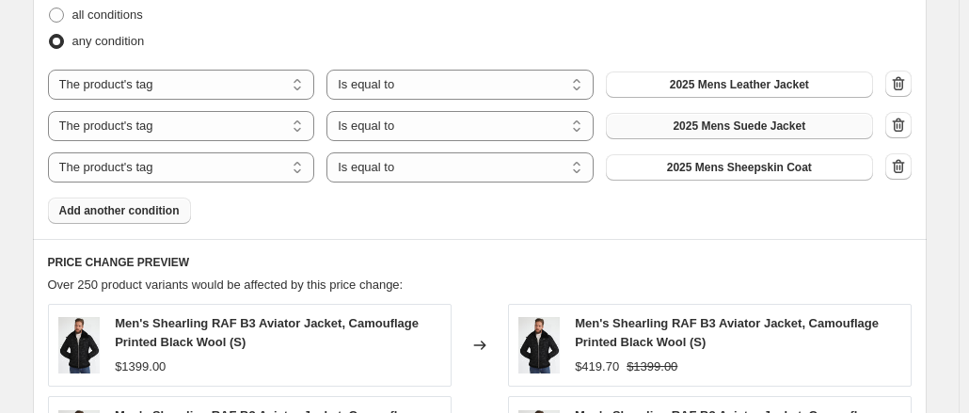
scroll to position [1776, 0]
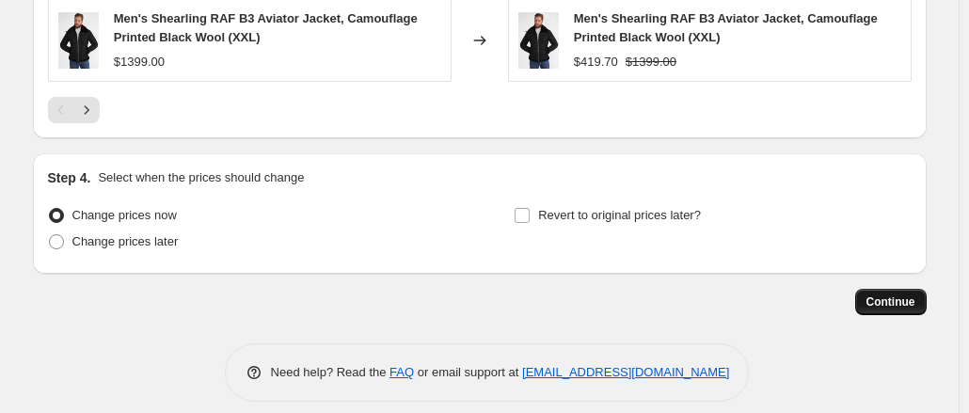
click at [877, 296] on span "Continue" at bounding box center [891, 302] width 49 height 15
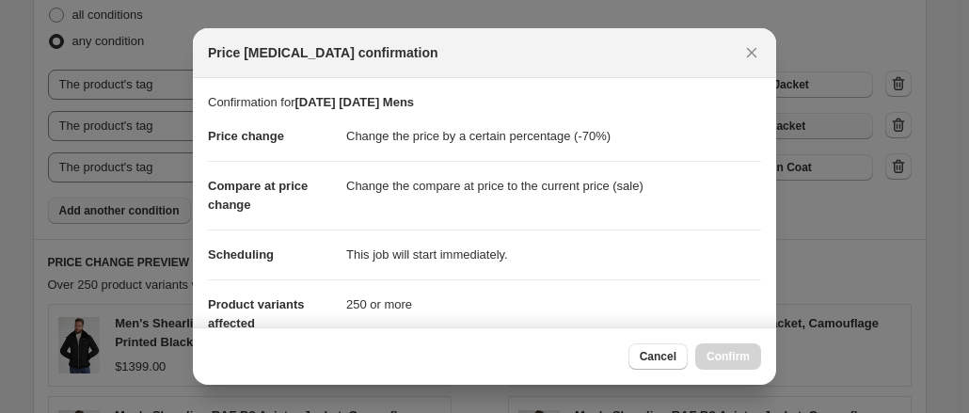
scroll to position [0, 0]
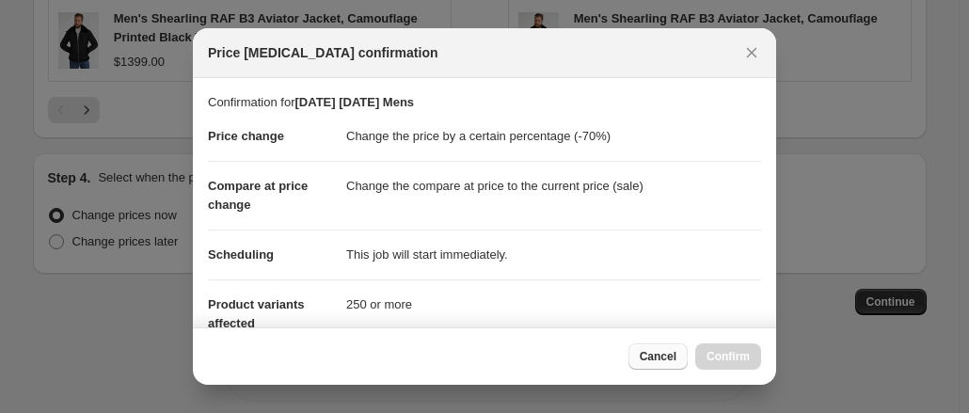
click at [650, 357] on span "Cancel" at bounding box center [658, 356] width 37 height 15
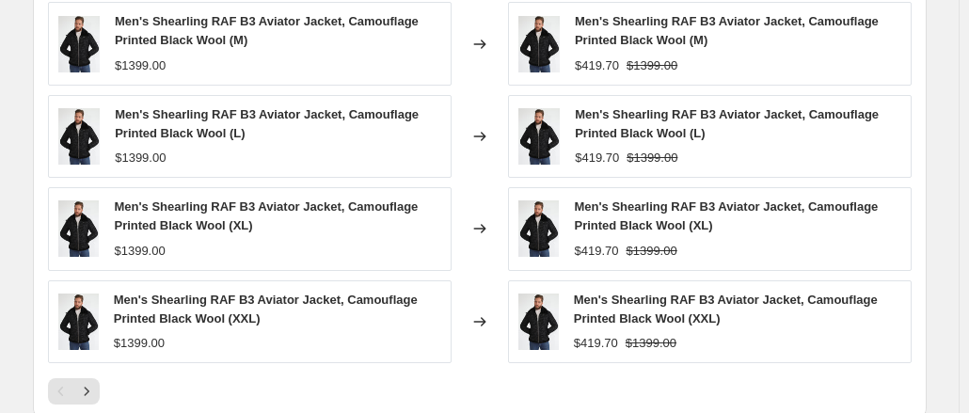
scroll to position [1788, 0]
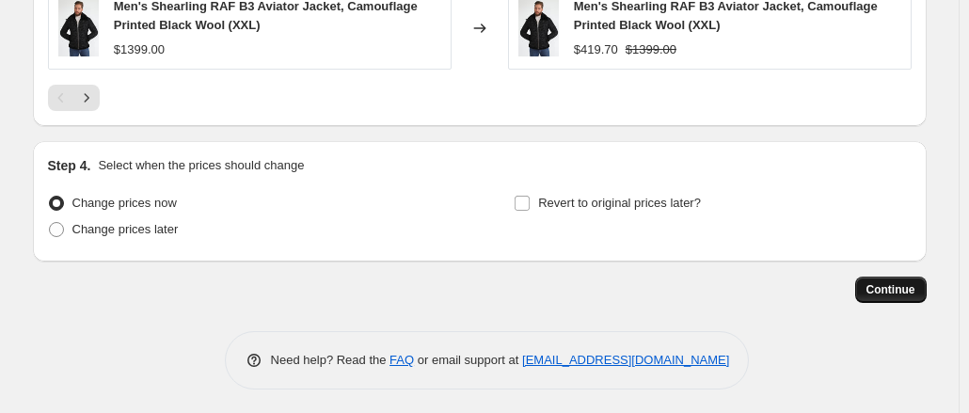
click at [884, 277] on button "Continue" at bounding box center [892, 290] width 72 height 26
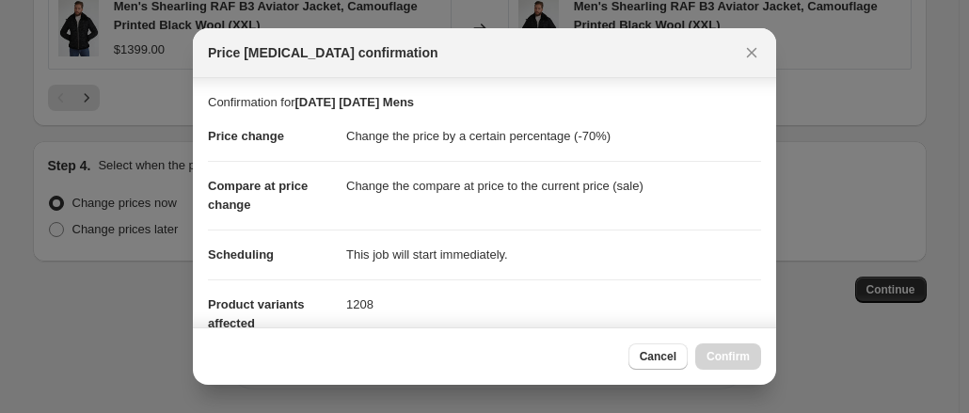
scroll to position [480, 0]
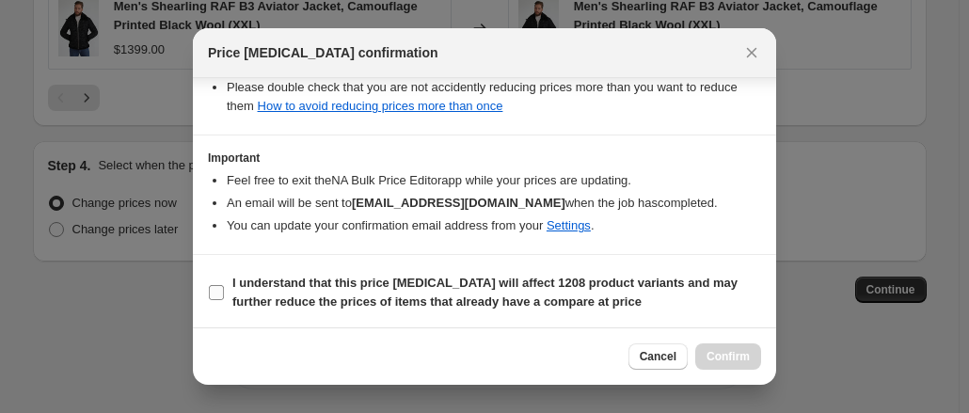
click at [508, 285] on b "I understand that this price change job will affect 1208 product variants and m…" at bounding box center [484, 292] width 505 height 33
click at [224, 285] on input "I understand that this price change job will affect 1208 product variants and m…" at bounding box center [216, 292] width 15 height 15
checkbox input "true"
click at [744, 357] on span "Confirm" at bounding box center [728, 356] width 43 height 15
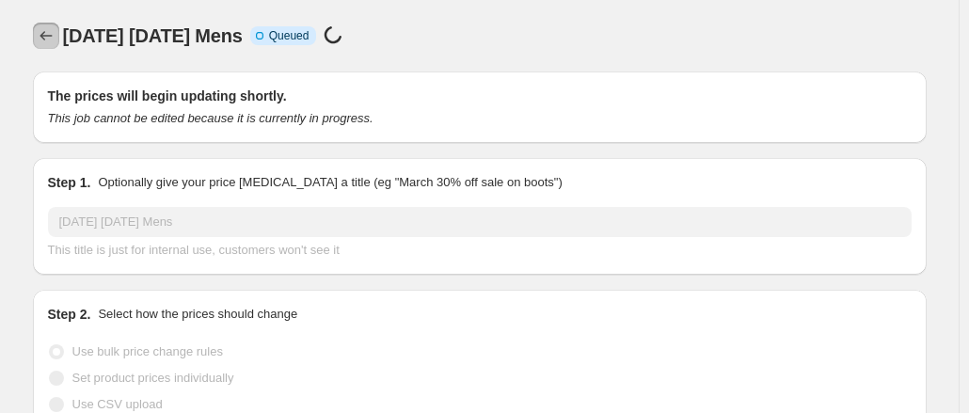
click at [56, 40] on icon "Price change jobs" at bounding box center [46, 35] width 19 height 19
